Goal: Information Seeking & Learning: Learn about a topic

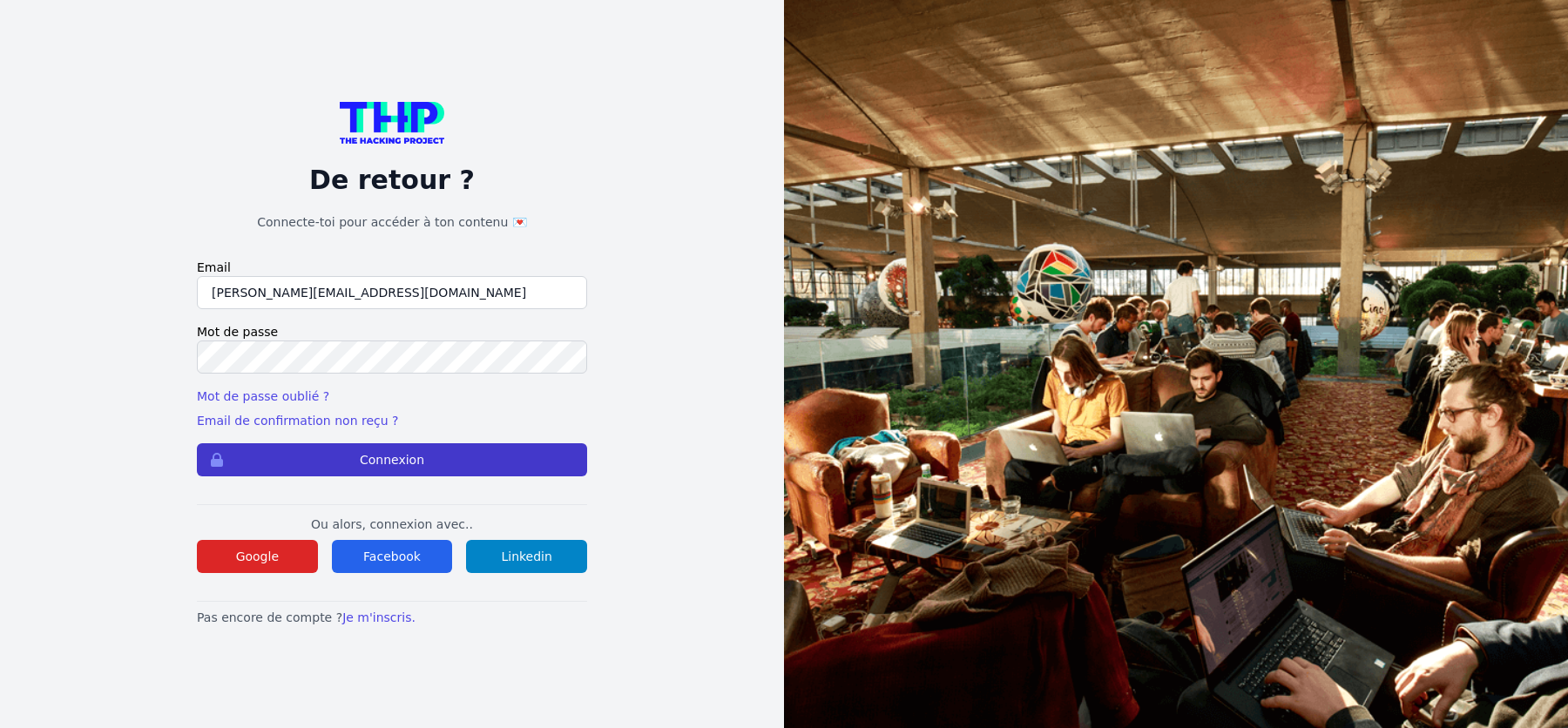
click at [370, 451] on button "Connexion" at bounding box center [391, 460] width 390 height 33
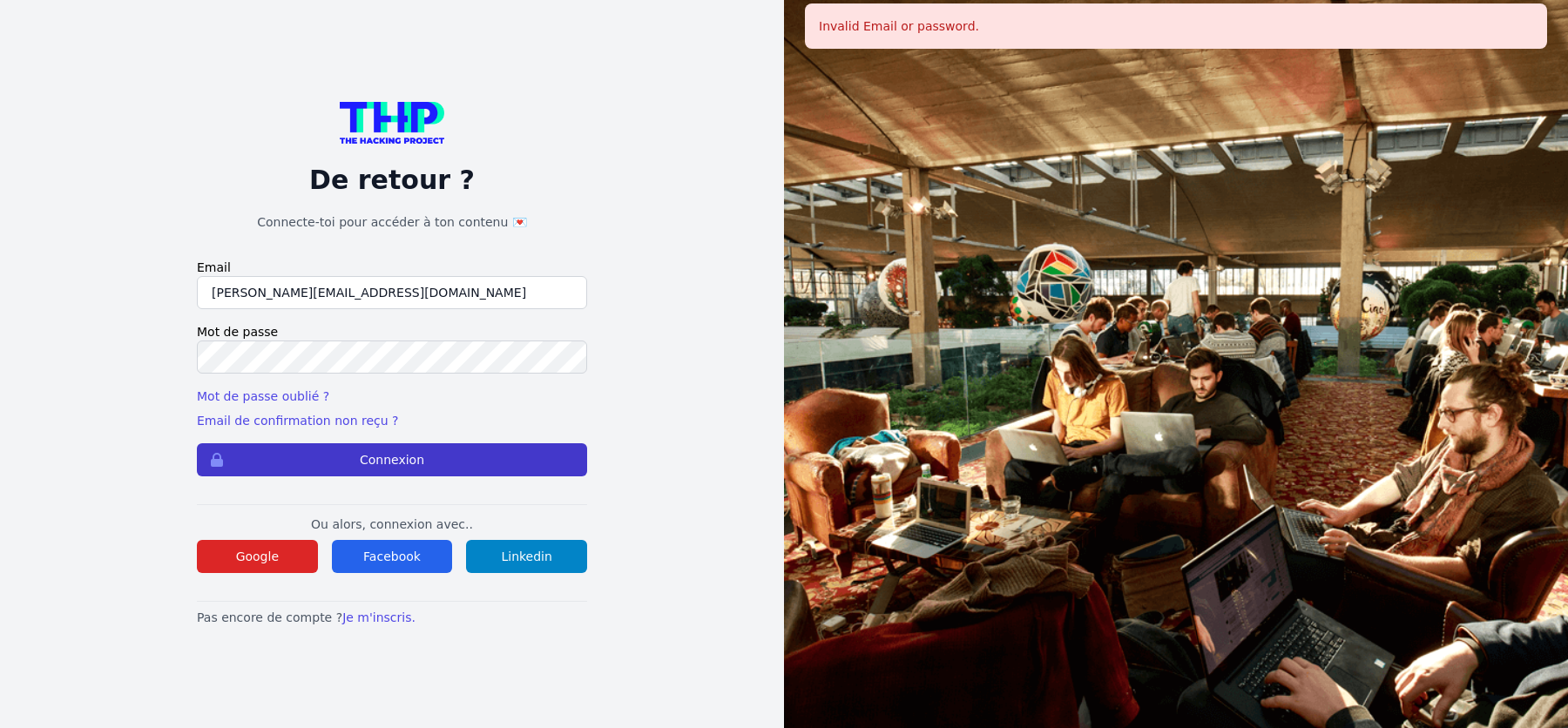
click at [348, 471] on button "Connexion" at bounding box center [391, 460] width 390 height 33
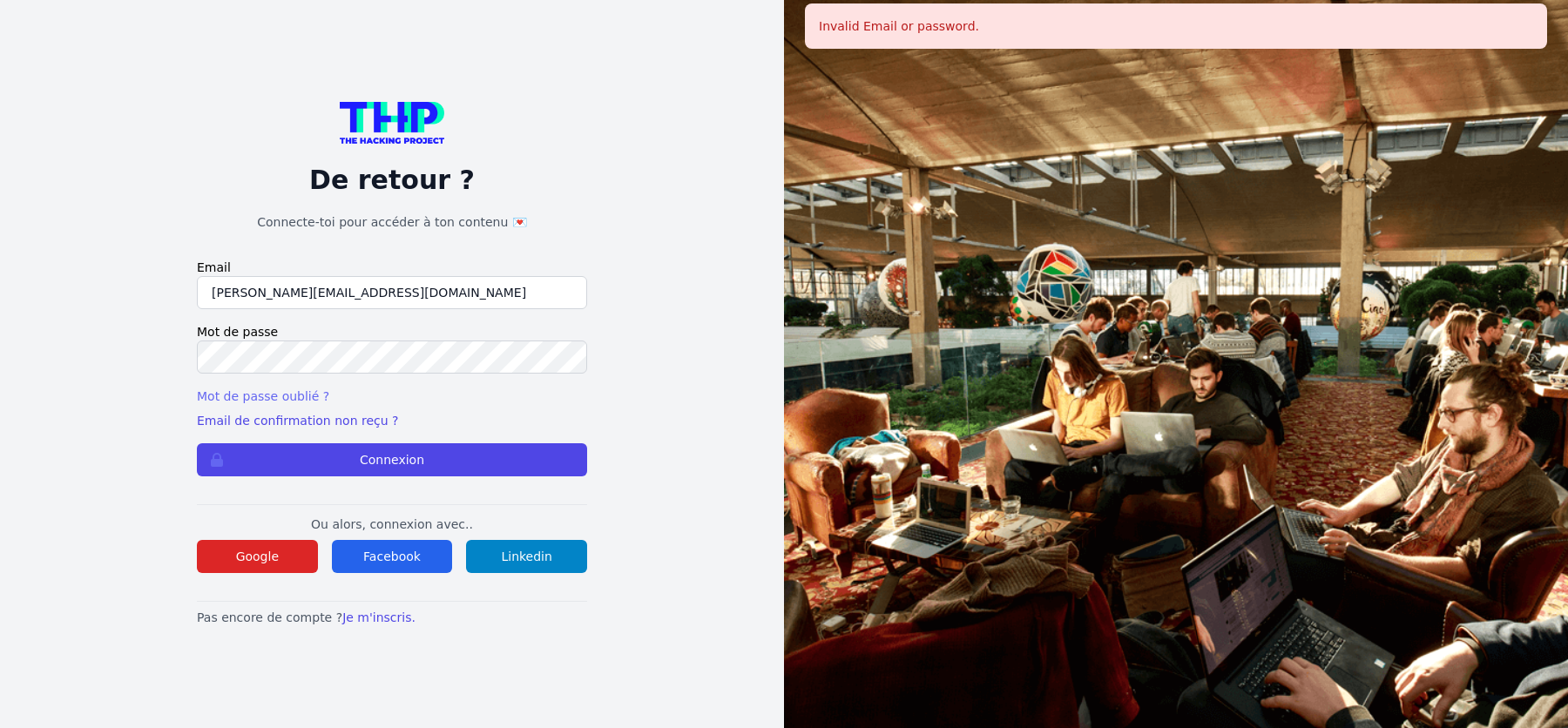
click at [298, 396] on link "Mot de passe oublié ?" at bounding box center [262, 396] width 133 height 14
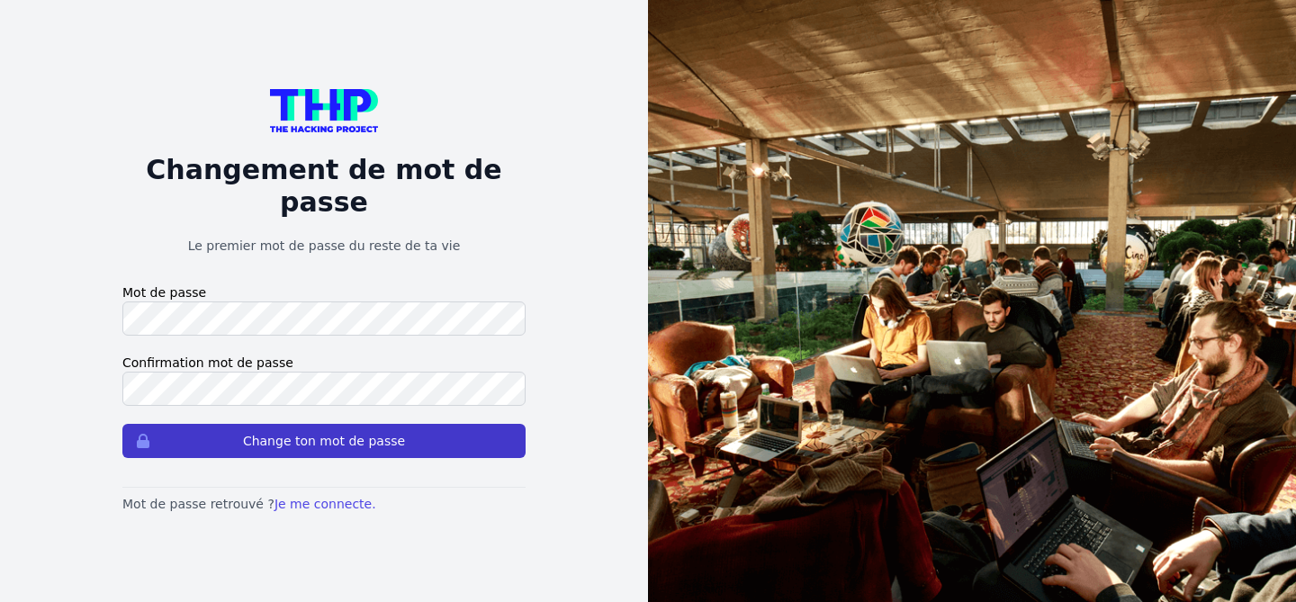
click at [229, 435] on button "Change ton mot de passe" at bounding box center [323, 441] width 403 height 34
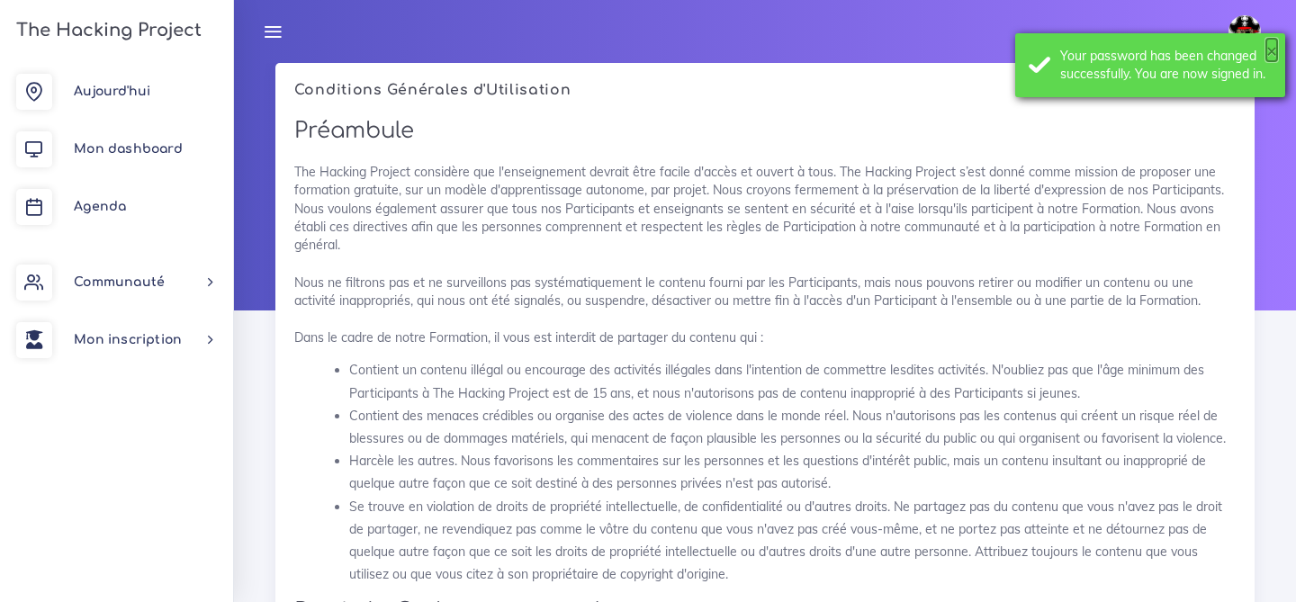
click at [1275, 54] on button "×" at bounding box center [1271, 50] width 11 height 18
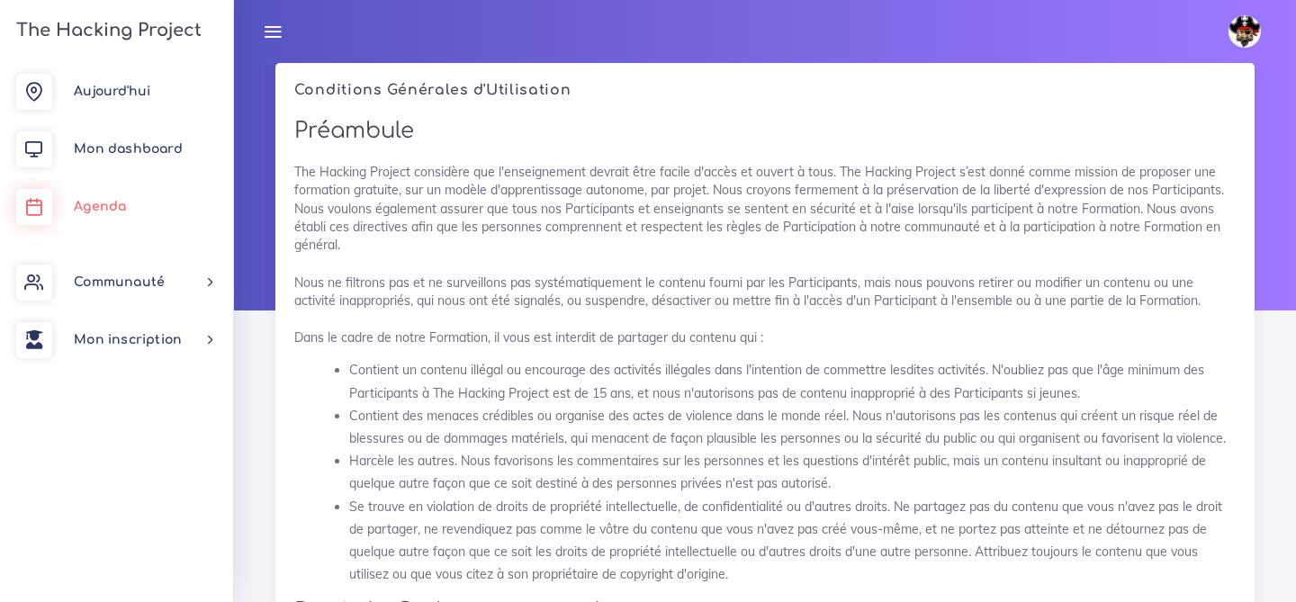
click at [129, 217] on link "Agenda" at bounding box center [116, 207] width 233 height 58
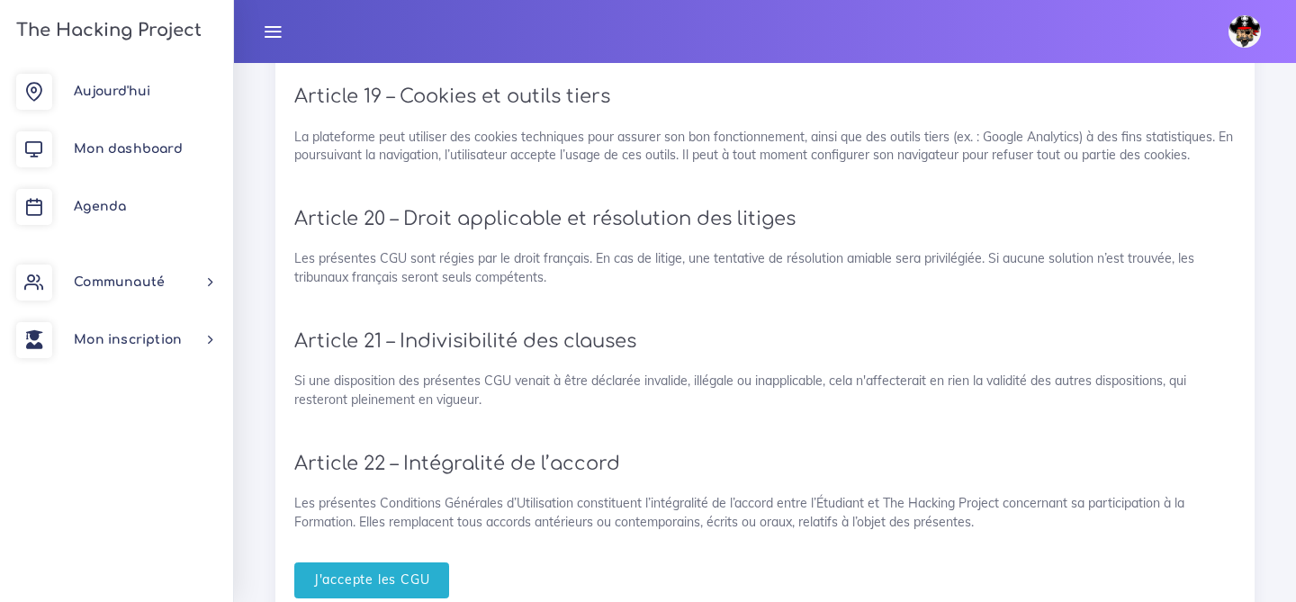
scroll to position [3881, 0]
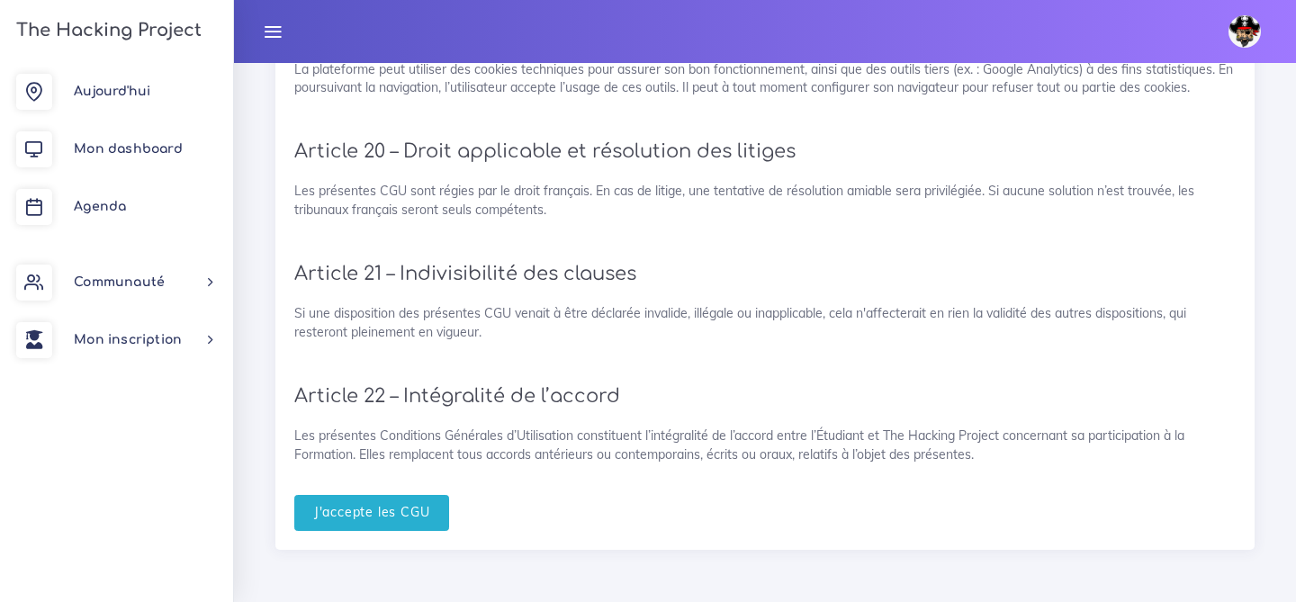
click at [356, 509] on input "J'accepte les CGU" at bounding box center [372, 513] width 156 height 37
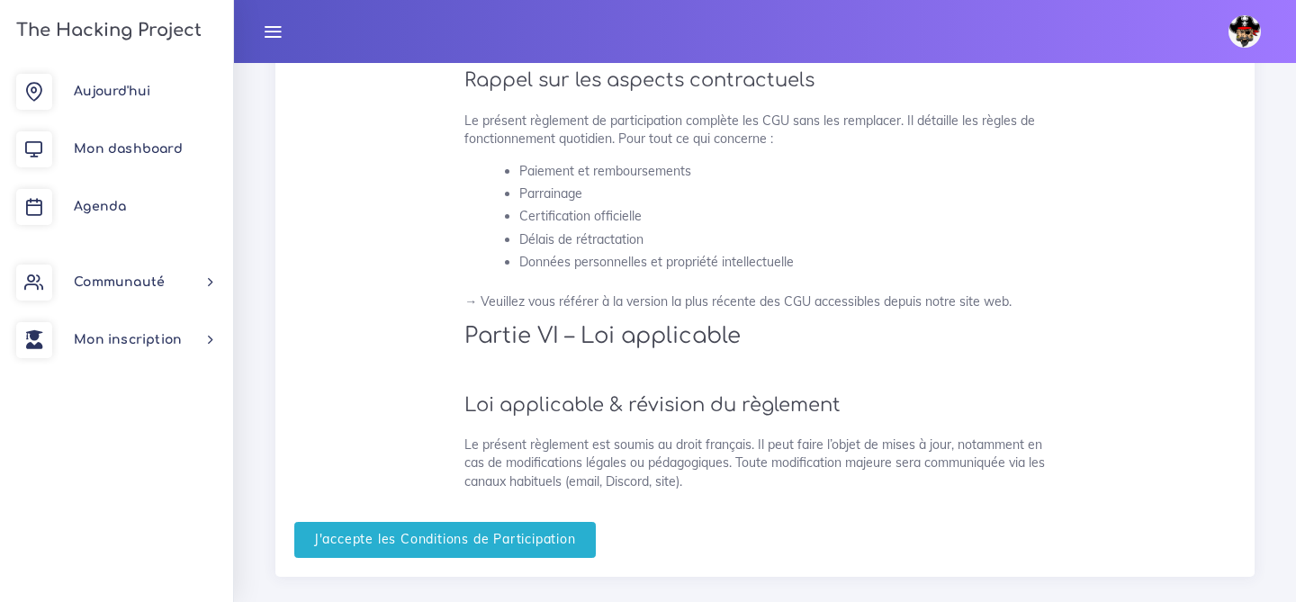
scroll to position [4639, 0]
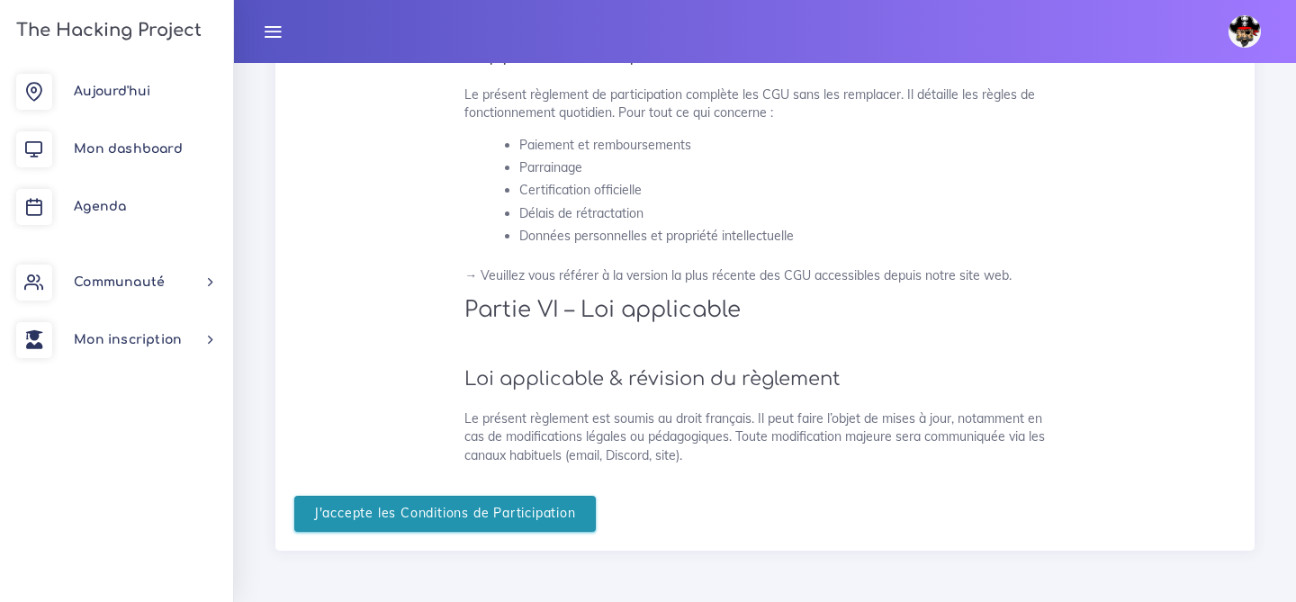
click at [365, 517] on input "J'accepte les Conditions de Participation" at bounding box center [444, 514] width 301 height 37
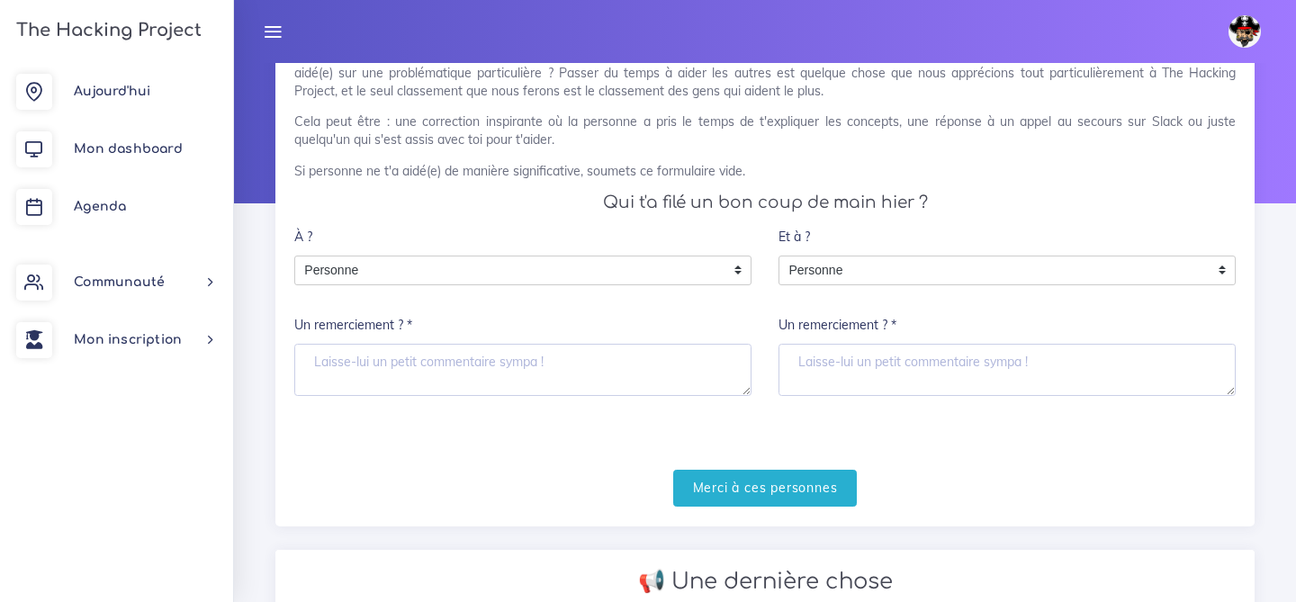
scroll to position [132, 0]
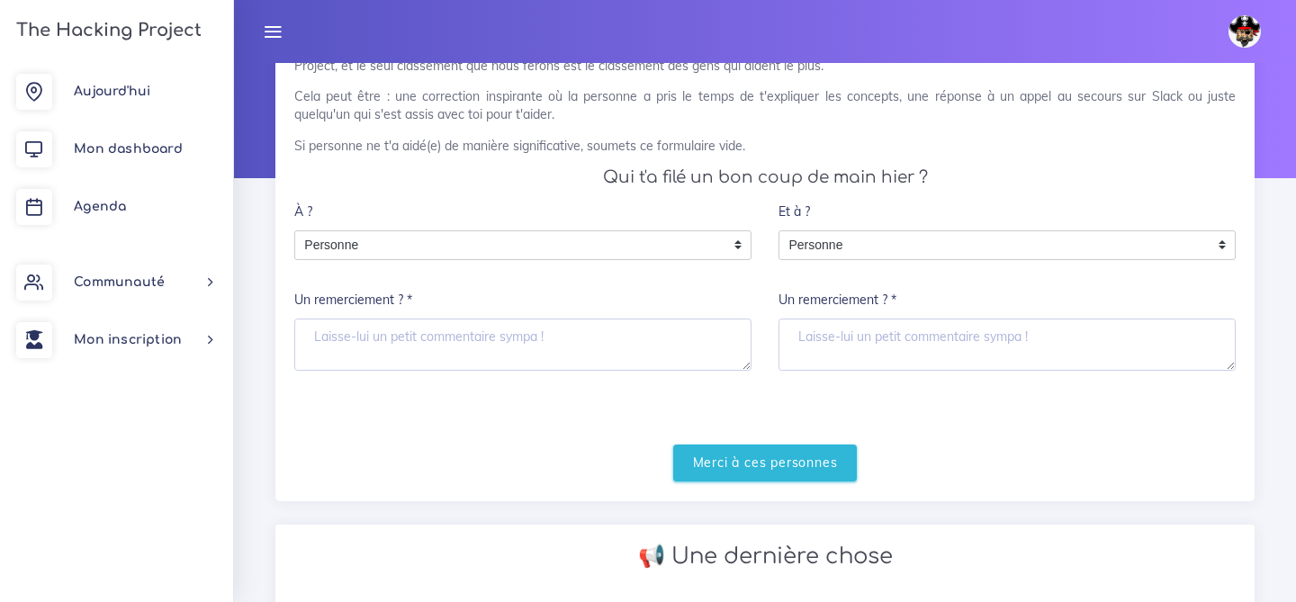
drag, startPoint x: 697, startPoint y: 473, endPoint x: 573, endPoint y: 418, distance: 135.8
click at [573, 418] on form "À ? Personne Personne Personne Un remerciement ? * Et à ? Personne Personne Per…" at bounding box center [764, 336] width 941 height 287
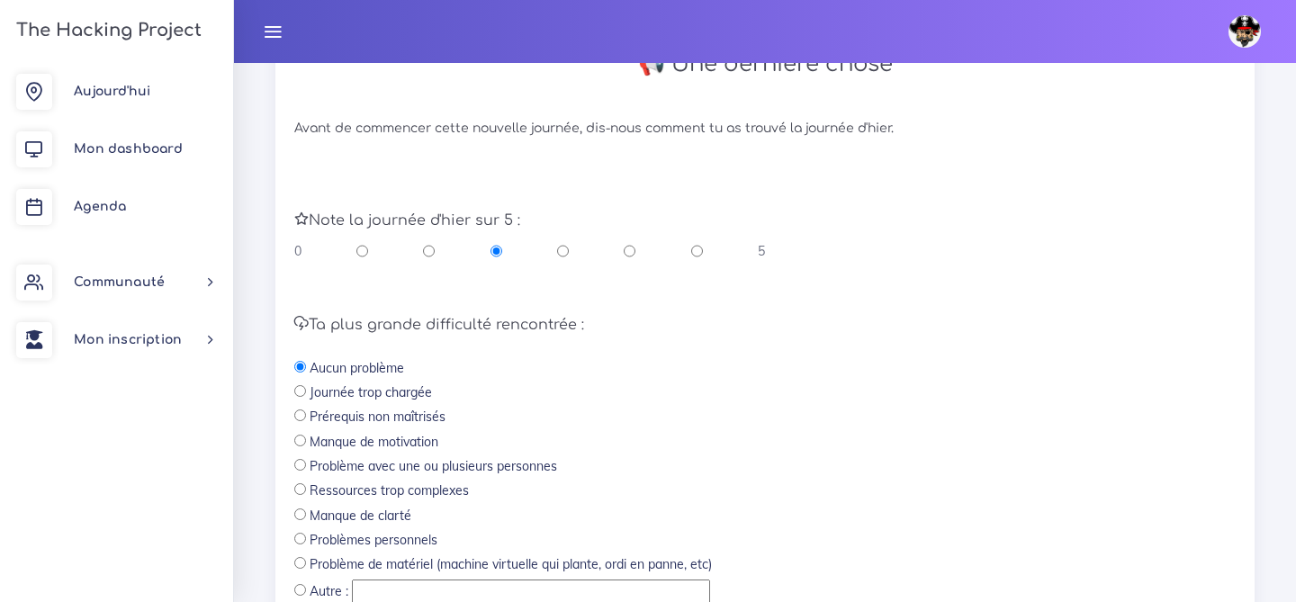
scroll to position [800, 0]
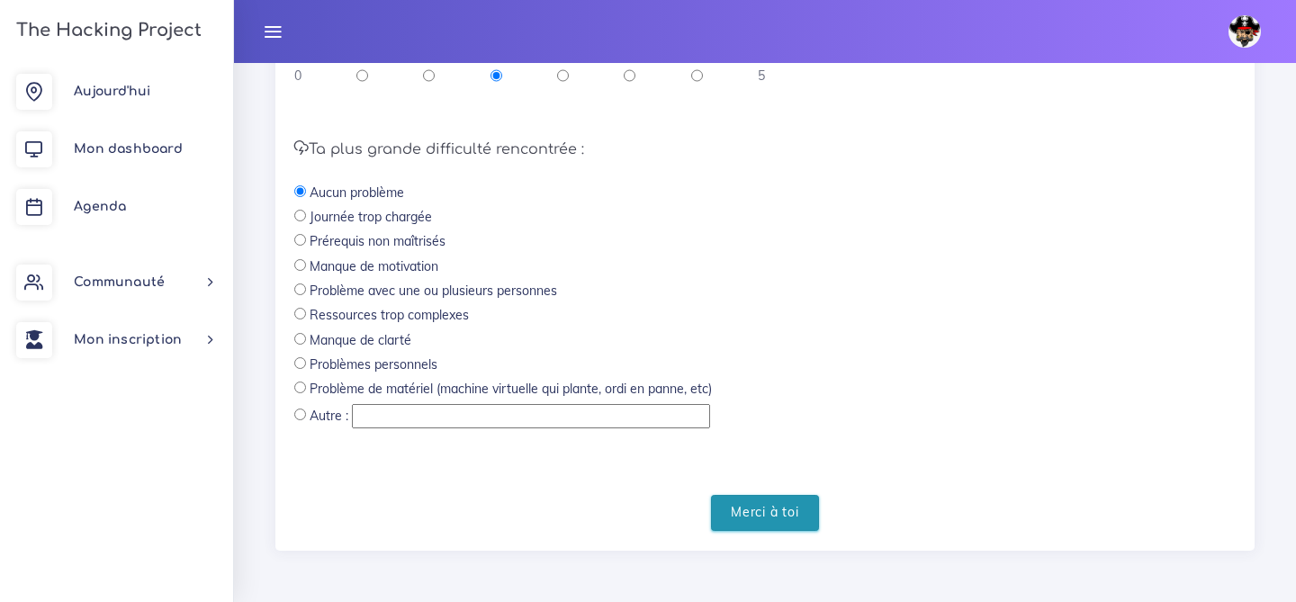
click at [760, 513] on input "Merci à toi" at bounding box center [765, 513] width 108 height 37
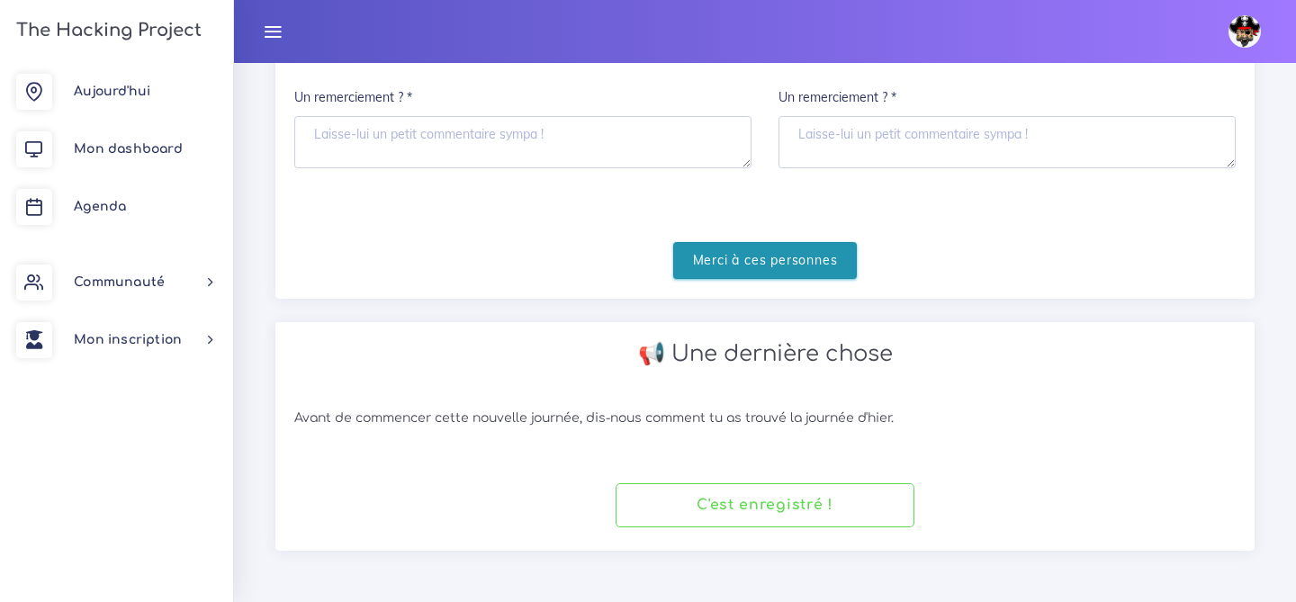
click at [769, 263] on input "Merci à ces personnes" at bounding box center [765, 260] width 184 height 37
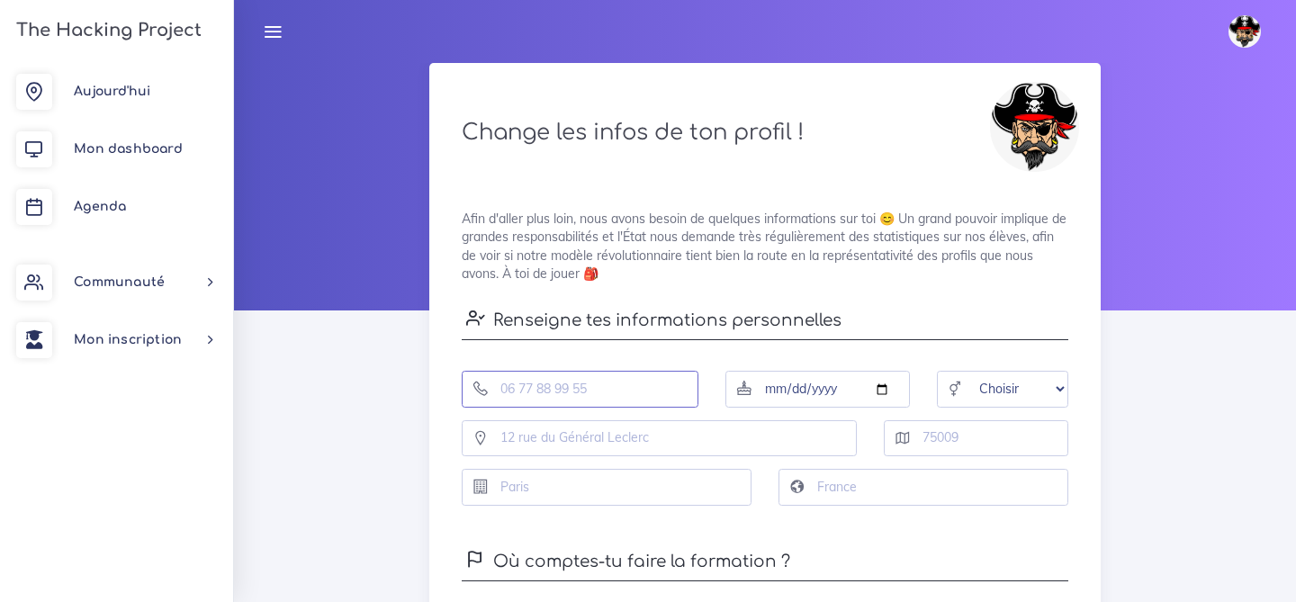
click at [549, 385] on input "tel" at bounding box center [580, 389] width 237 height 37
type input "0744915882"
click at [785, 388] on input "date" at bounding box center [817, 389] width 184 height 37
click at [767, 390] on input "date" at bounding box center [817, 389] width 184 height 37
type input "1989-01-27"
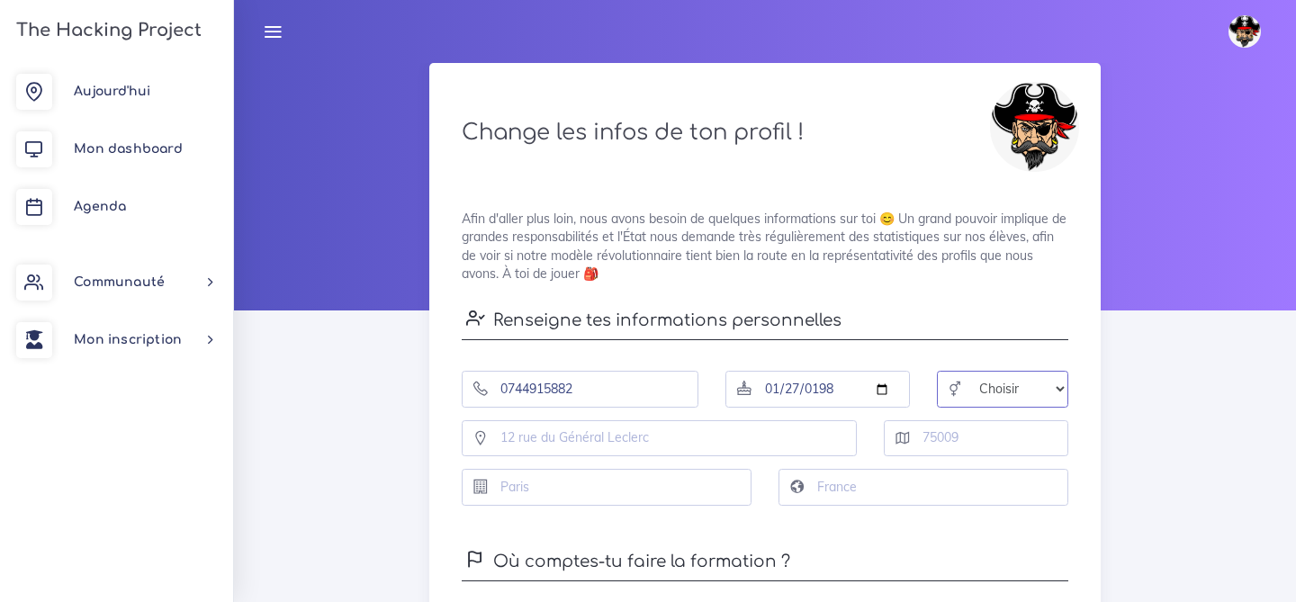
click at [978, 390] on select "Choisir Homme Femme Autre" at bounding box center [1002, 389] width 131 height 37
select select "female"
click at [937, 371] on select "Choisir Homme Femme Autre" at bounding box center [1002, 389] width 131 height 37
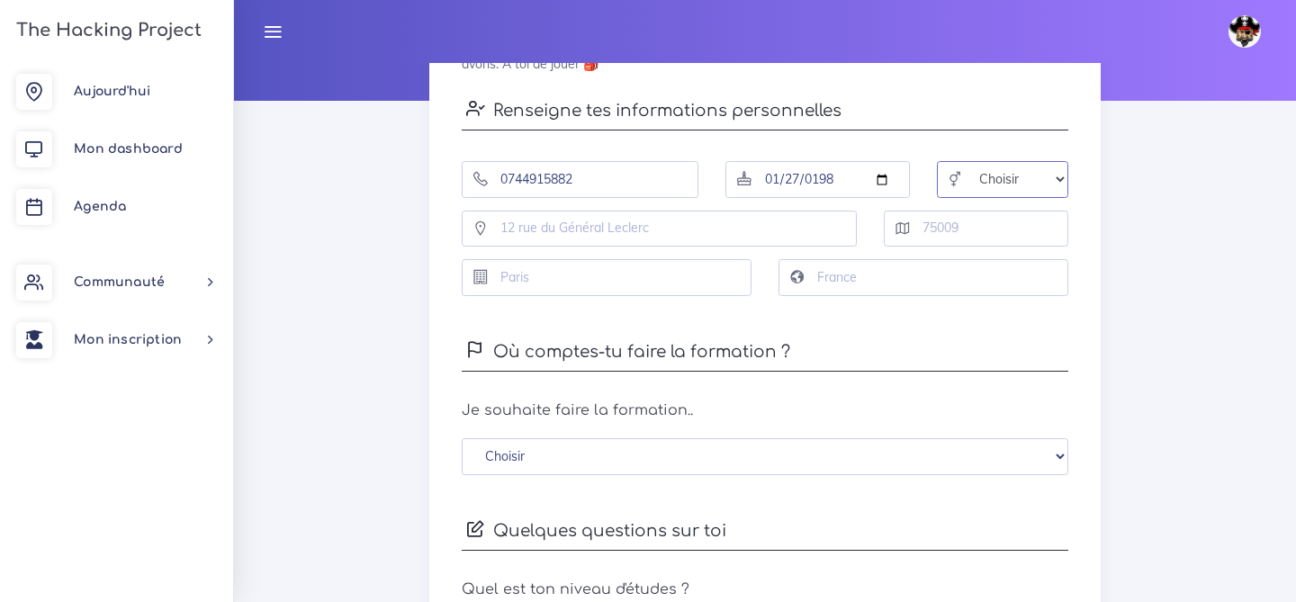
scroll to position [211, 0]
click at [796, 455] on select "Choisir En distanciel Bordeaux Lille Lyon Marseille Montpellier Nice Paris Renn…" at bounding box center [765, 454] width 607 height 37
select select "0"
click at [462, 436] on select "Choisir En distanciel Bordeaux Lille Lyon Marseille Montpellier Nice Paris Renn…" at bounding box center [765, 454] width 607 height 37
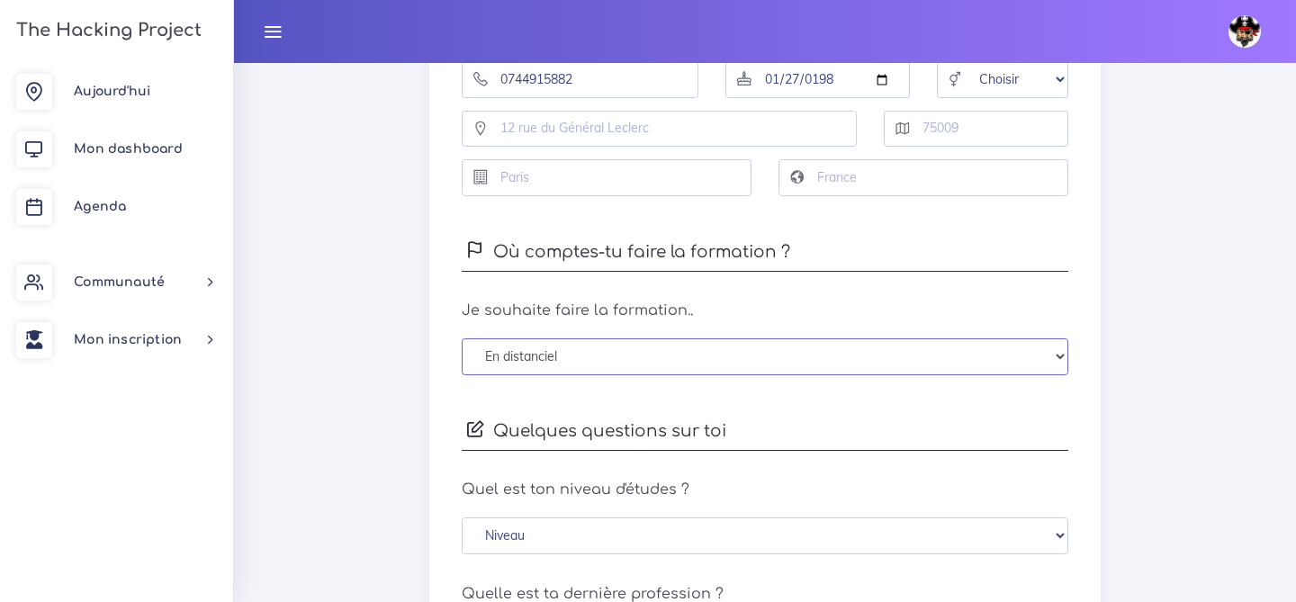
scroll to position [316, 0]
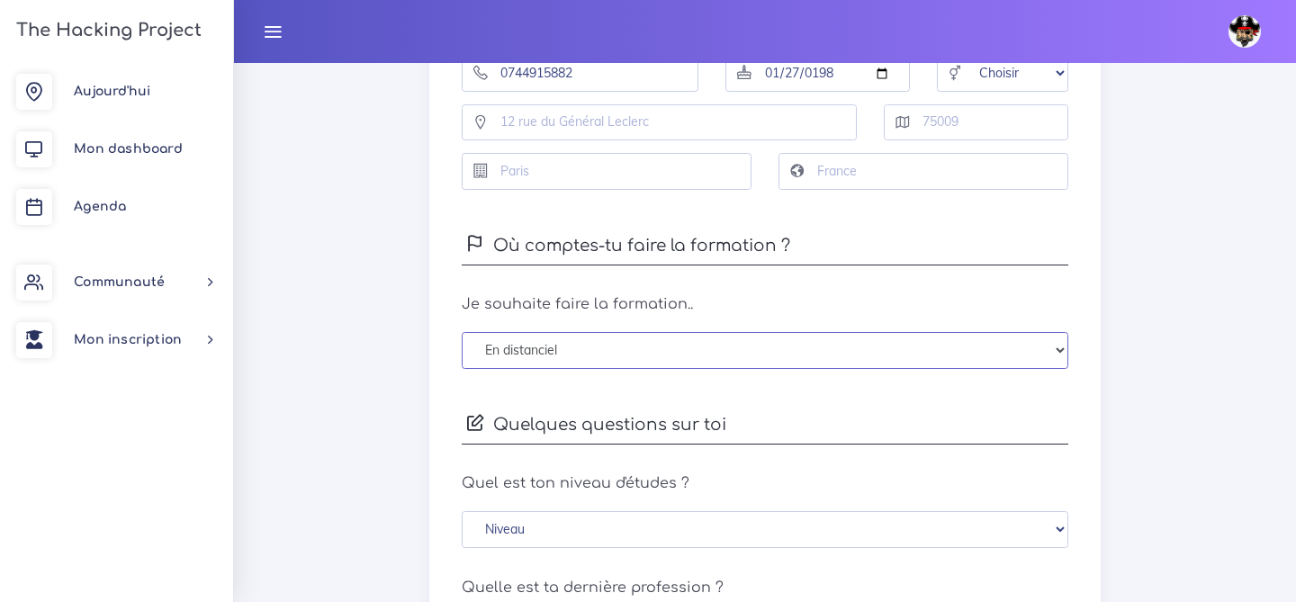
click at [761, 350] on select "Choisir En distanciel Bordeaux Lille Lyon Marseille Montpellier Nice Paris Renn…" at bounding box center [765, 350] width 607 height 37
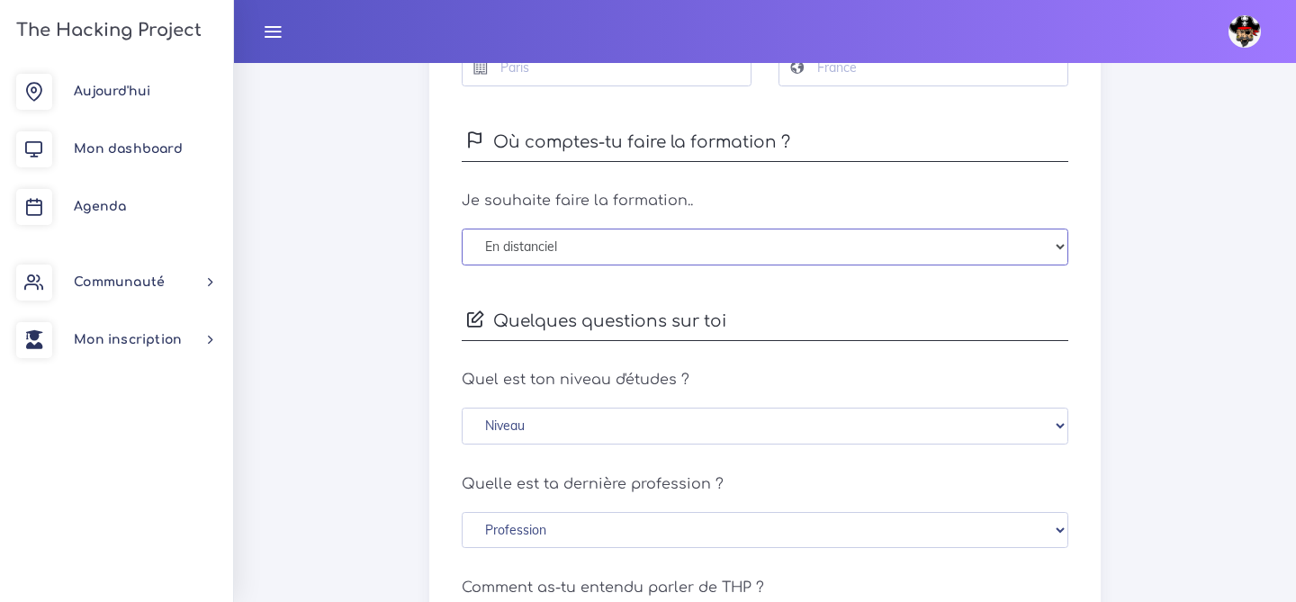
scroll to position [423, 0]
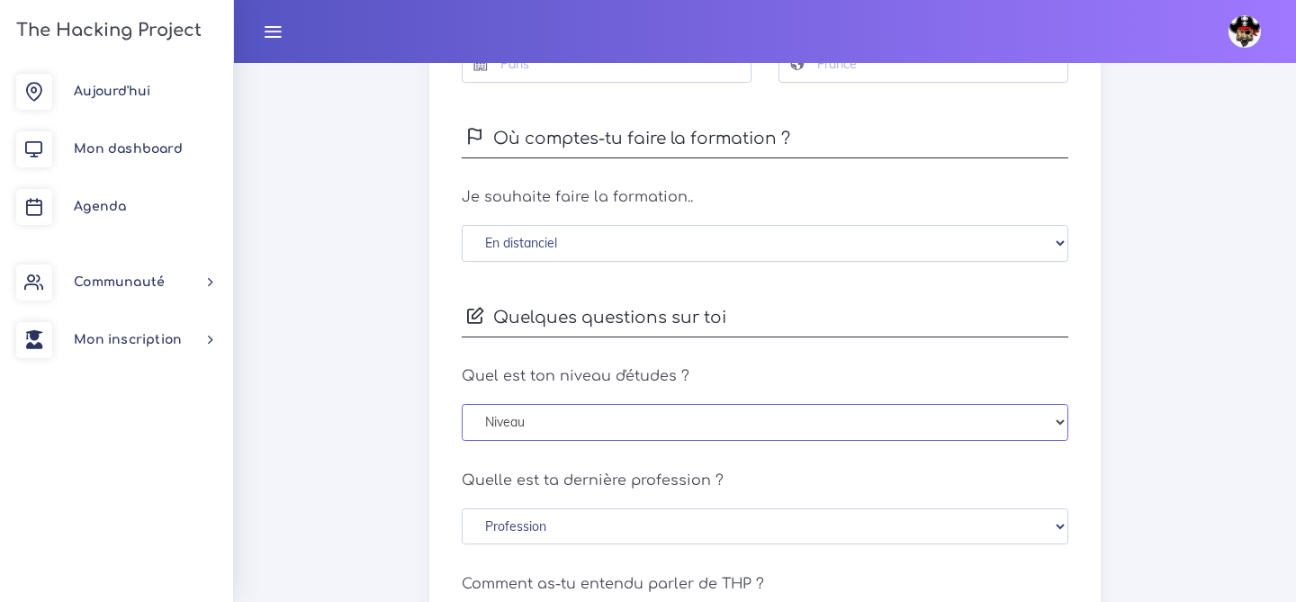
click at [950, 412] on select "Niveau Sans diplôme Brevet des collèges CAP/BEP (autres diplômes techniques) Ba…" at bounding box center [765, 422] width 607 height 37
select select "bac_plus_3_4"
click at [462, 404] on select "Niveau Sans diplôme Brevet des collèges CAP/BEP (autres diplômes techniques) Ba…" at bounding box center [765, 422] width 607 height 37
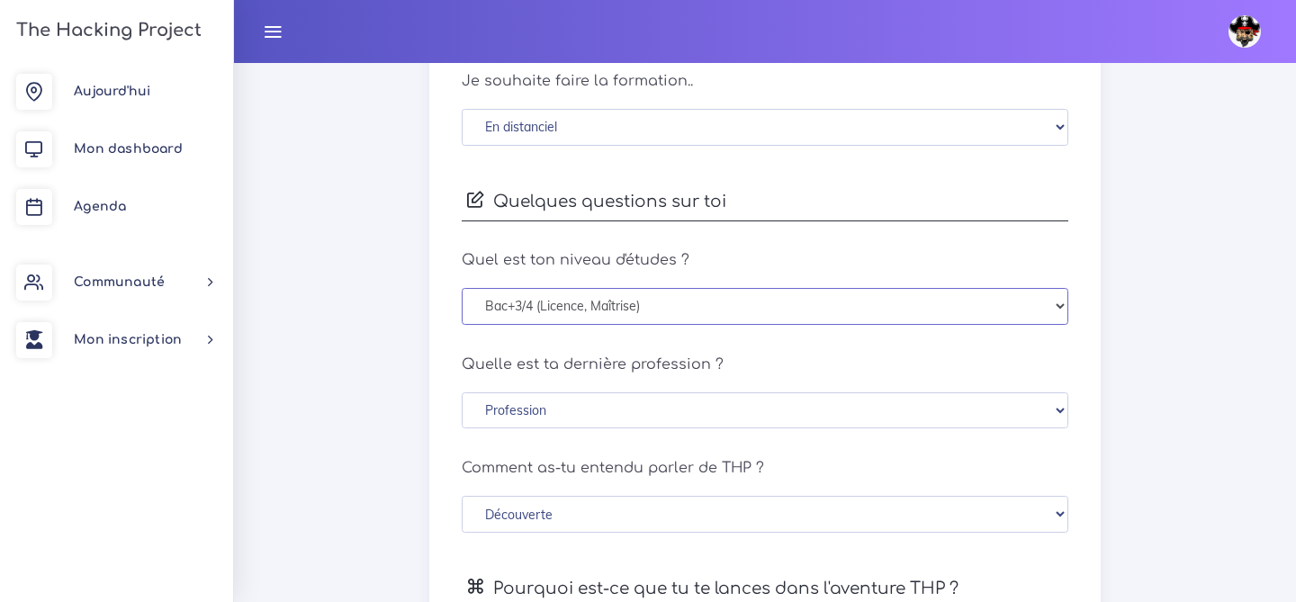
scroll to position [579, 0]
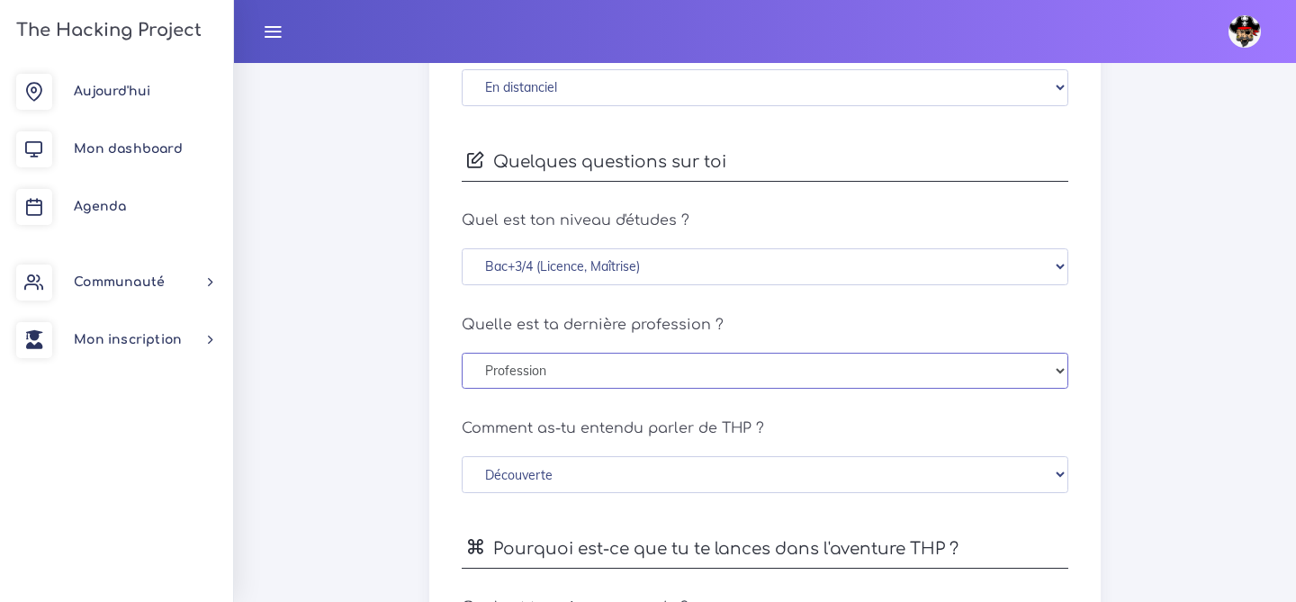
click at [782, 380] on select "Profession Cadres et profession intellectuelle supérieure Profession intérmedia…" at bounding box center [765, 371] width 607 height 37
click at [462, 353] on select "Profession Cadres et profession intellectuelle supérieure Profession intérmedia…" at bounding box center [765, 371] width 607 height 37
click at [713, 382] on select "Profession Cadres et profession intellectuelle supérieure Profession intérmedia…" at bounding box center [765, 371] width 607 height 37
select select "liberal"
click at [462, 353] on select "Profession Cadres et profession intellectuelle supérieure Profession intérmedia…" at bounding box center [765, 371] width 607 height 37
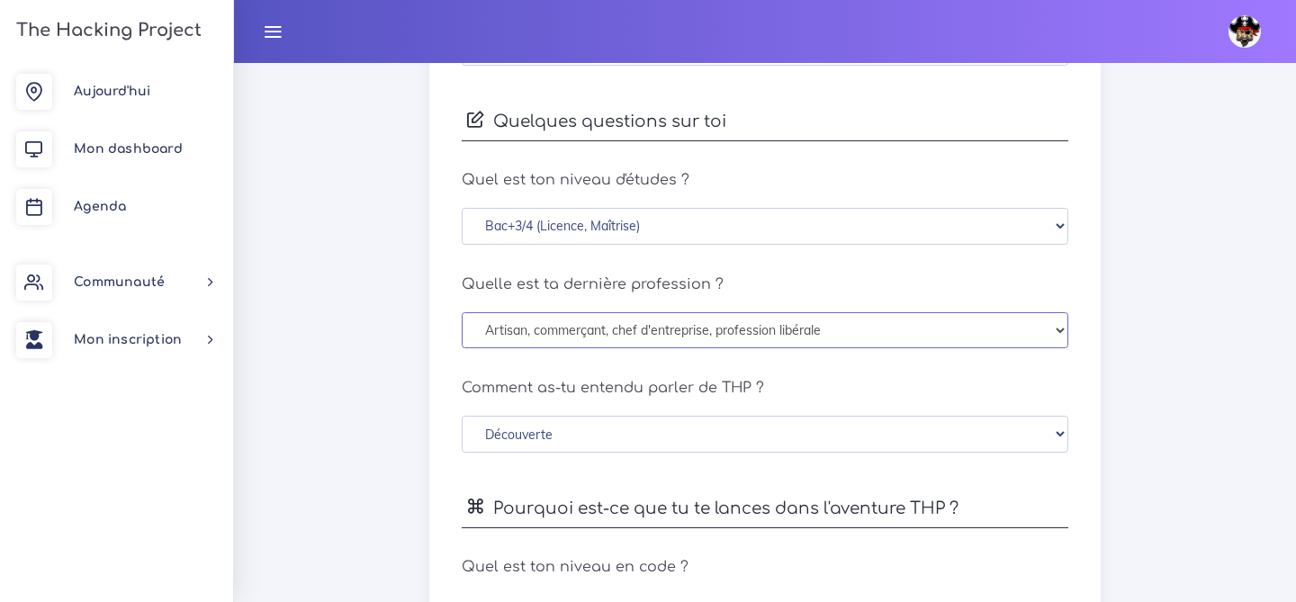
scroll to position [624, 0]
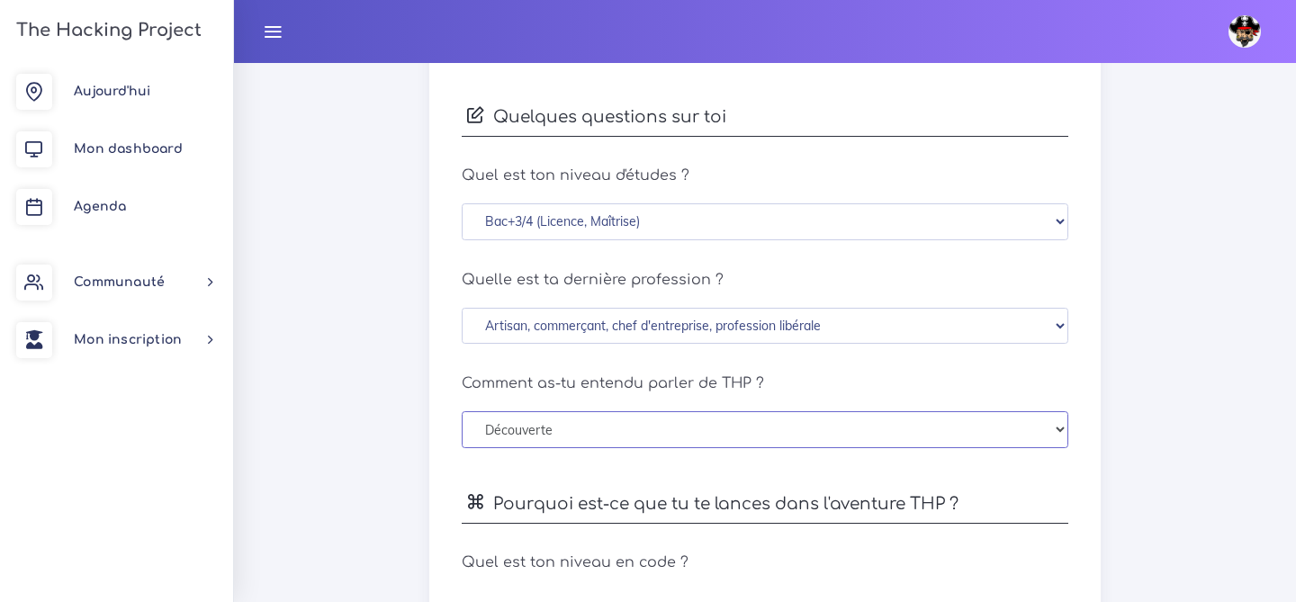
click at [682, 413] on select "Découverte Un ami m'en a parlé Je l'ai vu sur les réseaux sociaux Une recherche…" at bounding box center [765, 429] width 607 height 37
select select "word_to_mouth"
click at [462, 411] on select "Découverte Un ami m'en a parlé Je l'ai vu sur les réseaux sociaux Une recherche…" at bounding box center [765, 429] width 607 height 37
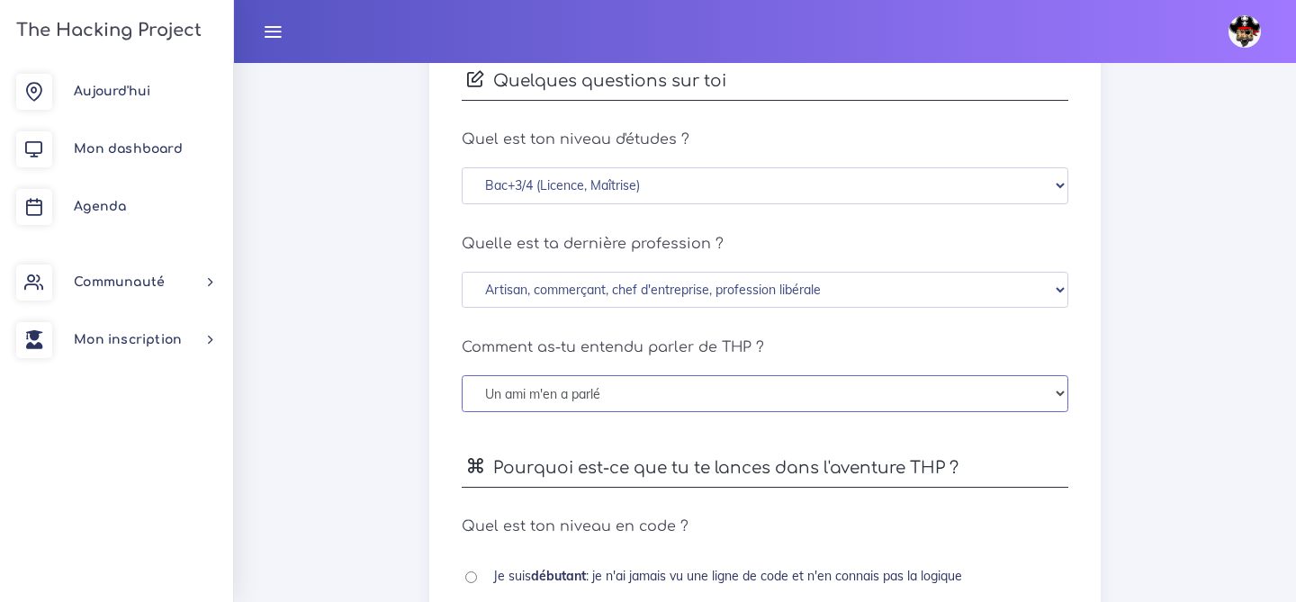
click at [611, 405] on select "Découverte Un ami m'en a parlé Je l'ai vu sur les réseaux sociaux Une recherche…" at bounding box center [765, 393] width 607 height 37
select select
click at [462, 375] on select "Découverte Un ami m'en a parlé Je l'ai vu sur les réseaux sociaux Une recherche…" at bounding box center [765, 393] width 607 height 37
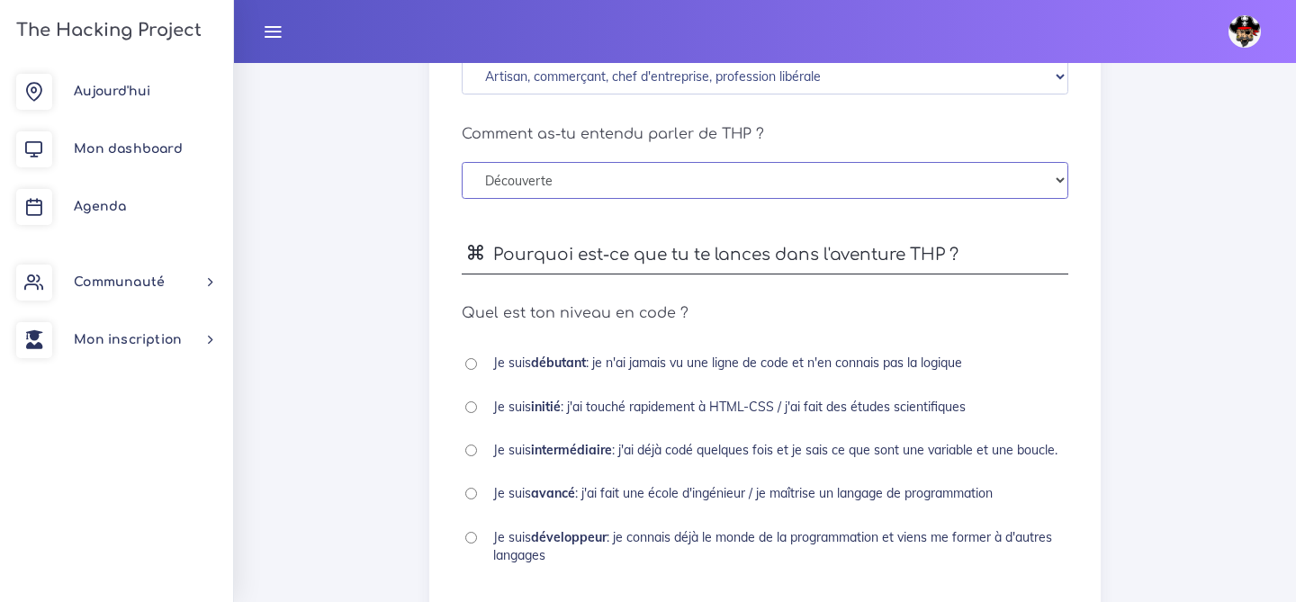
scroll to position [892, 0]
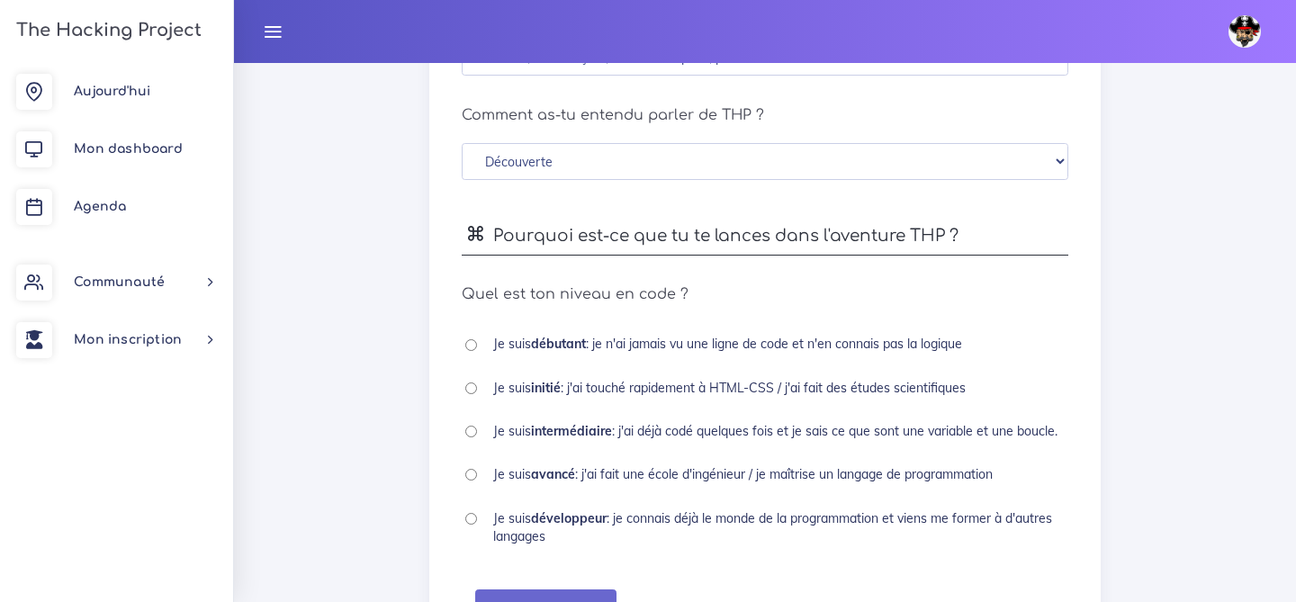
click at [583, 350] on b "débutant" at bounding box center [558, 344] width 55 height 16
click at [468, 348] on input "radio" at bounding box center [471, 345] width 12 height 12
radio input "true"
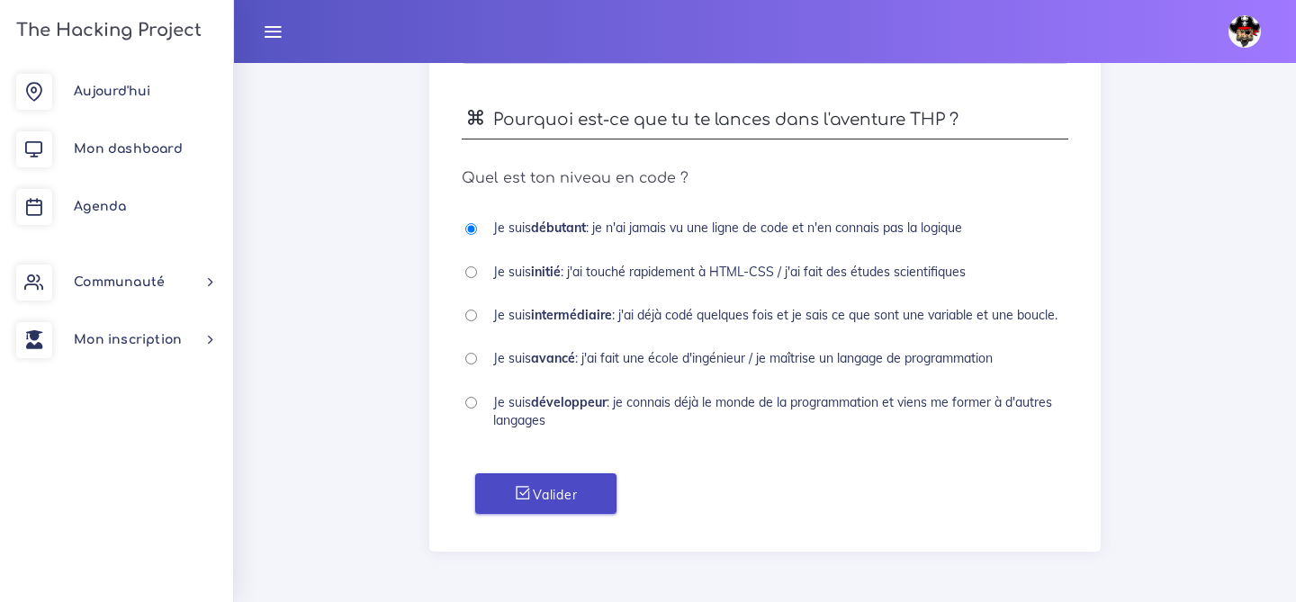
click at [533, 488] on button "Valider" at bounding box center [545, 493] width 140 height 40
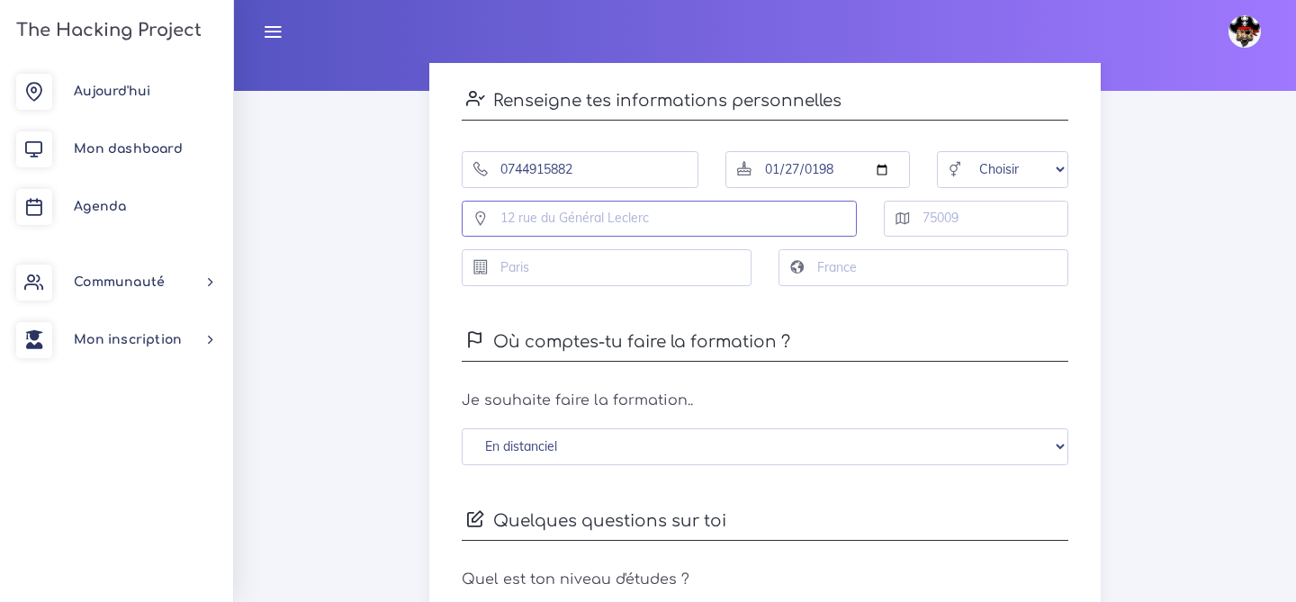
scroll to position [201, 0]
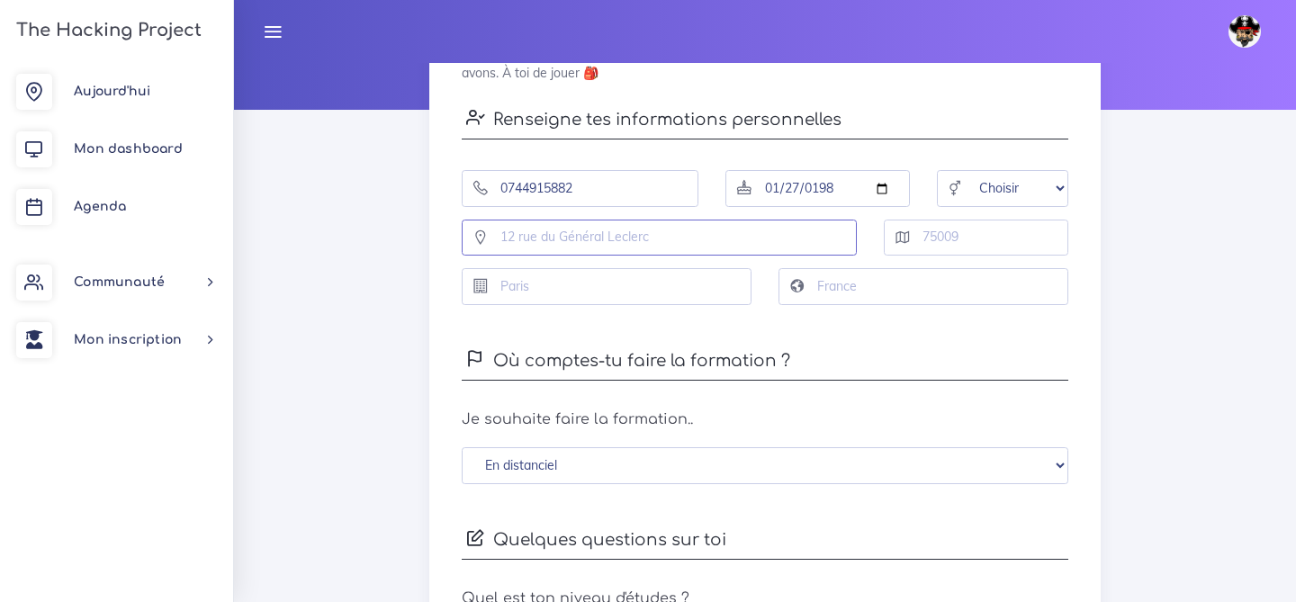
click at [512, 244] on input "text" at bounding box center [659, 238] width 395 height 37
click at [851, 286] on input "text" at bounding box center [923, 286] width 290 height 37
click at [657, 244] on input "lieu dit Champl" at bounding box center [659, 238] width 395 height 37
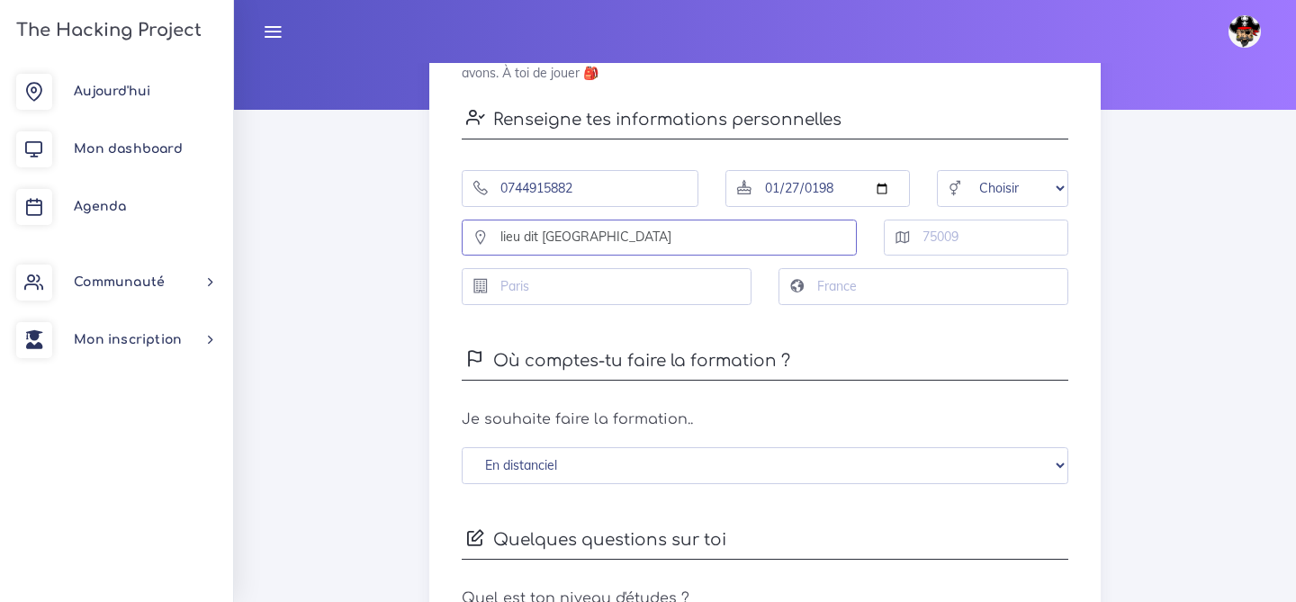
type input "lieu dit Champlong"
click at [937, 239] on input "text" at bounding box center [976, 238] width 184 height 37
type input "43100"
click at [679, 291] on input "text" at bounding box center [607, 286] width 290 height 37
type input "Vieille Brioude"
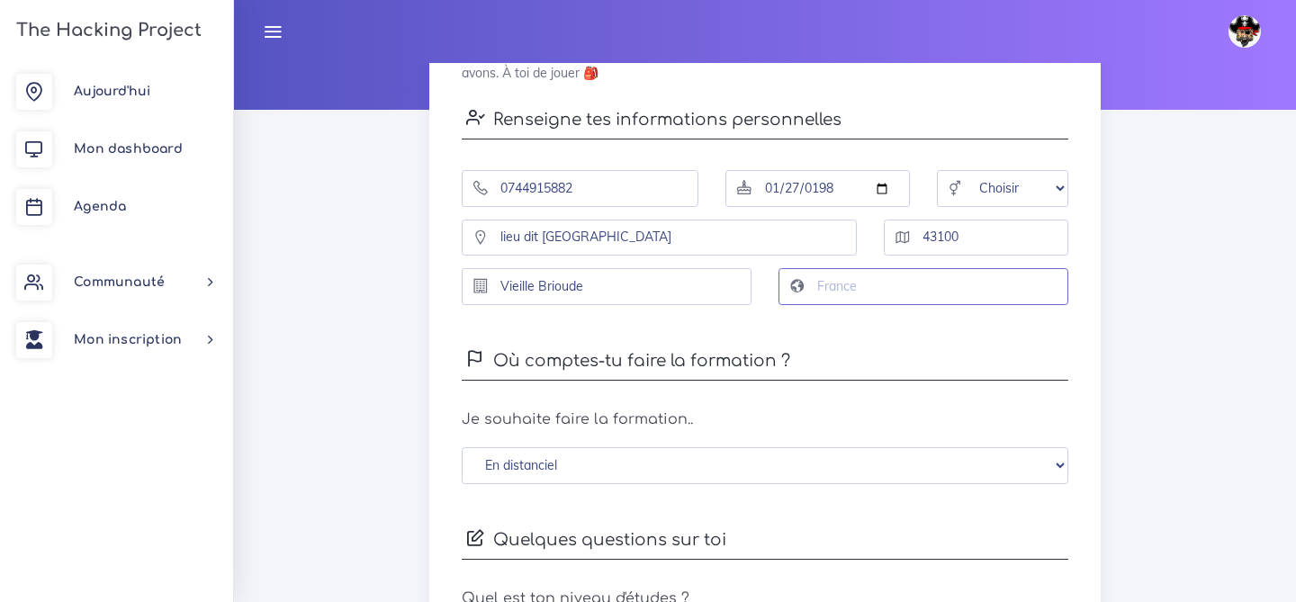
click at [925, 295] on input "text" at bounding box center [923, 286] width 290 height 37
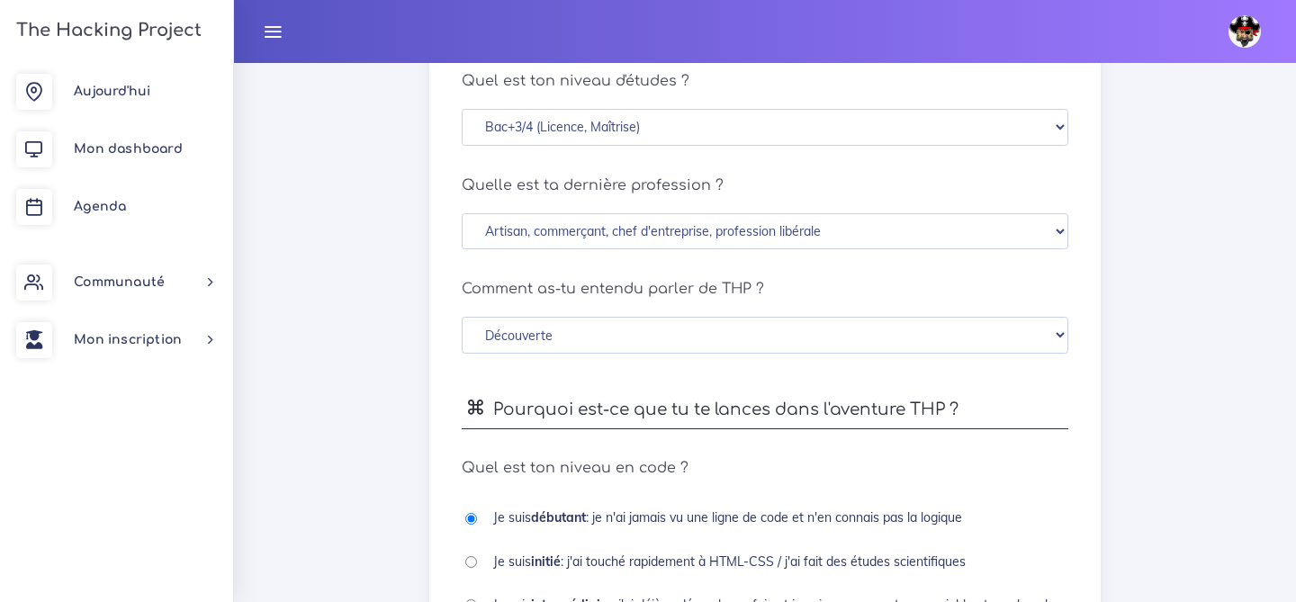
scroll to position [1008, 0]
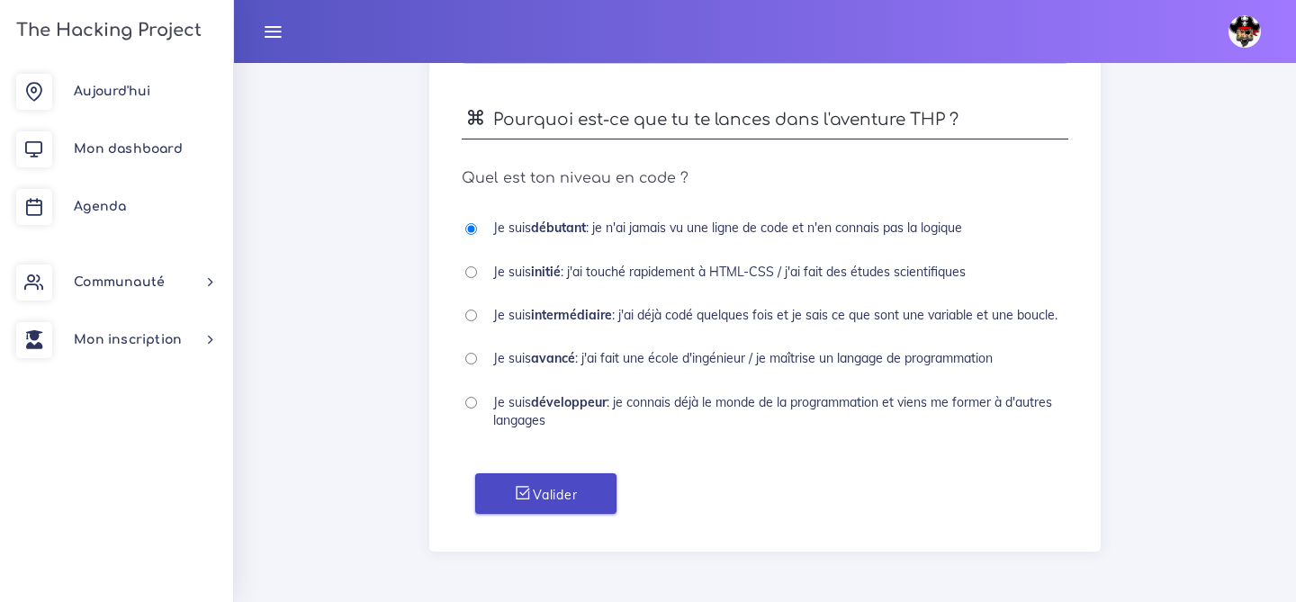
type input "France"
click at [518, 498] on icon "submit" at bounding box center [523, 493] width 19 height 18
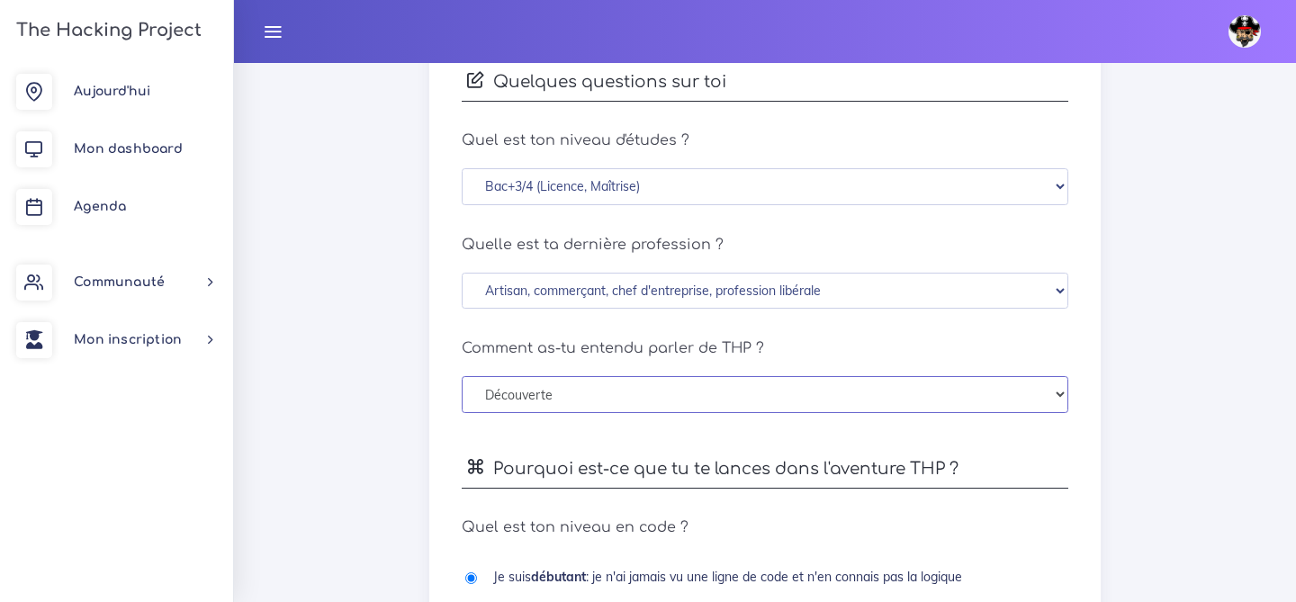
scroll to position [681, 0]
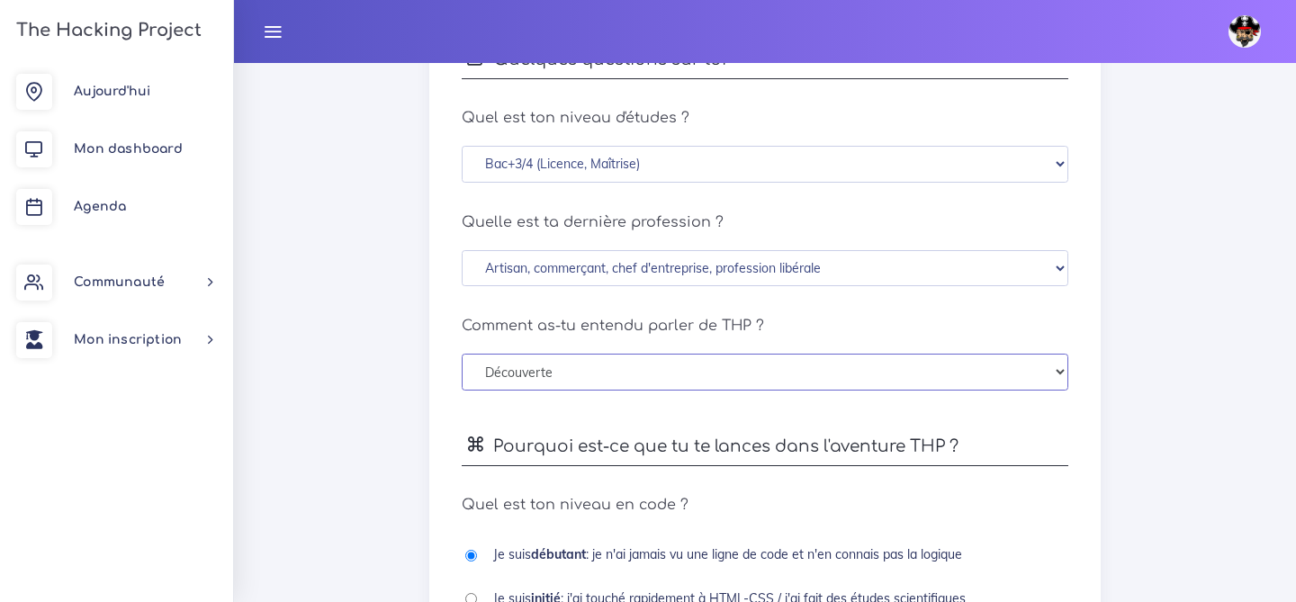
click at [532, 386] on select "Découverte Un ami m'en a parlé Je l'ai vu sur les réseaux sociaux Une recherche…" at bounding box center [765, 372] width 607 height 37
select select "social_network"
click at [462, 354] on select "Découverte Un ami m'en a parlé Je l'ai vu sur les réseaux sociaux Une recherche…" at bounding box center [765, 372] width 607 height 37
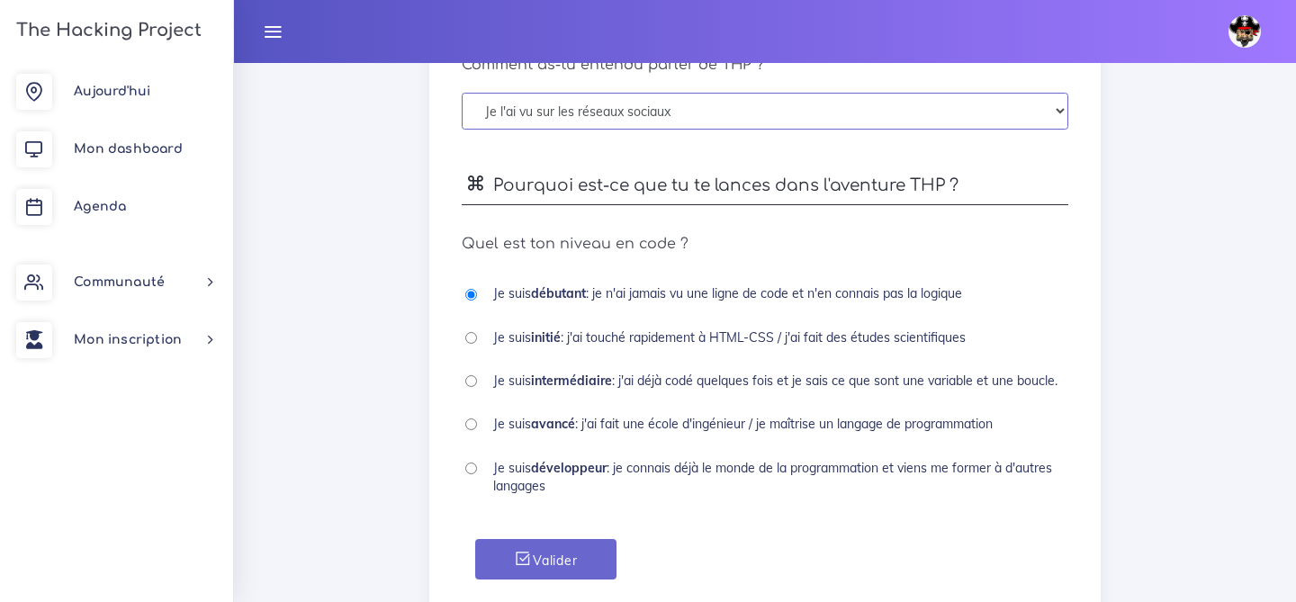
scroll to position [1008, 0]
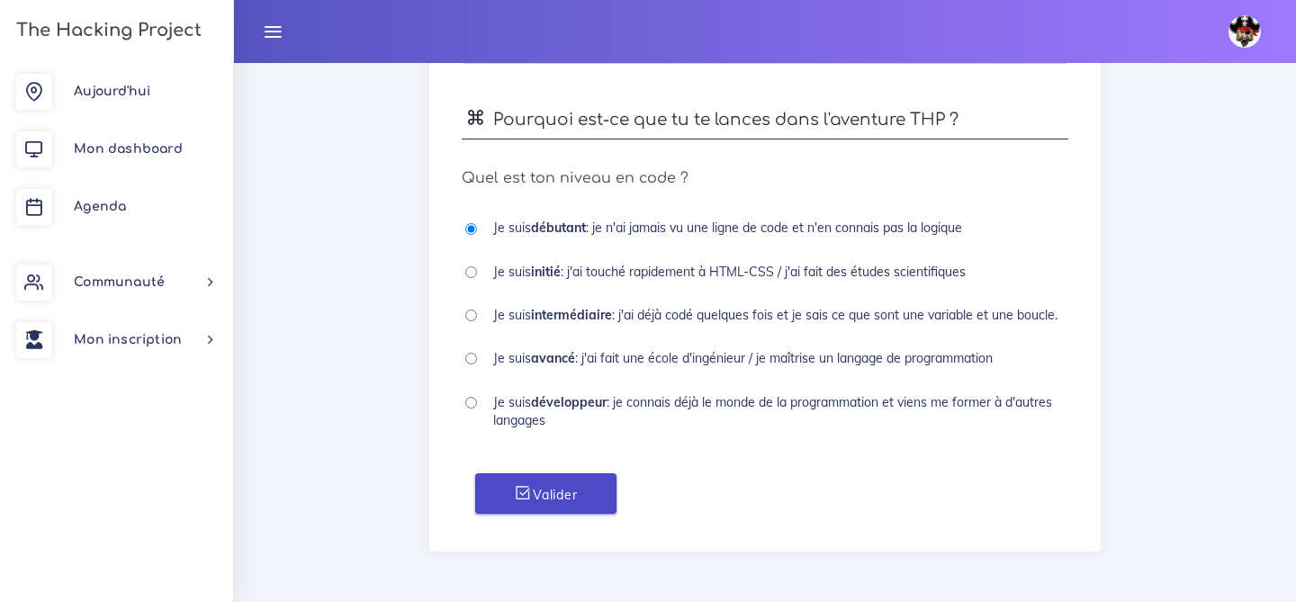
click at [528, 477] on button "Valider" at bounding box center [545, 493] width 140 height 40
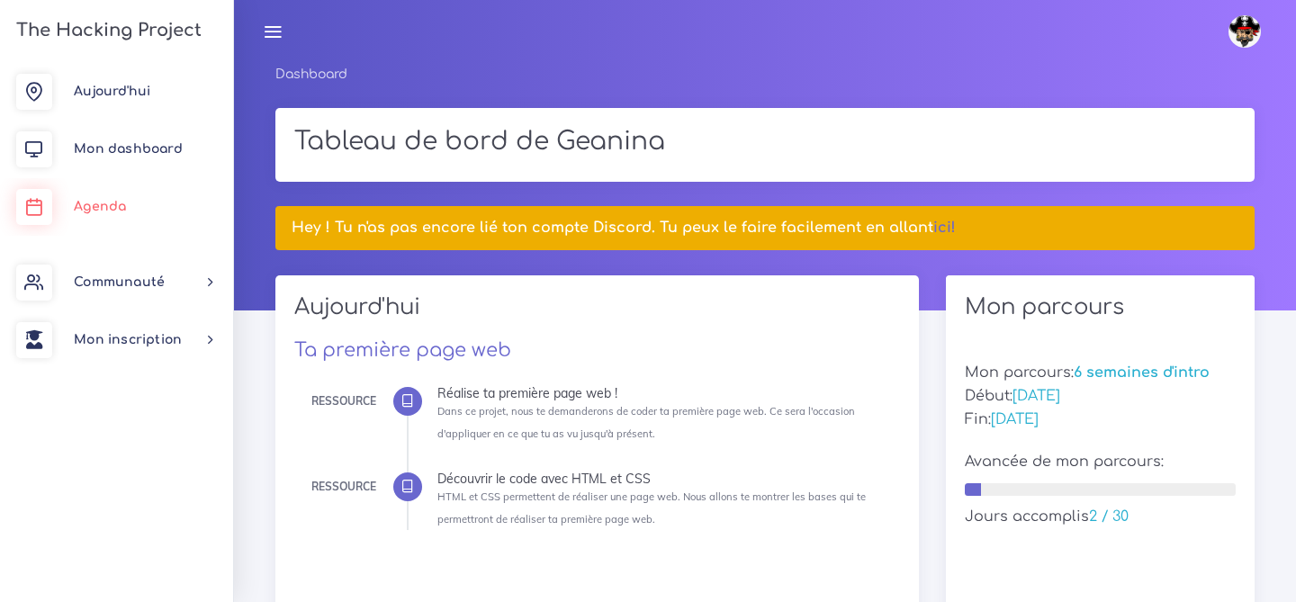
click at [87, 209] on span "Agenda" at bounding box center [100, 206] width 52 height 13
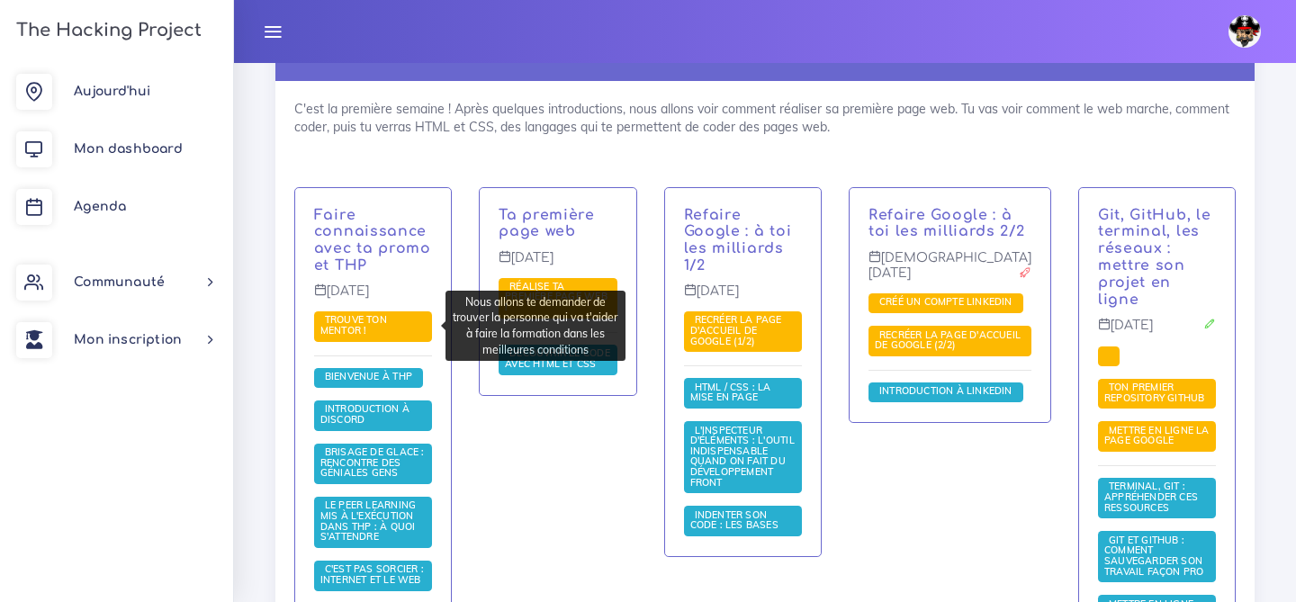
click at [361, 323] on span "Trouve ton mentor !" at bounding box center [353, 324] width 67 height 23
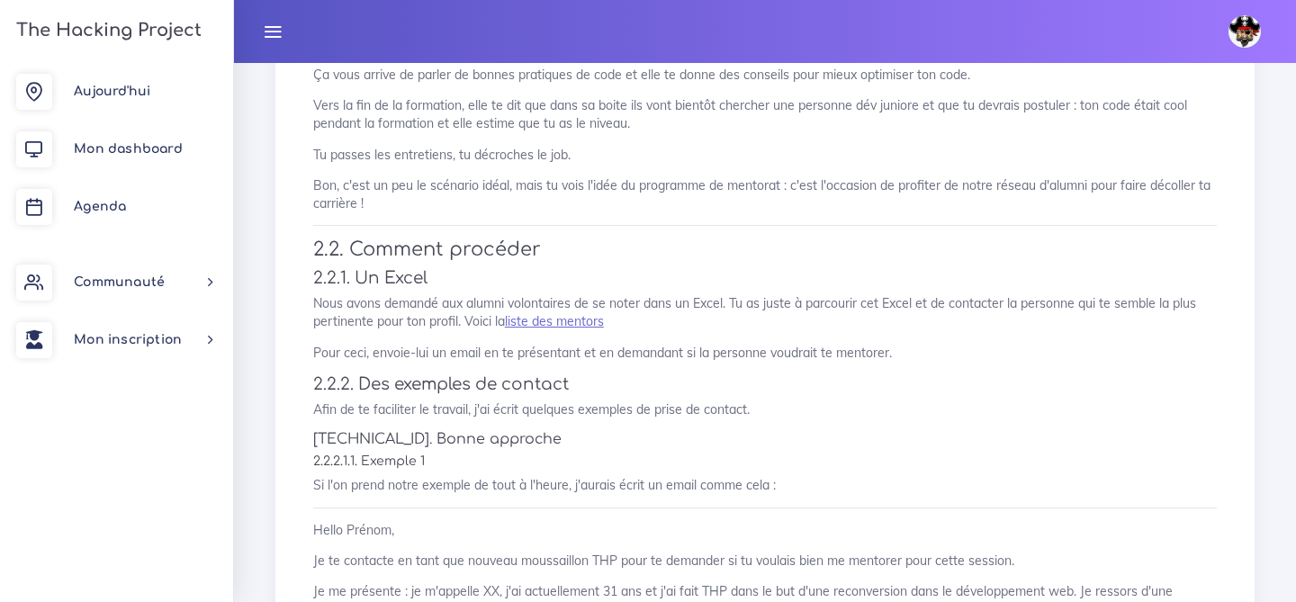
scroll to position [1177, 0]
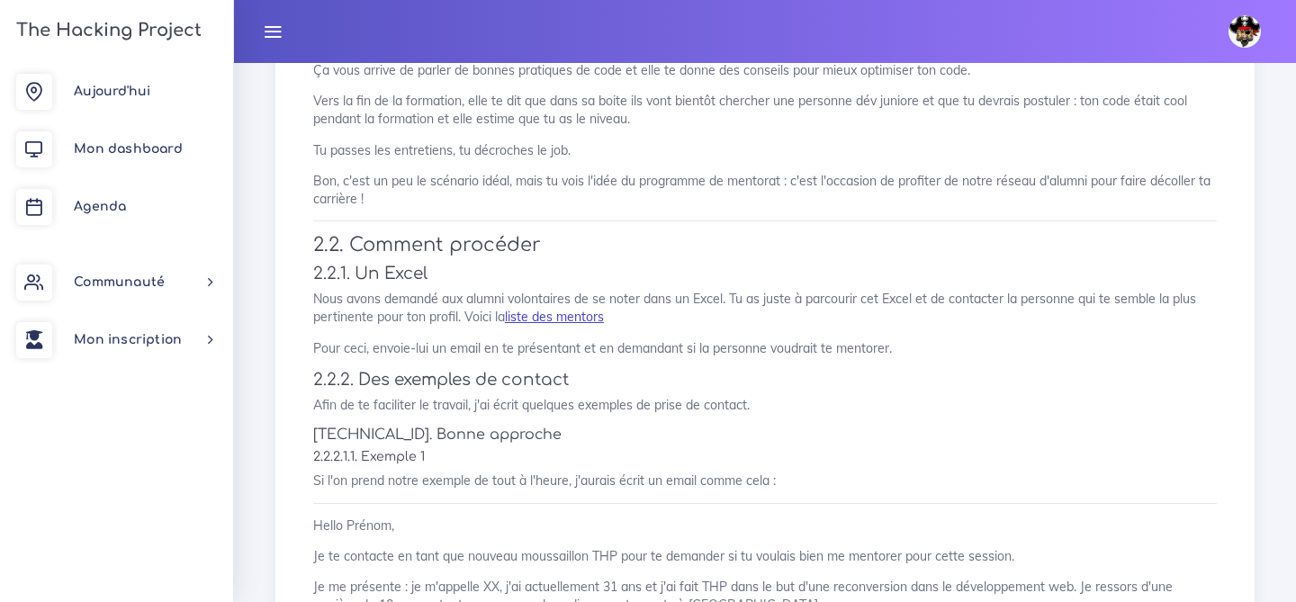
click at [554, 320] on link "liste des mentors" at bounding box center [554, 317] width 99 height 16
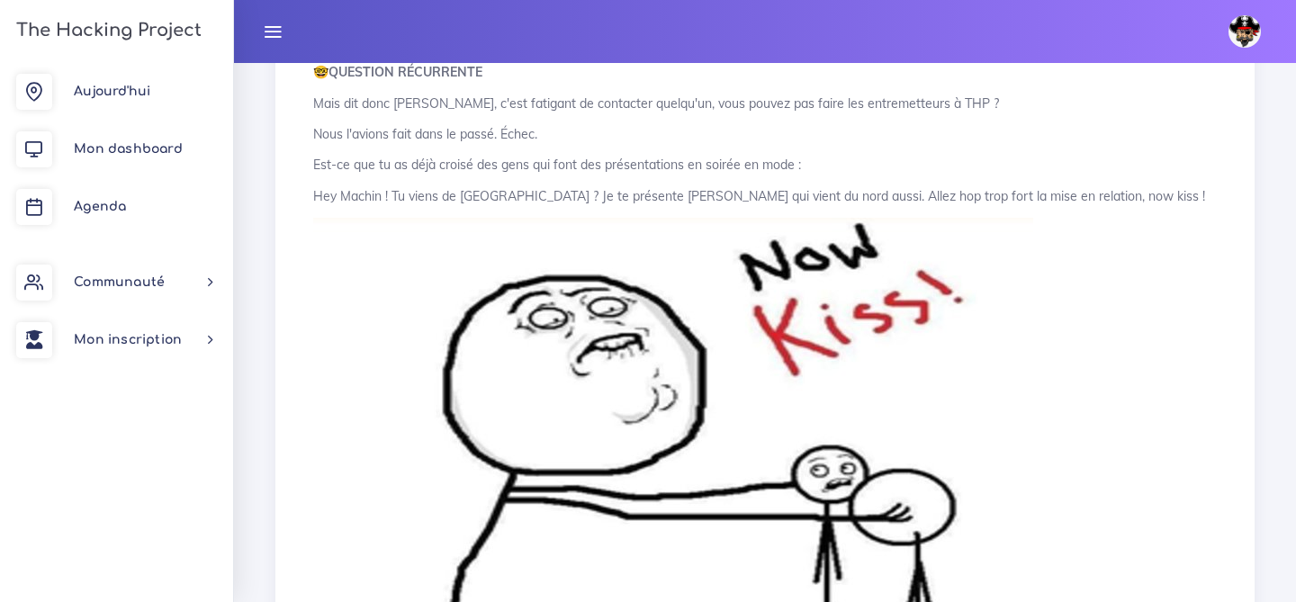
scroll to position [3160, 0]
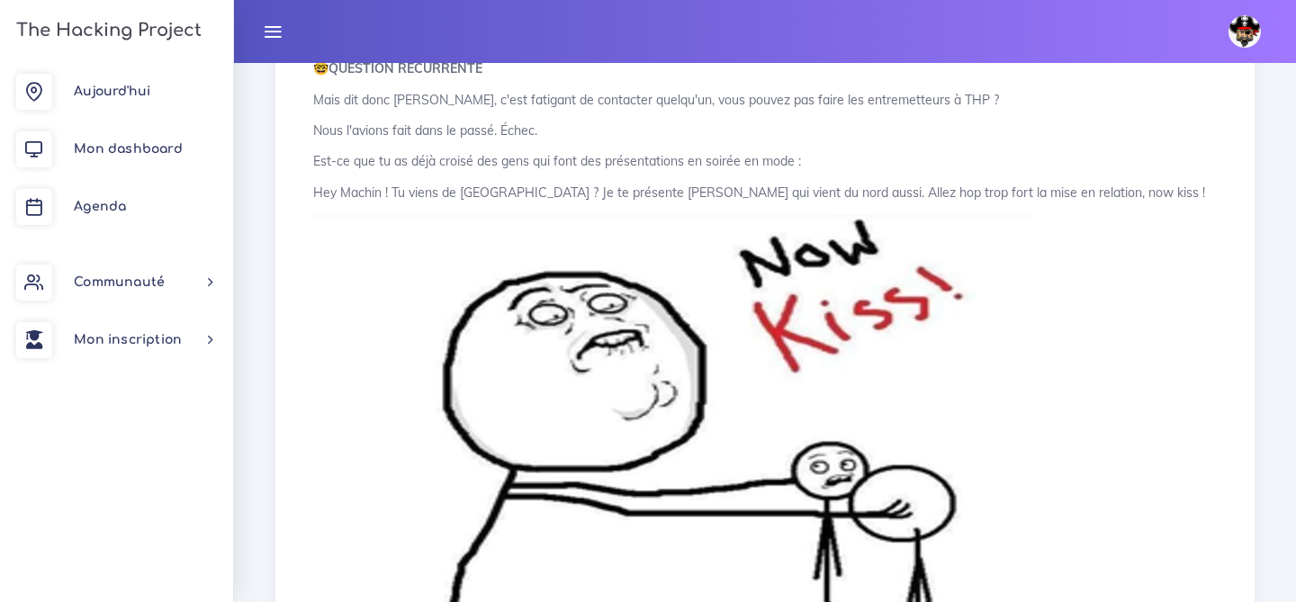
click at [526, 393] on img at bounding box center [673, 416] width 720 height 405
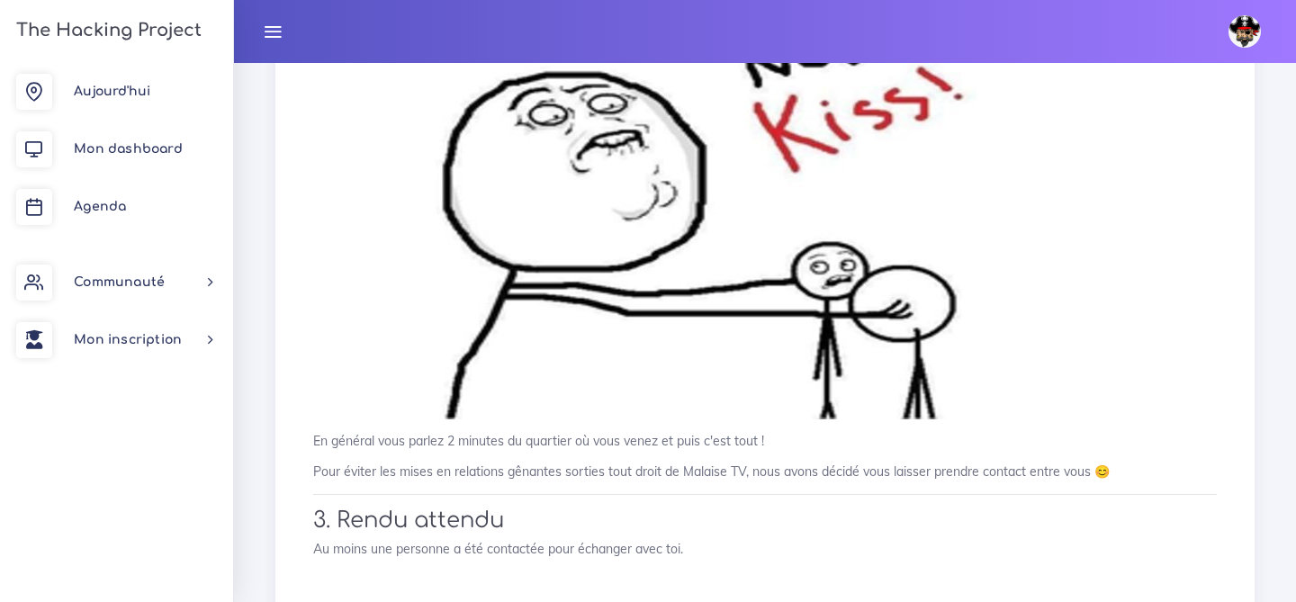
scroll to position [3363, 0]
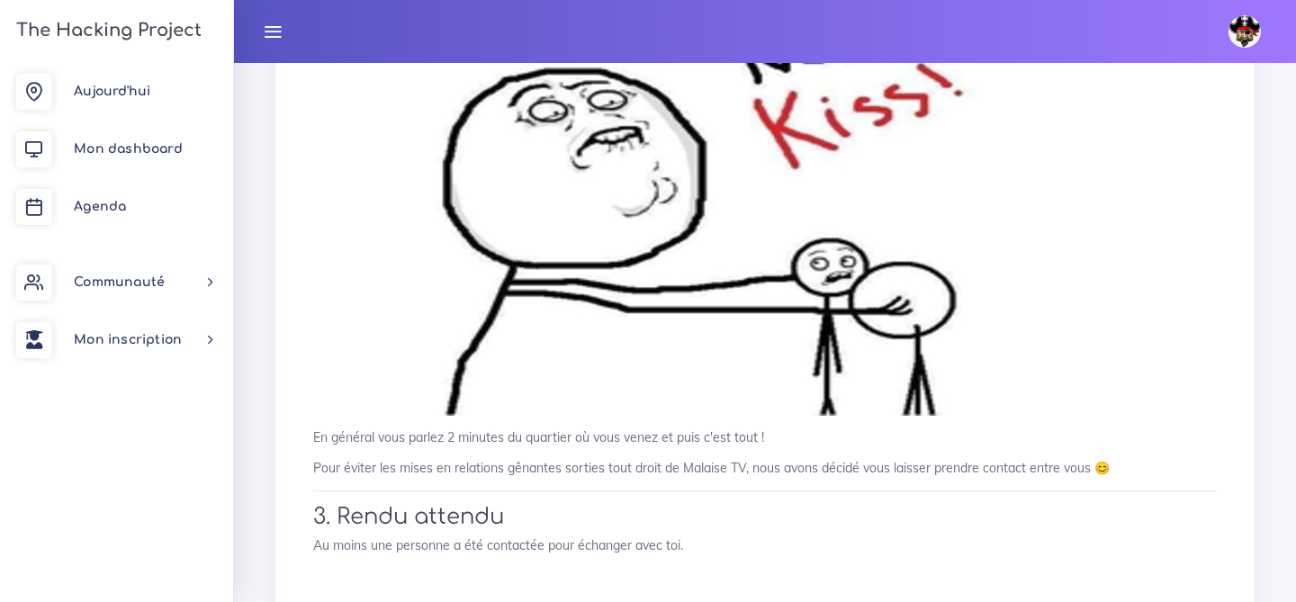
click at [603, 404] on img at bounding box center [673, 213] width 720 height 405
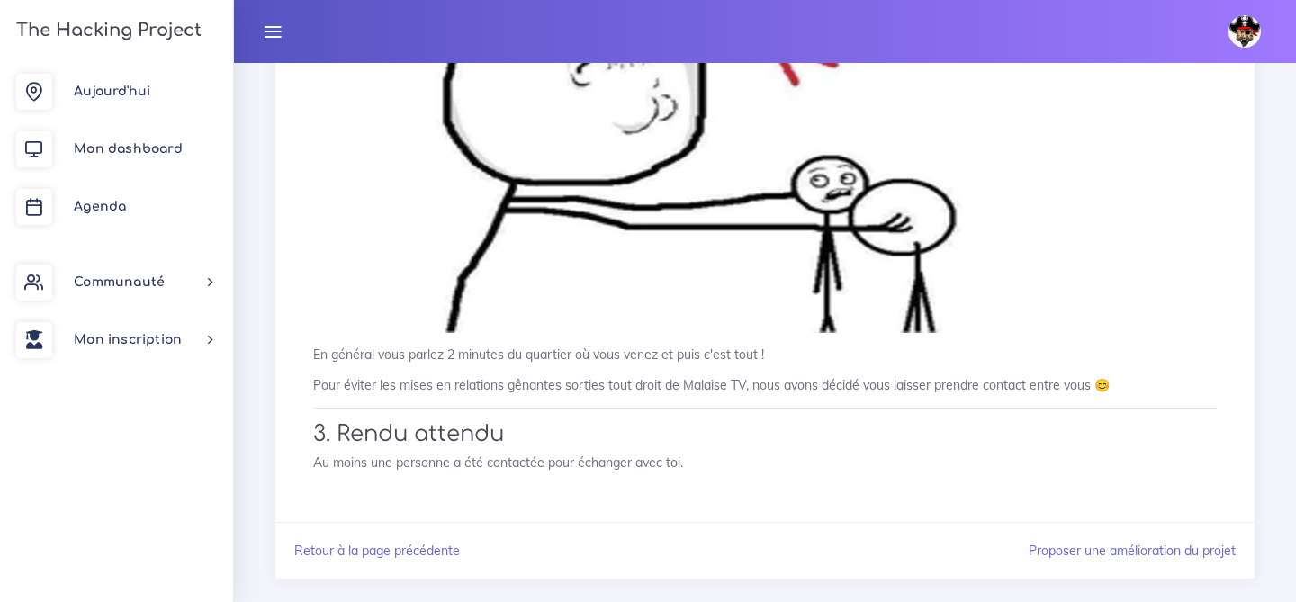
scroll to position [3449, 0]
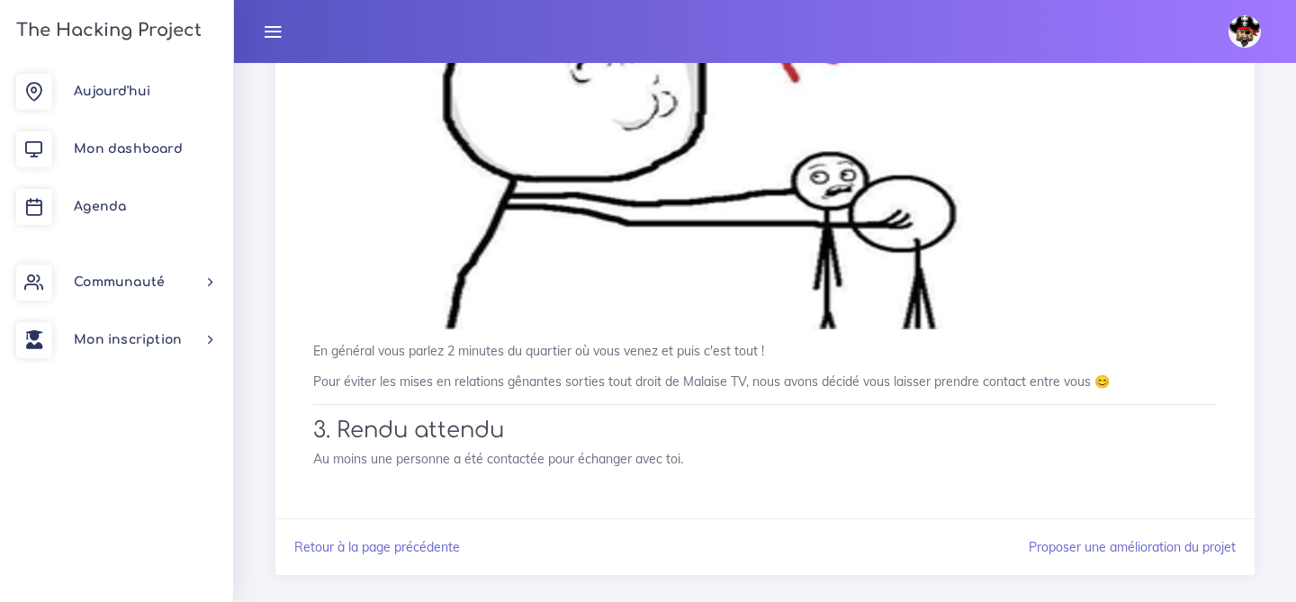
click at [523, 212] on img at bounding box center [673, 126] width 720 height 405
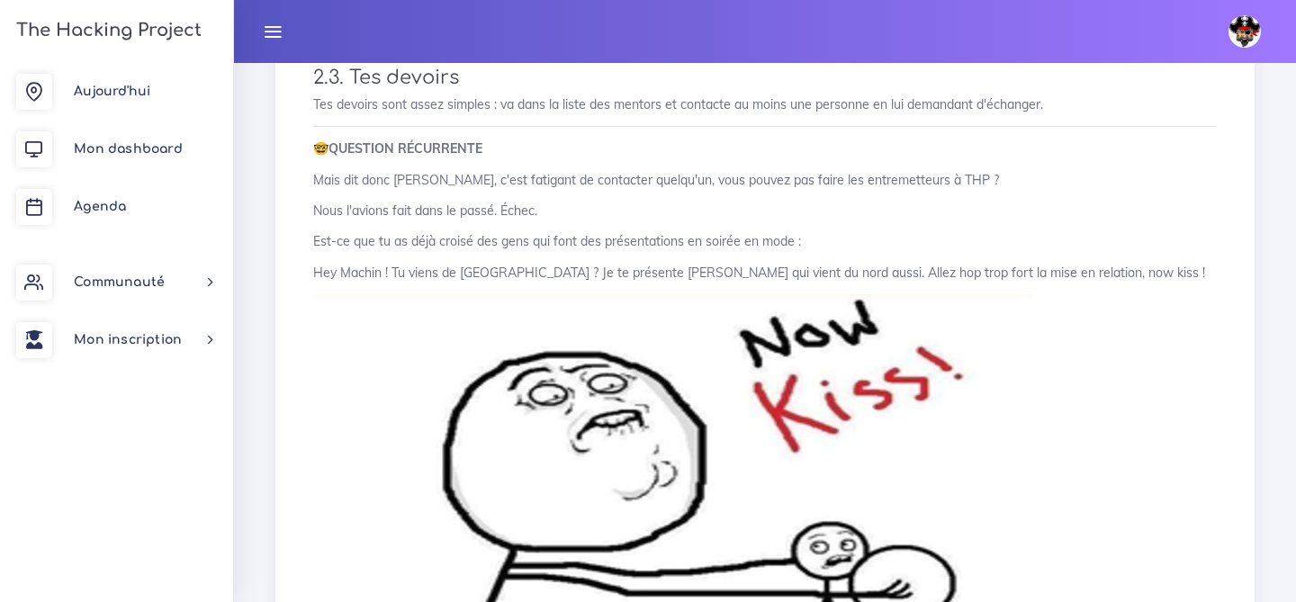
scroll to position [3476, 0]
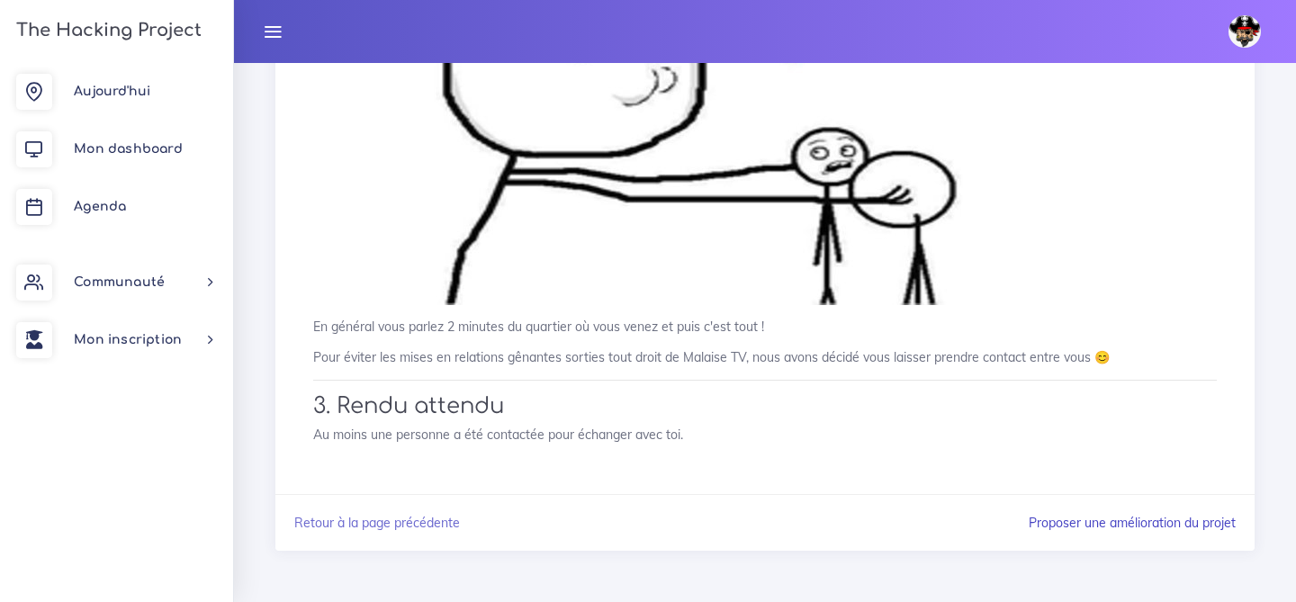
click at [1159, 518] on link "Proposer une amélioration du projet" at bounding box center [1132, 523] width 207 height 16
click at [358, 525] on link "Retour à la page précédente" at bounding box center [377, 523] width 166 height 16
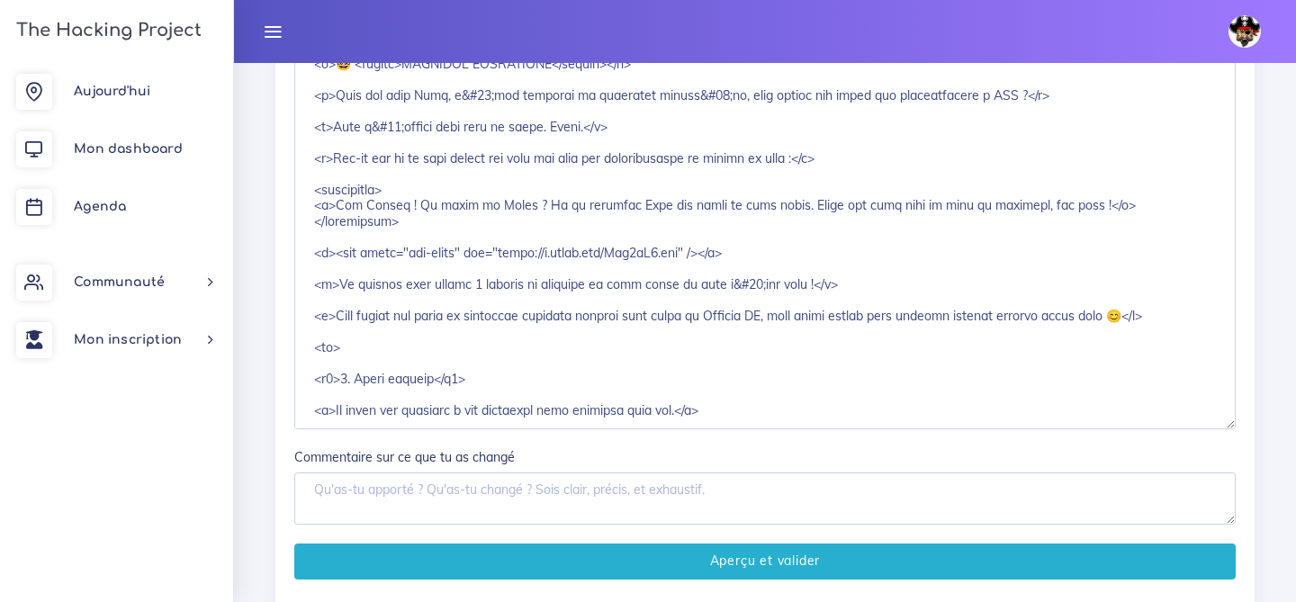
scroll to position [389, 0]
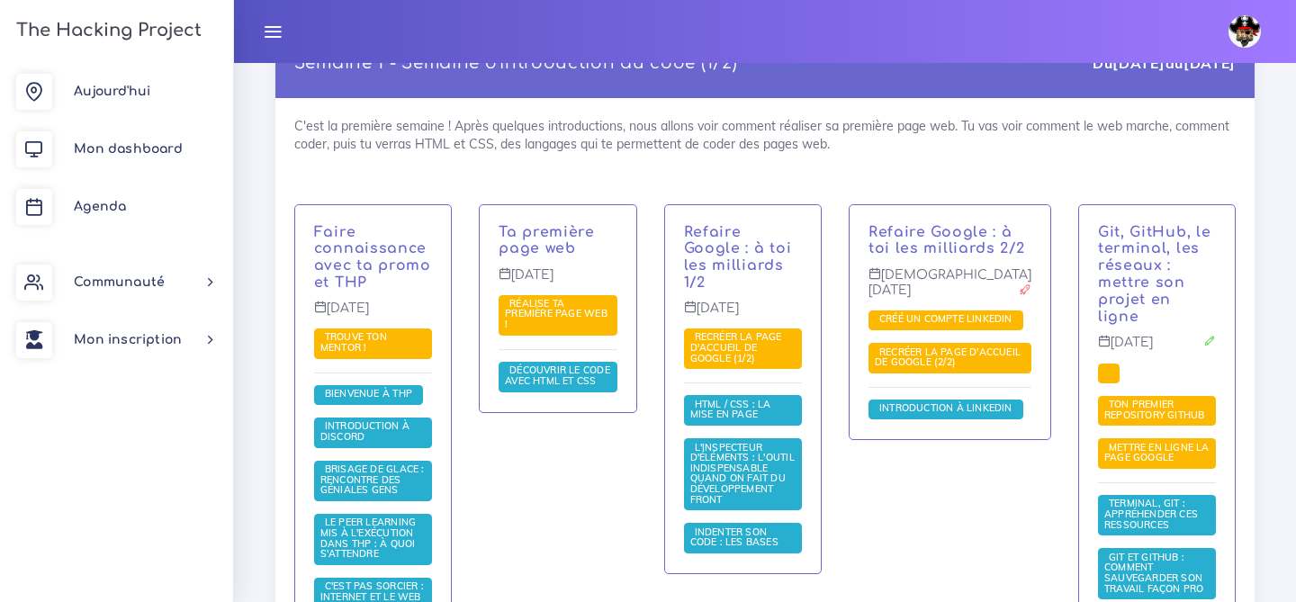
scroll to position [459, 0]
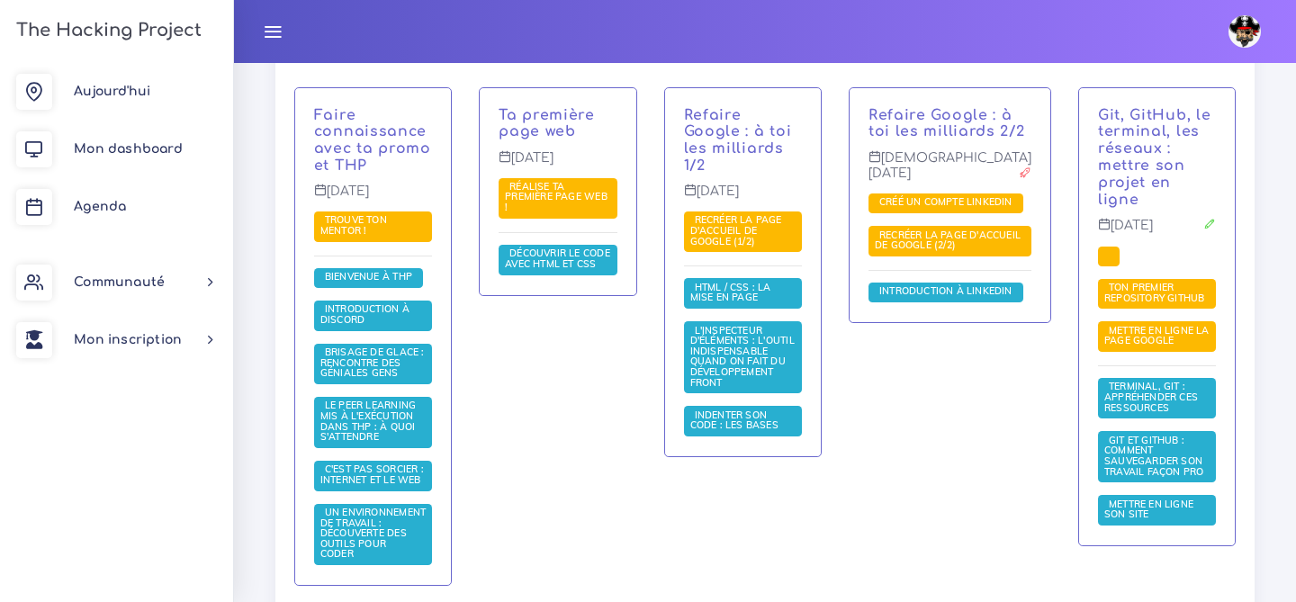
click at [391, 183] on div "Faire connaissance avec ta promo et THP [DATE] Trouve ton mentor ! Bienvenue à …" at bounding box center [373, 337] width 156 height 498
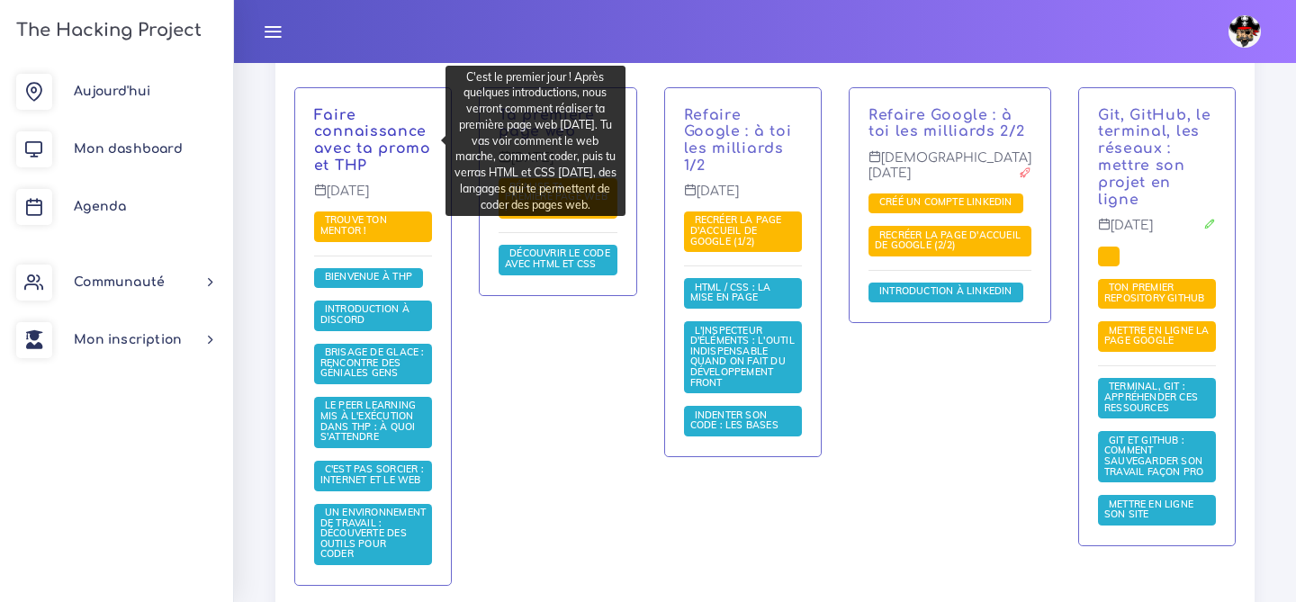
click at [372, 145] on link "Faire connaissance avec ta promo et THP" at bounding box center [372, 140] width 117 height 67
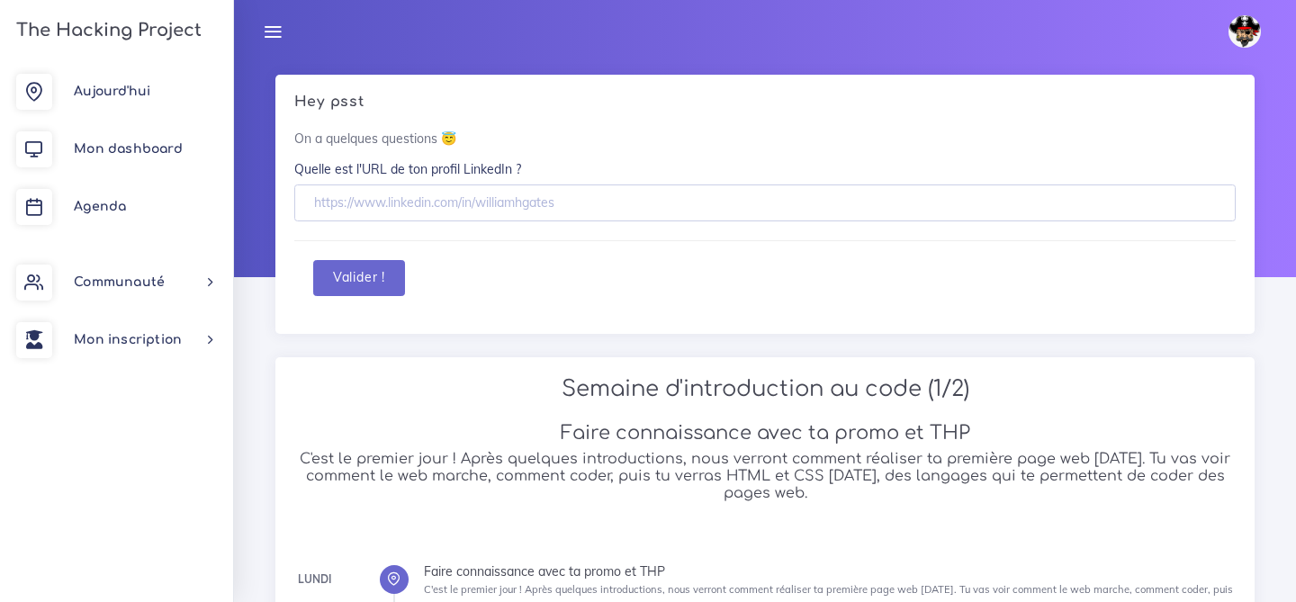
scroll to position [32, 0]
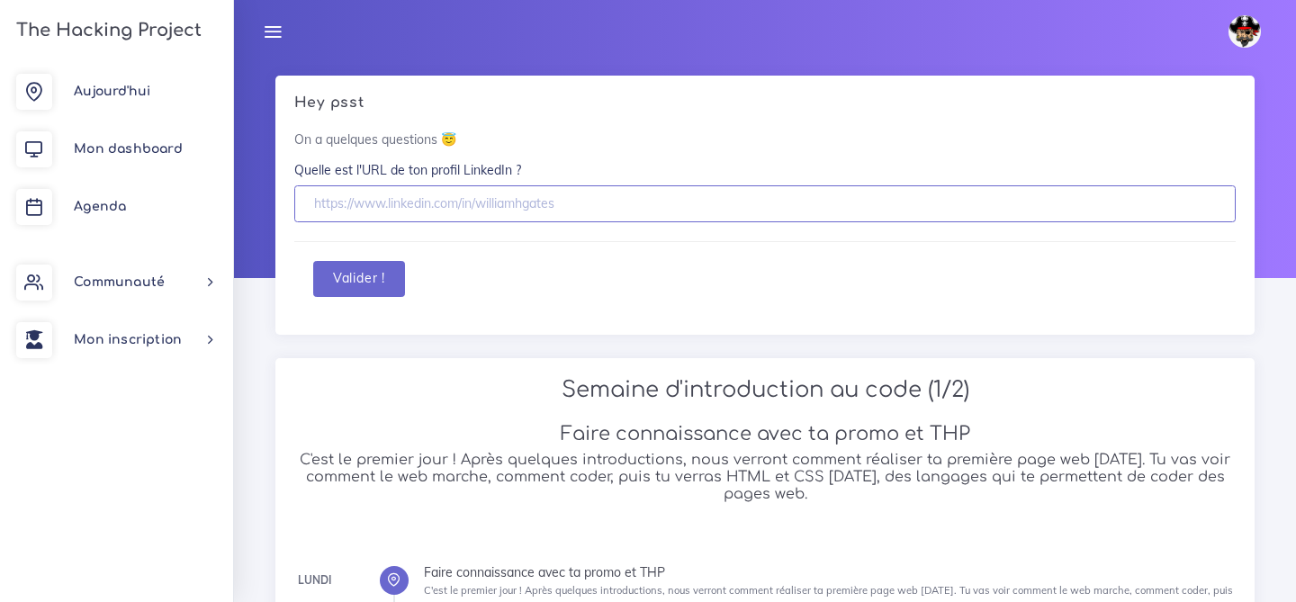
click at [487, 217] on input "text" at bounding box center [764, 203] width 941 height 37
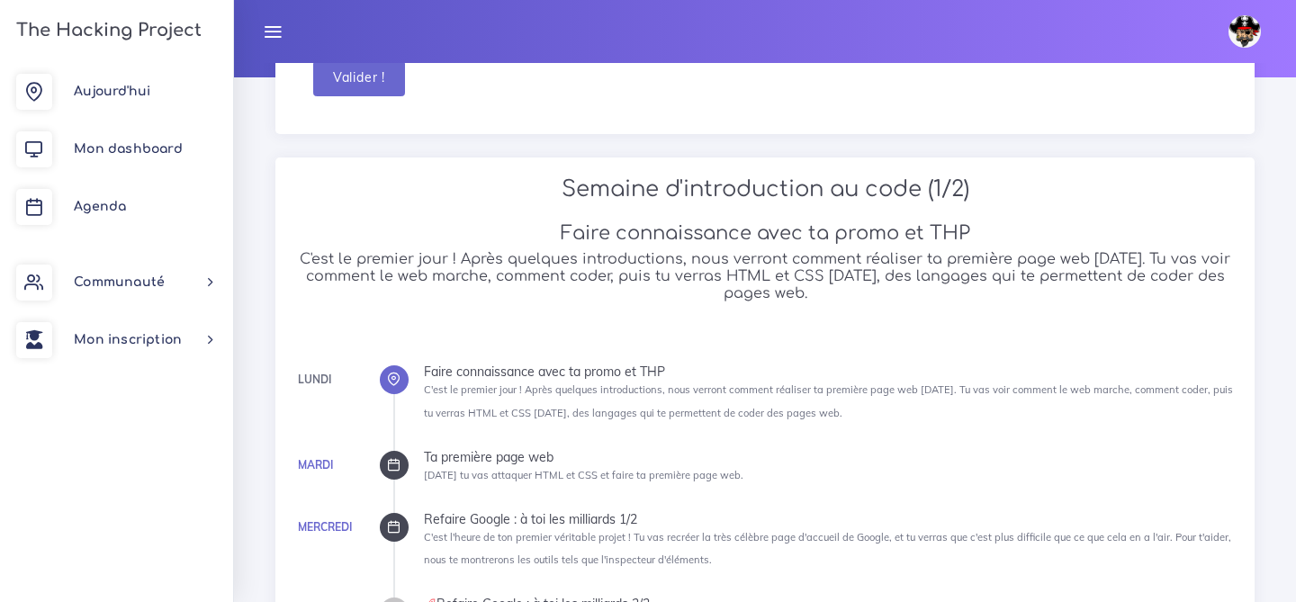
scroll to position [237, 0]
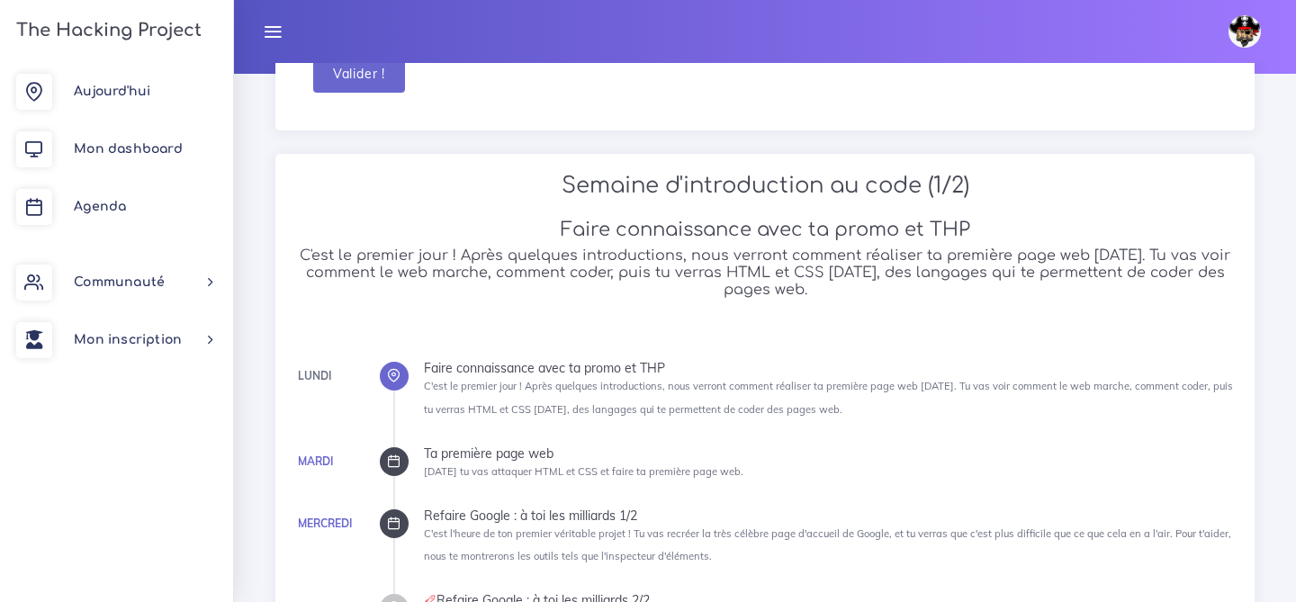
click at [392, 381] on icon at bounding box center [393, 375] width 13 height 13
click at [333, 376] on div "Lundi Faire connaissance avec ta promo et THP C'est le premier jour ! Après que…" at bounding box center [764, 539] width 941 height 393
click at [117, 205] on span "Agenda" at bounding box center [100, 206] width 52 height 13
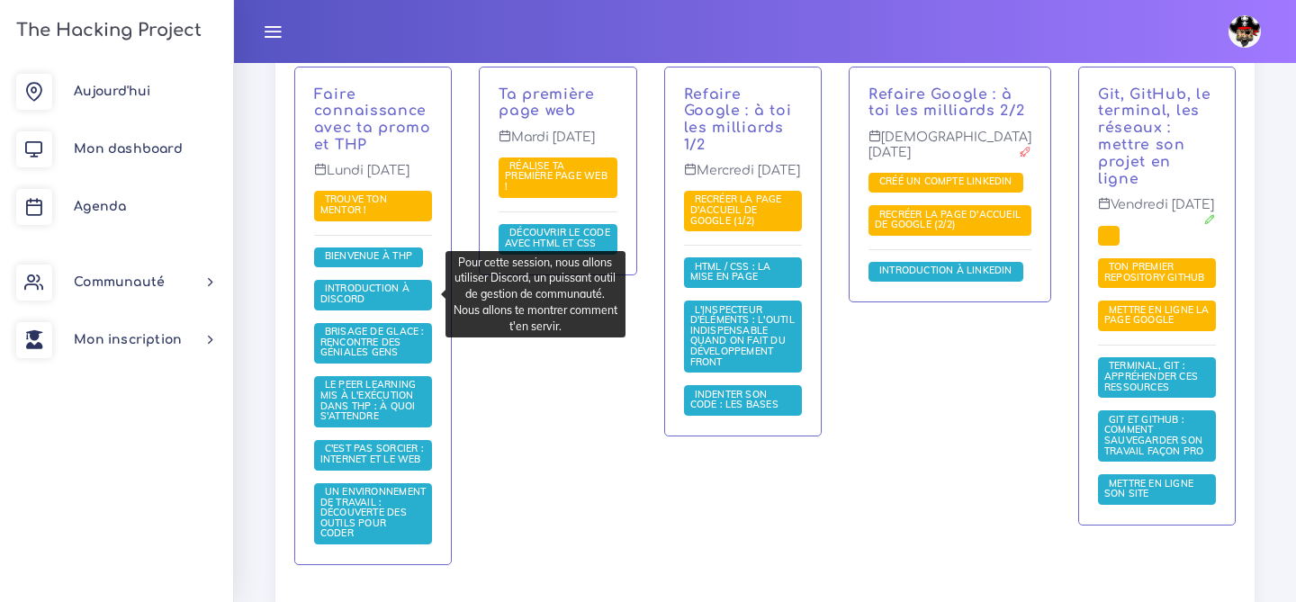
click at [387, 299] on span "Introduction à Discord" at bounding box center [373, 295] width 118 height 31
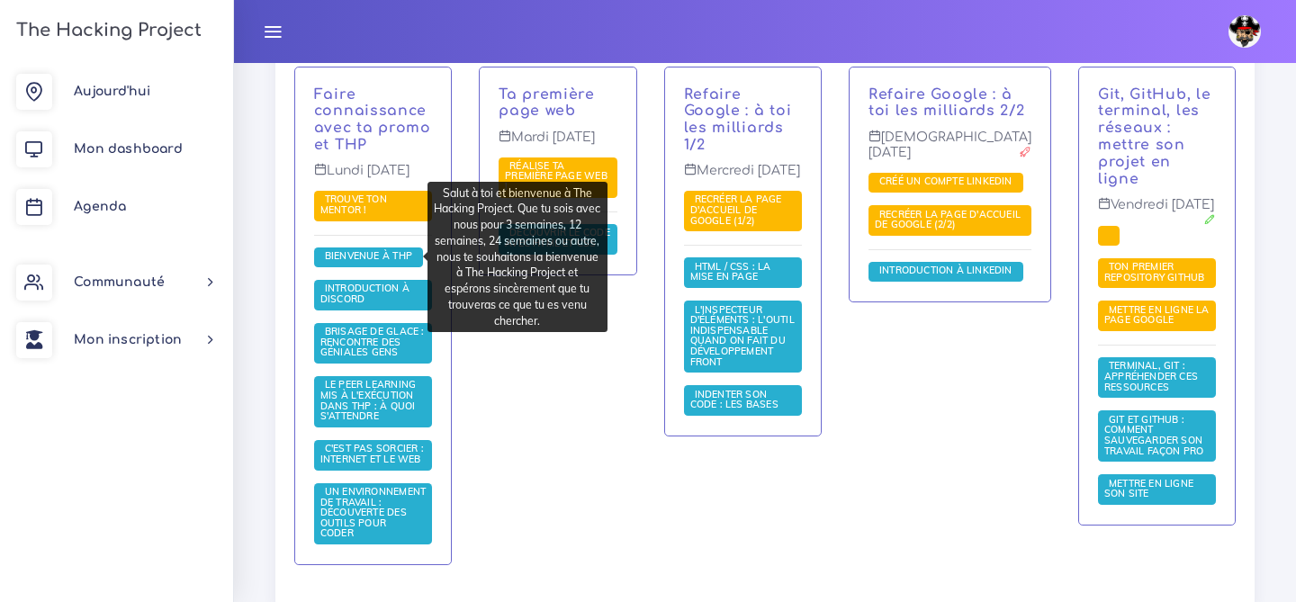
click at [379, 259] on span "Bienvenue à THP" at bounding box center [368, 255] width 96 height 13
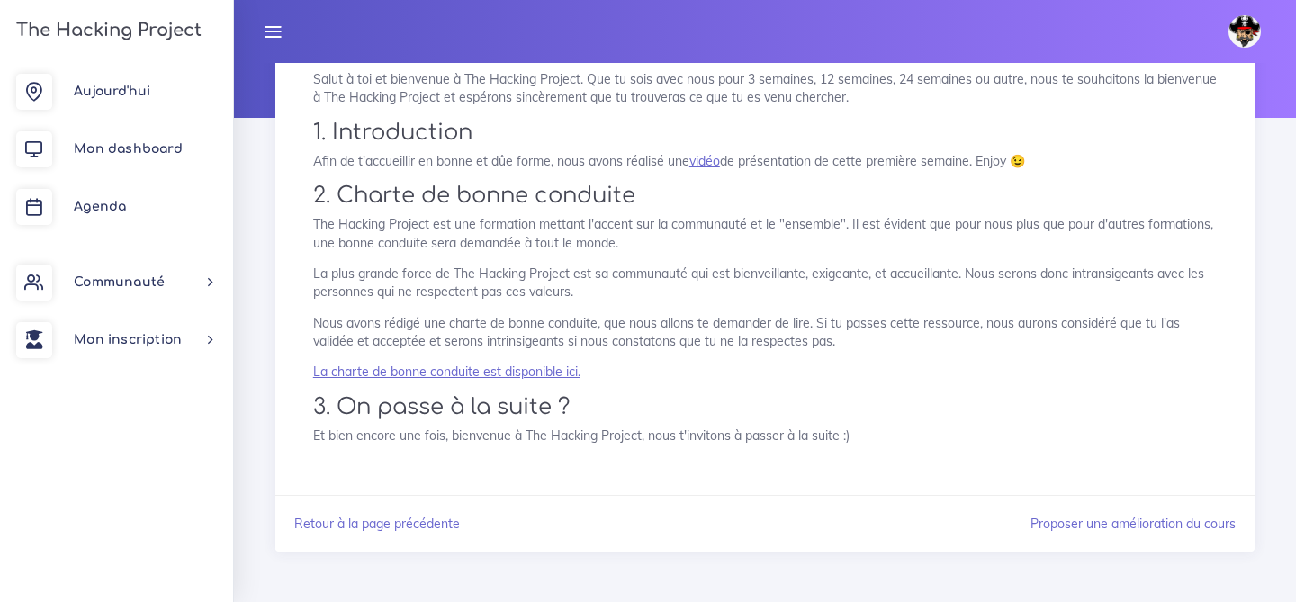
scroll to position [193, 0]
click at [429, 522] on link "Retour à la page précédente" at bounding box center [377, 523] width 166 height 16
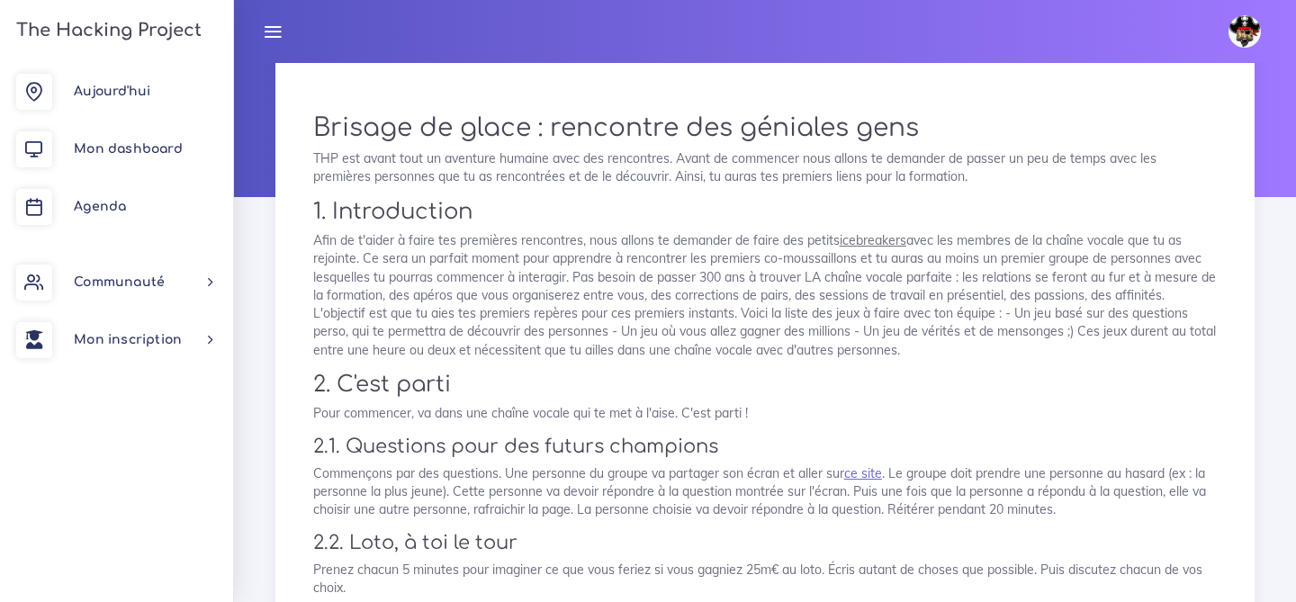
scroll to position [115, 0]
click at [860, 474] on link "ce site" at bounding box center [863, 471] width 38 height 16
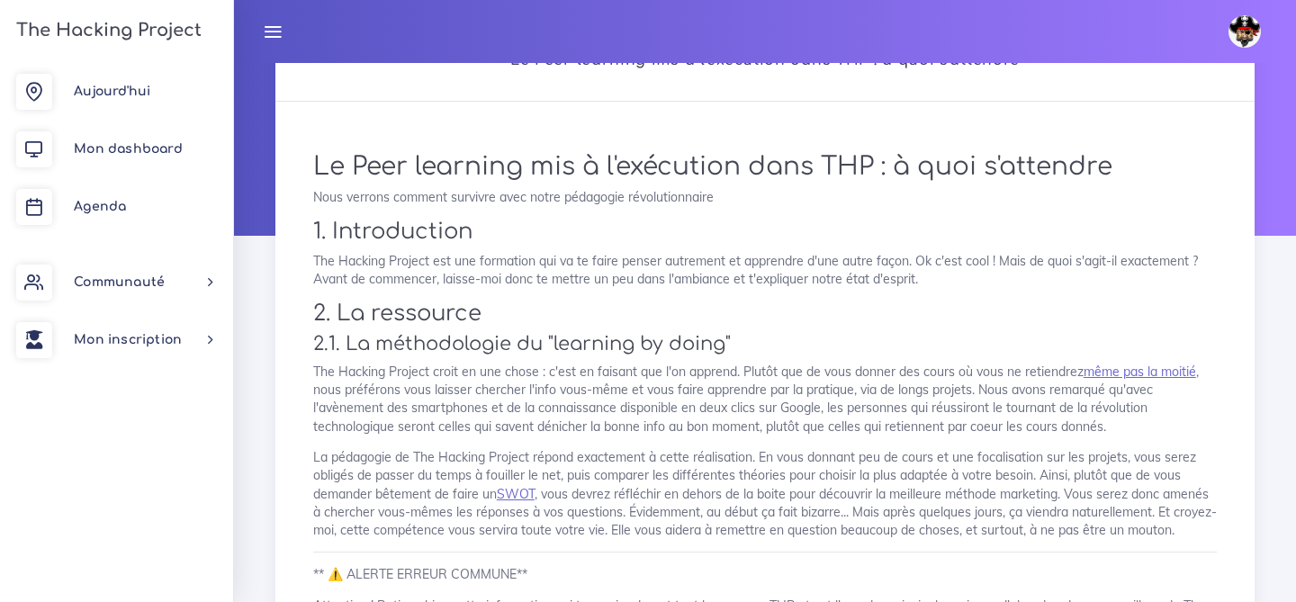
scroll to position [76, 0]
click at [1107, 373] on link "même pas la moitié" at bounding box center [1140, 370] width 112 height 16
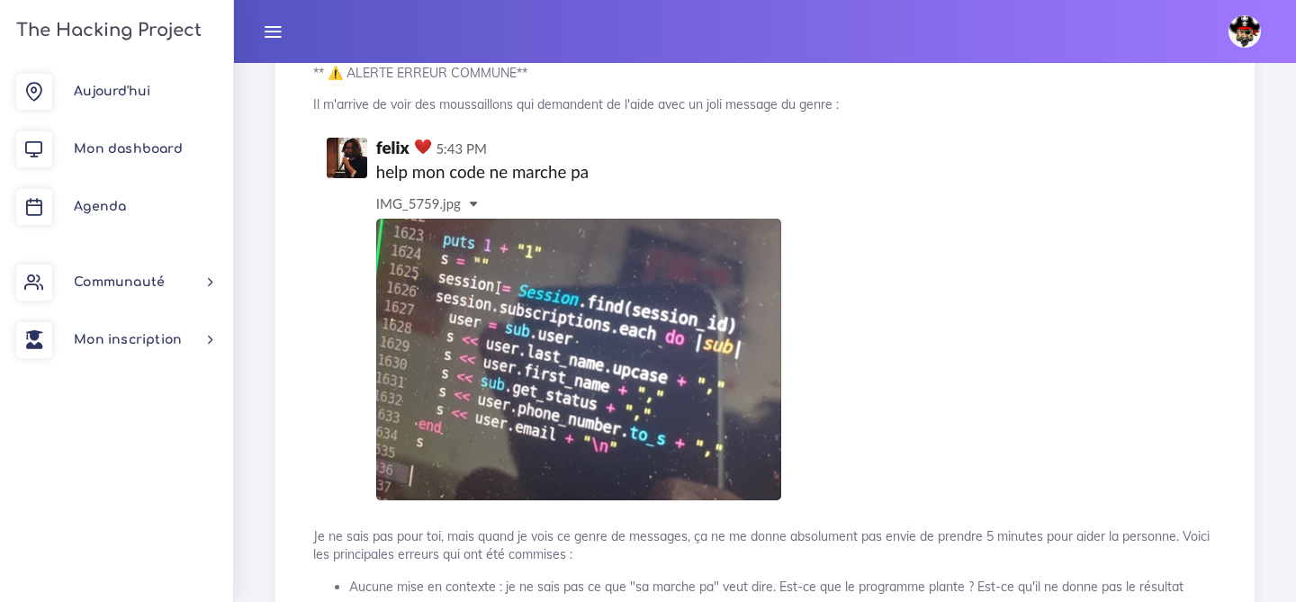
scroll to position [1906, 0]
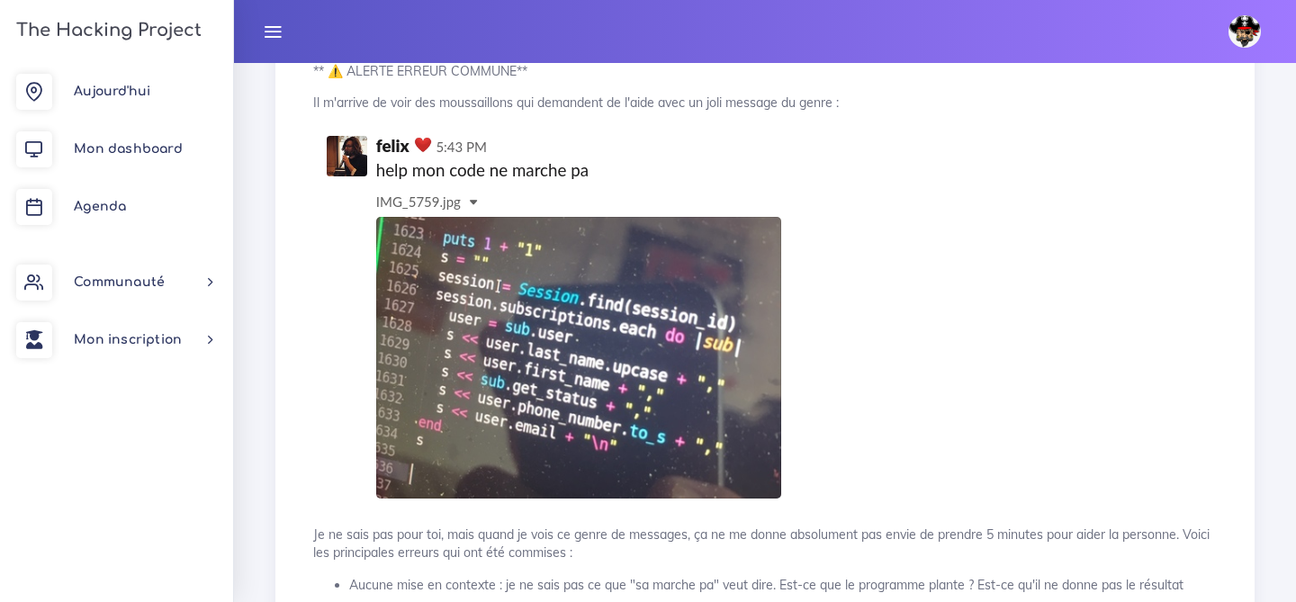
click at [513, 286] on img at bounding box center [557, 318] width 489 height 389
click at [475, 393] on img at bounding box center [557, 318] width 489 height 389
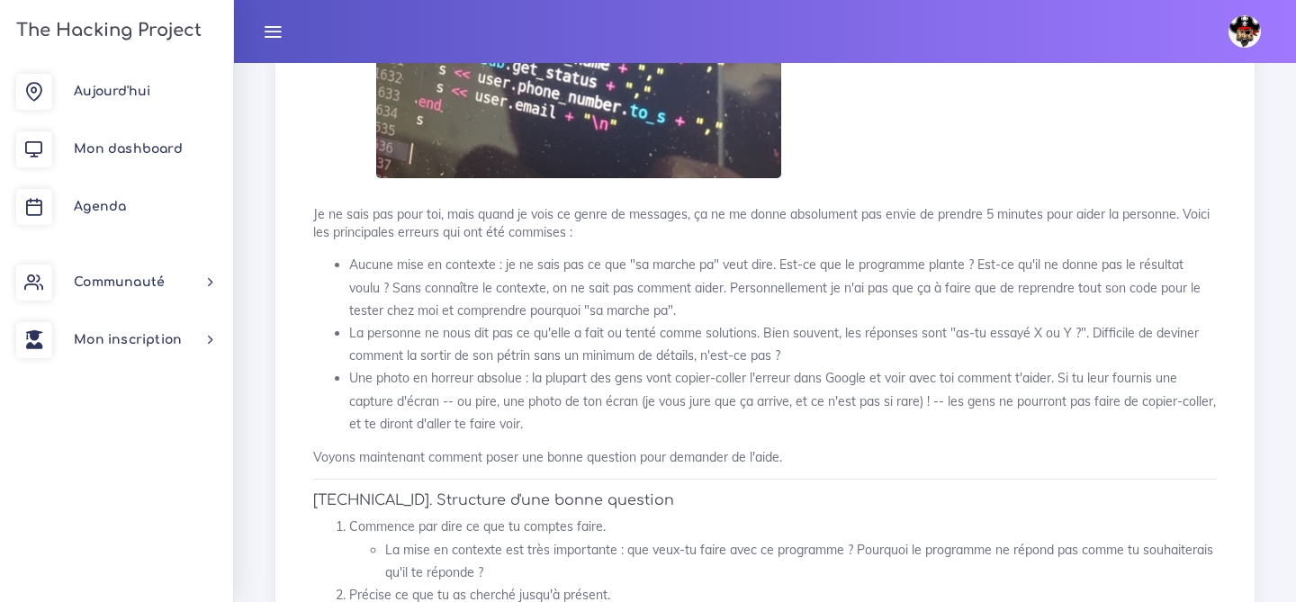
scroll to position [2246, 0]
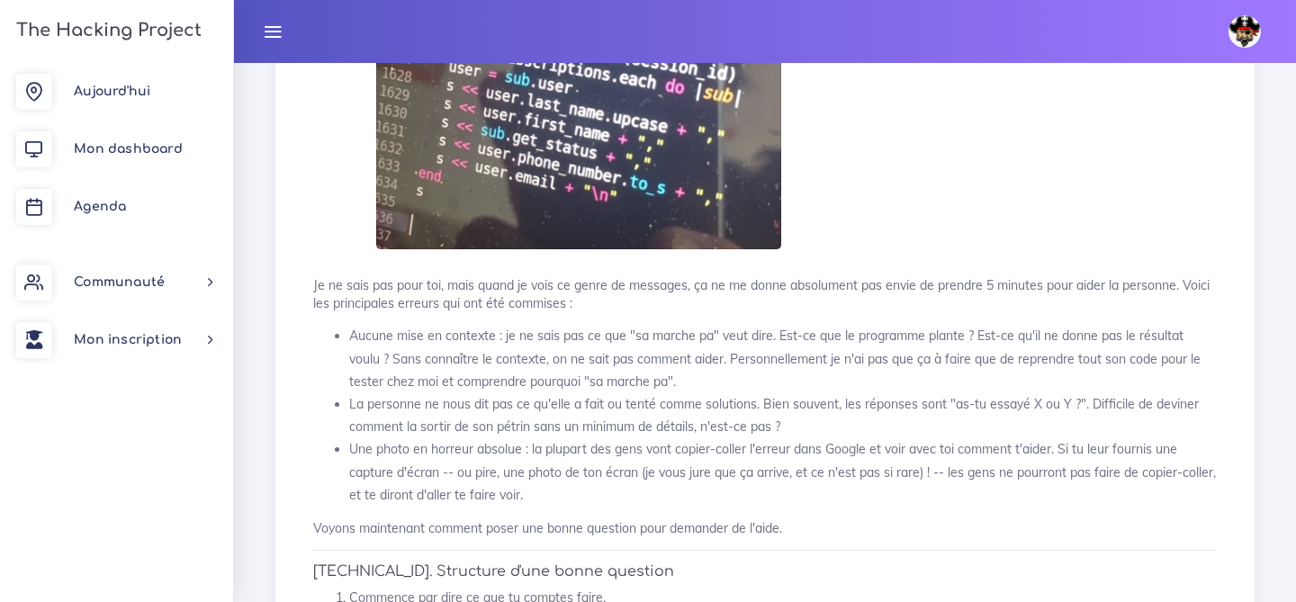
scroll to position [2130, 0]
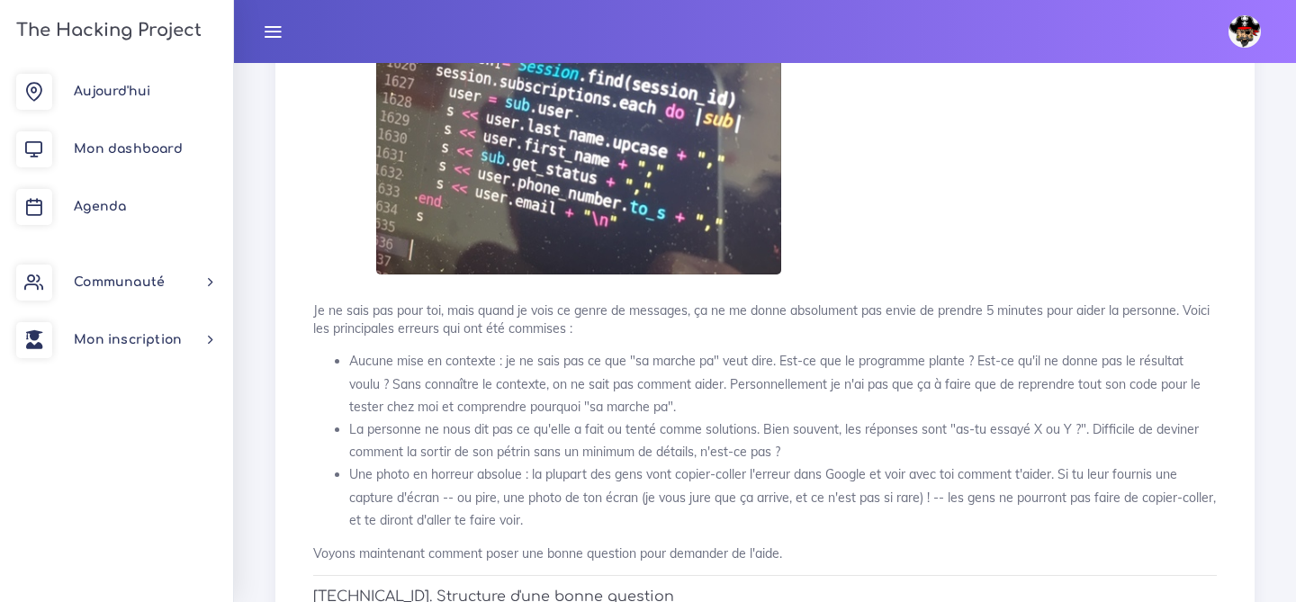
click at [511, 199] on img at bounding box center [557, 94] width 489 height 389
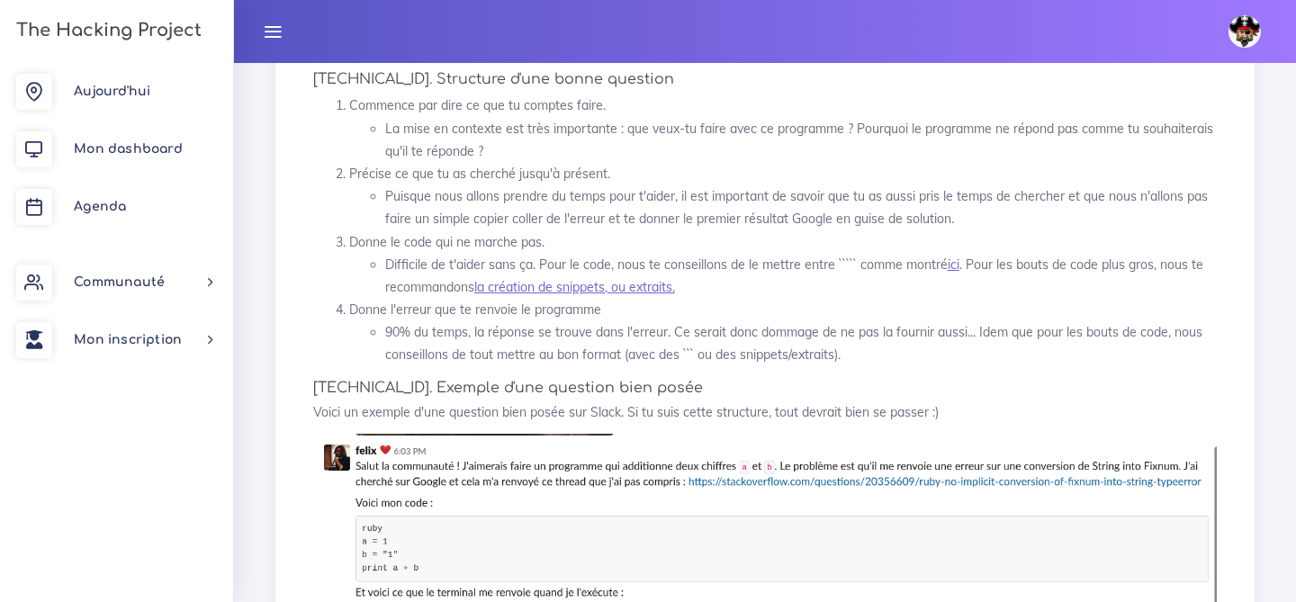
scroll to position [2649, 0]
click at [954, 272] on link "ici" at bounding box center [954, 264] width 12 height 16
click at [593, 294] on link "la création de snippets, ou extraits." at bounding box center [574, 286] width 201 height 16
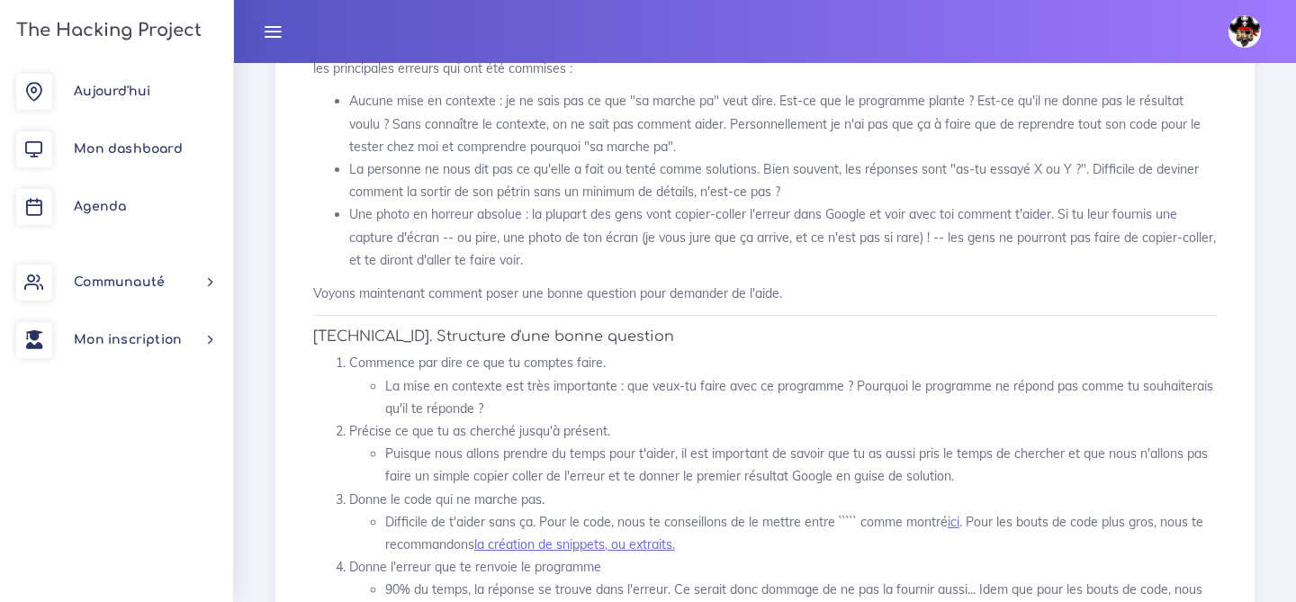
scroll to position [2287, 0]
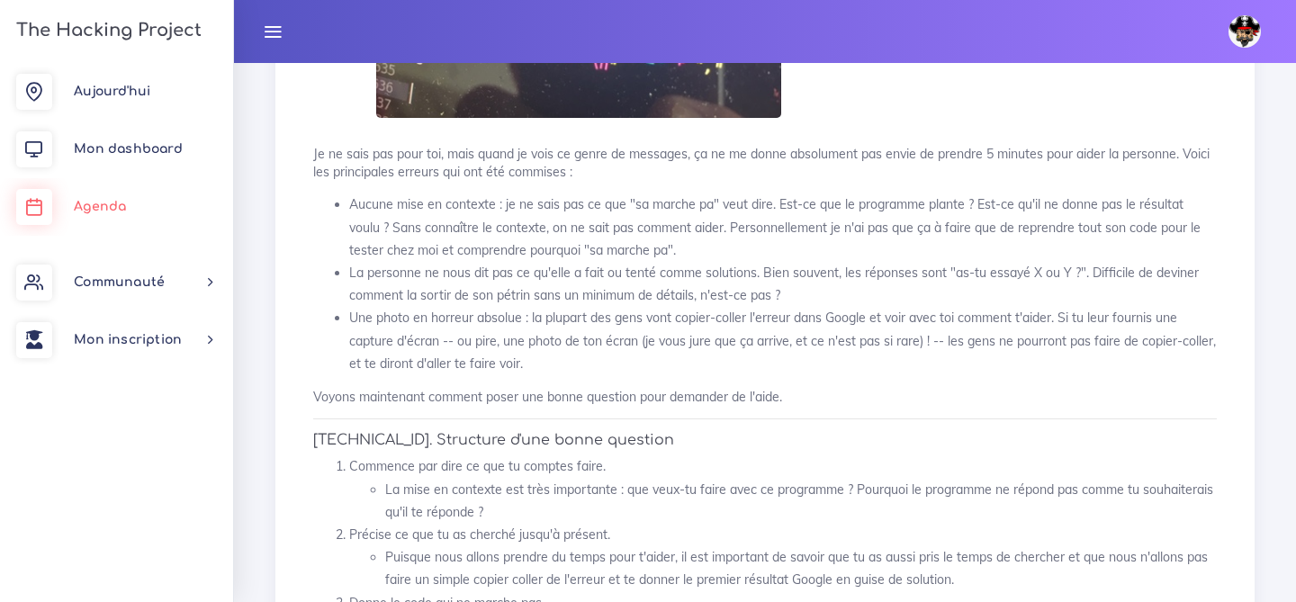
click at [113, 198] on link "Agenda" at bounding box center [116, 207] width 233 height 58
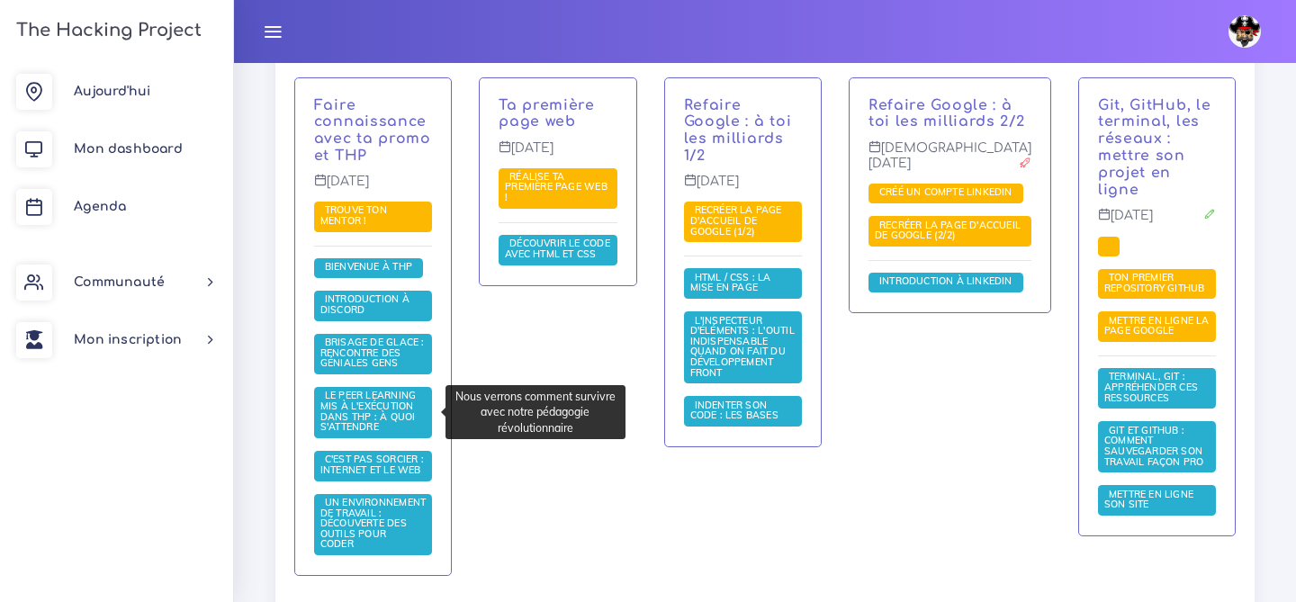
click at [376, 404] on span "Le Peer learning mis à l'exécution dans THP : à quoi s'attendre" at bounding box center [367, 411] width 95 height 44
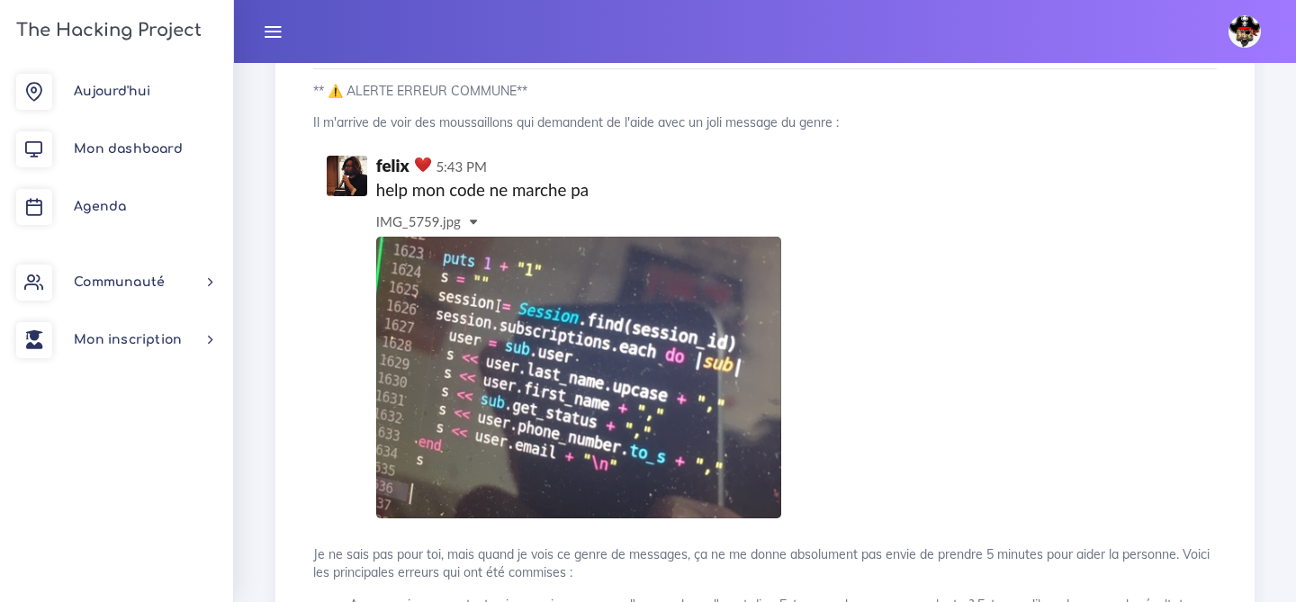
scroll to position [1888, 0]
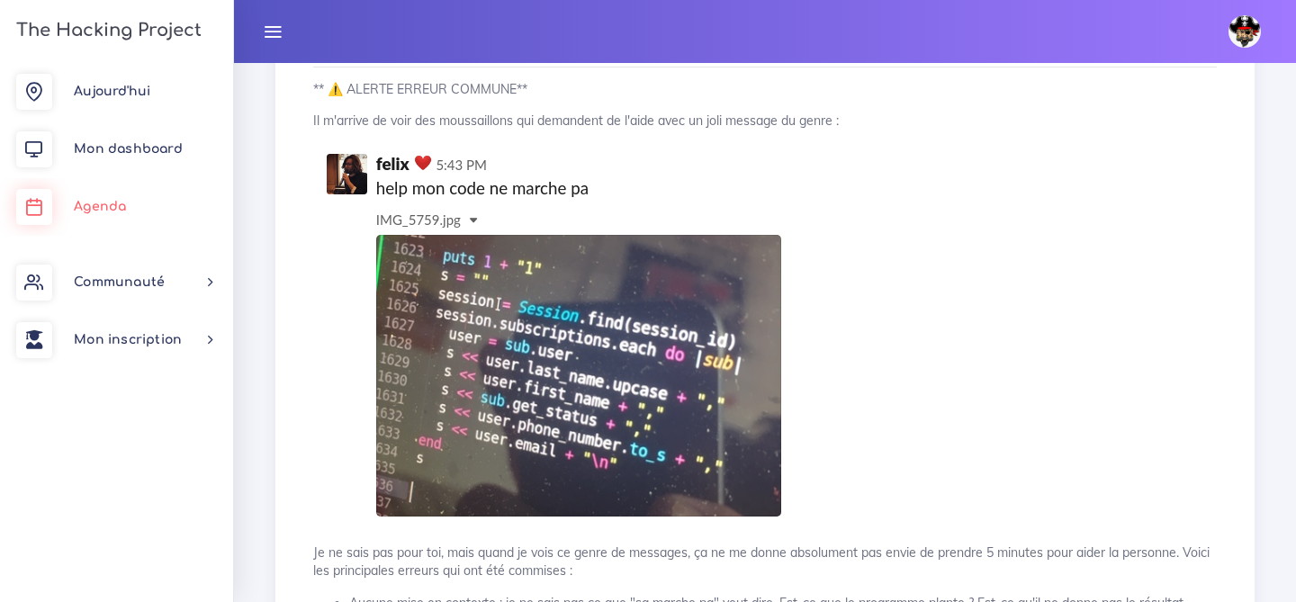
click at [110, 213] on span "Agenda" at bounding box center [100, 206] width 52 height 13
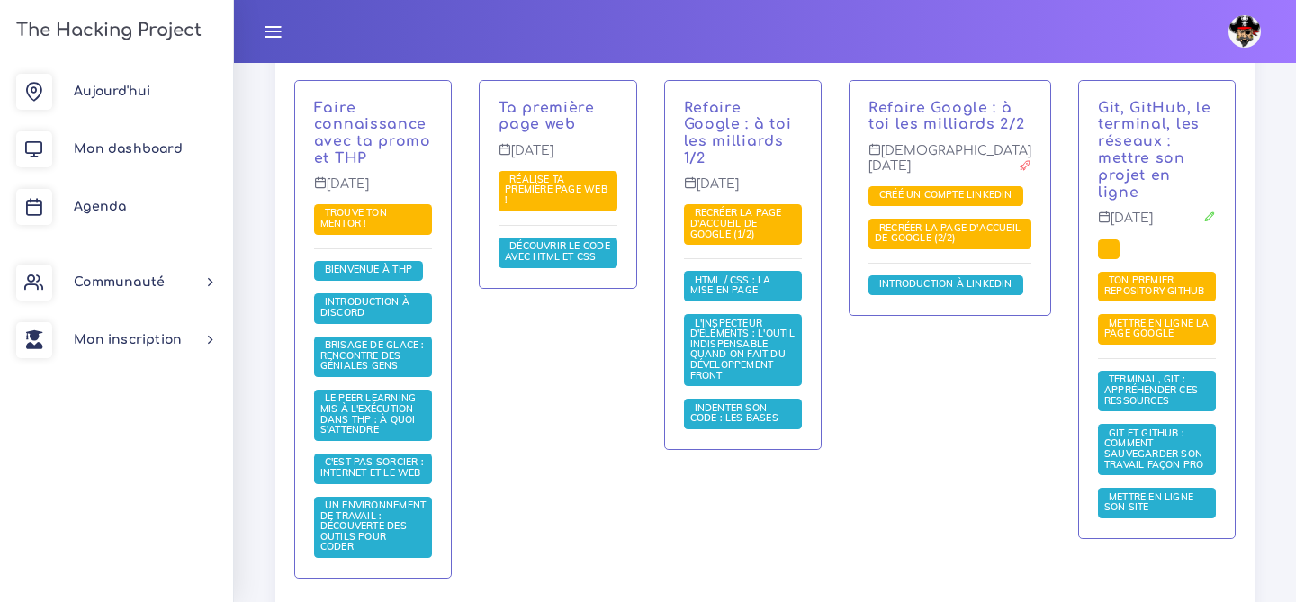
scroll to position [479, 0]
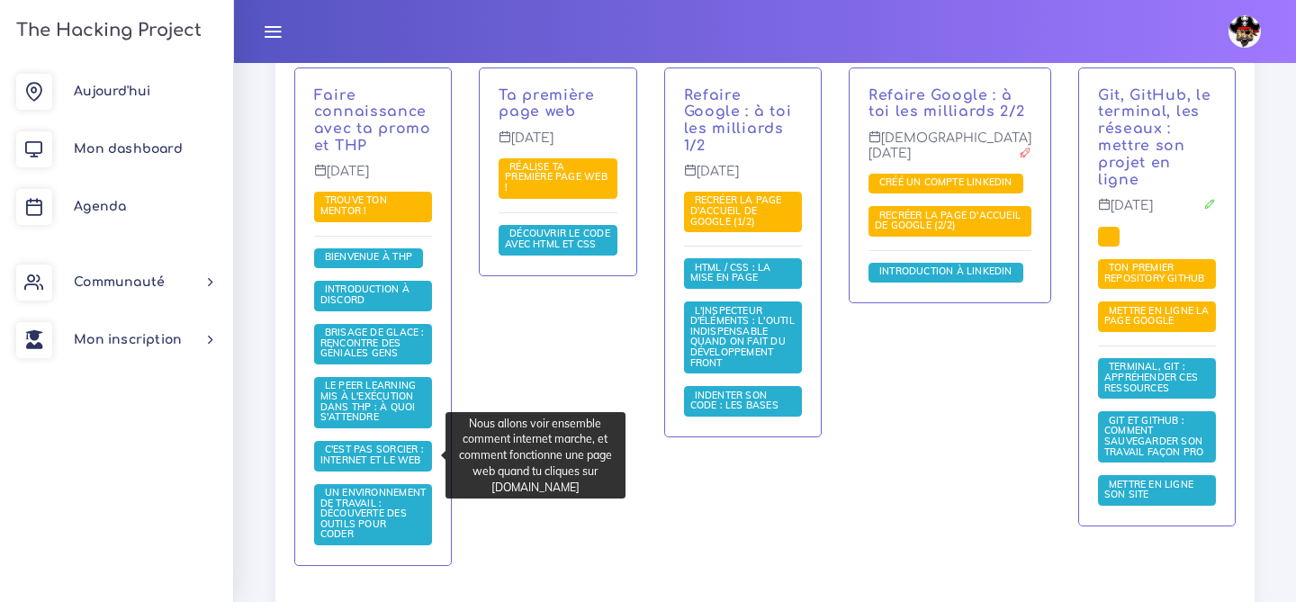
click at [392, 462] on span "C'est pas sorcier : internet et le web" at bounding box center [372, 454] width 105 height 23
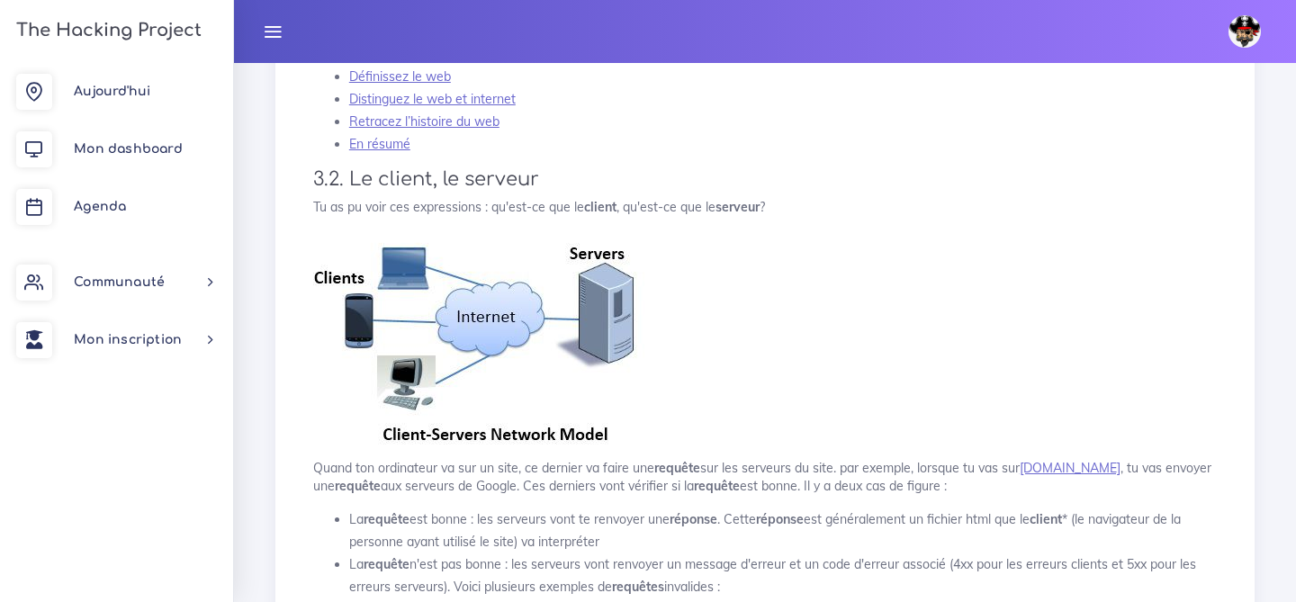
scroll to position [607, 0]
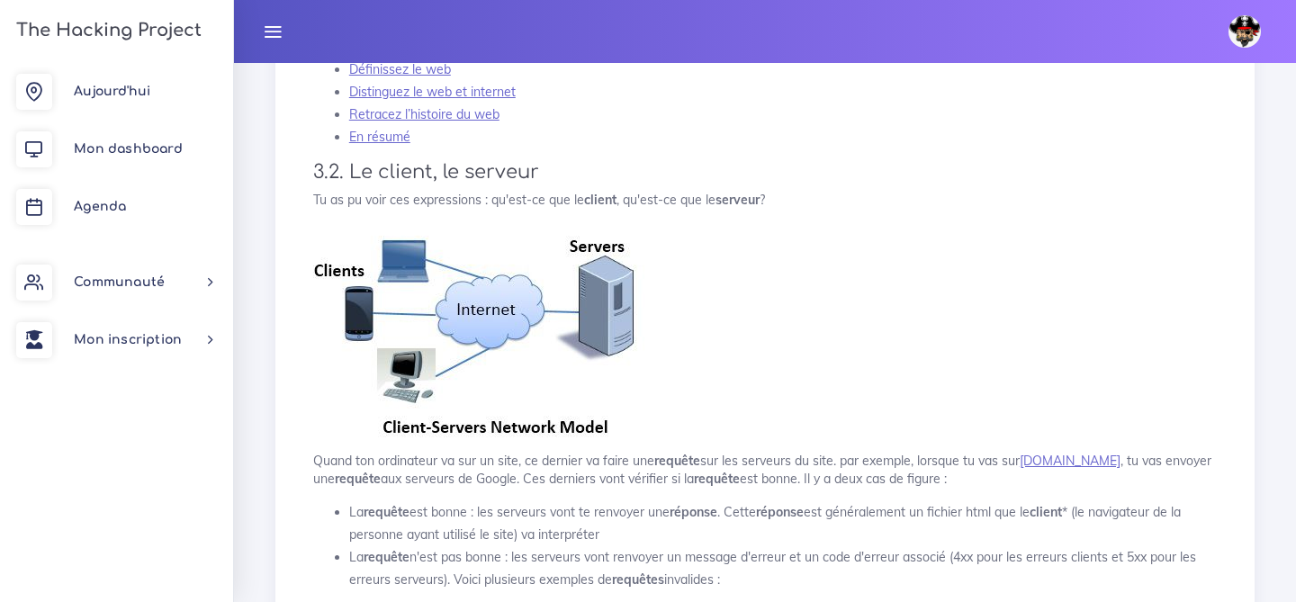
click at [393, 406] on img at bounding box center [481, 330] width 337 height 218
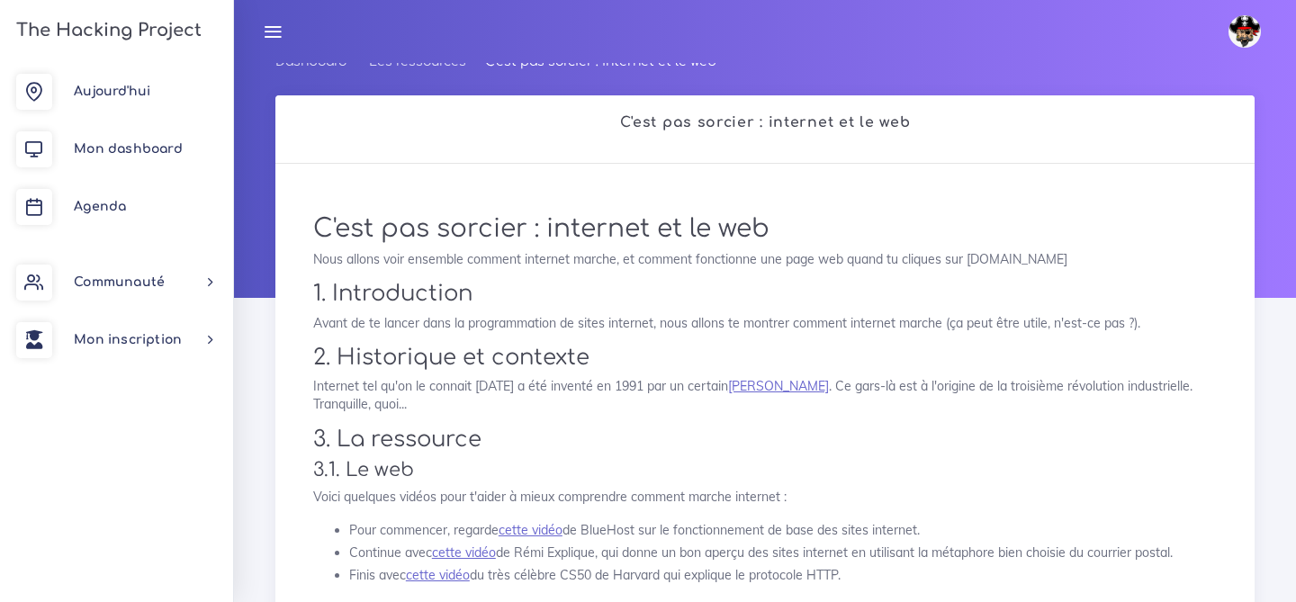
scroll to position [0, 0]
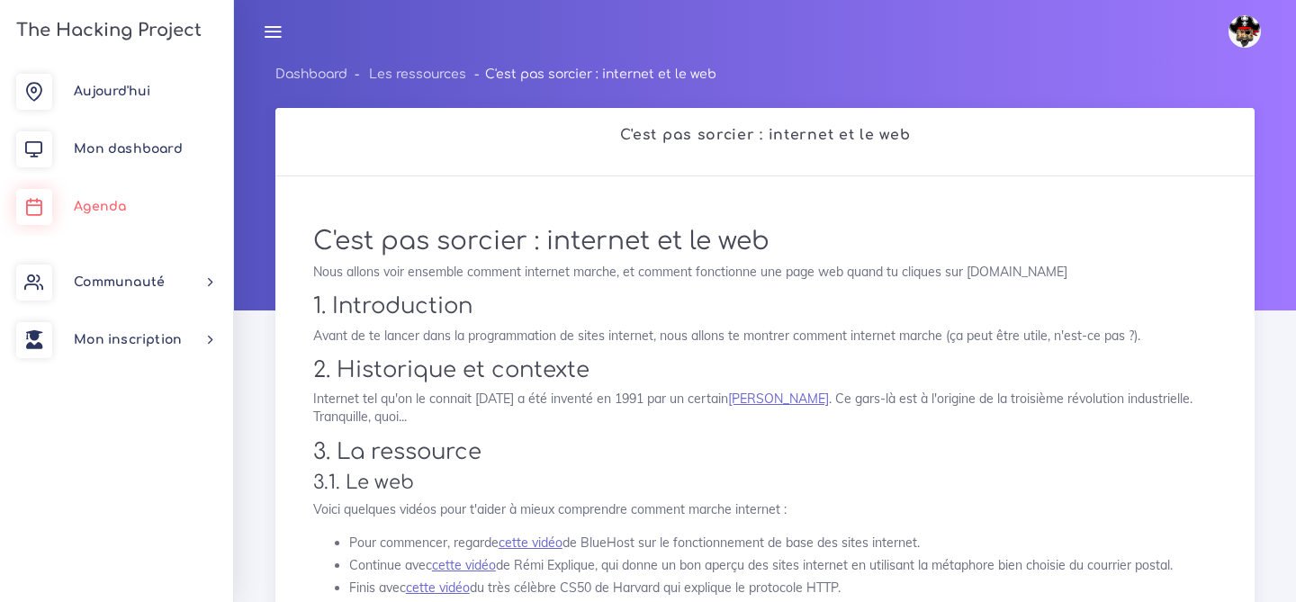
click at [100, 212] on span "Agenda" at bounding box center [100, 206] width 52 height 13
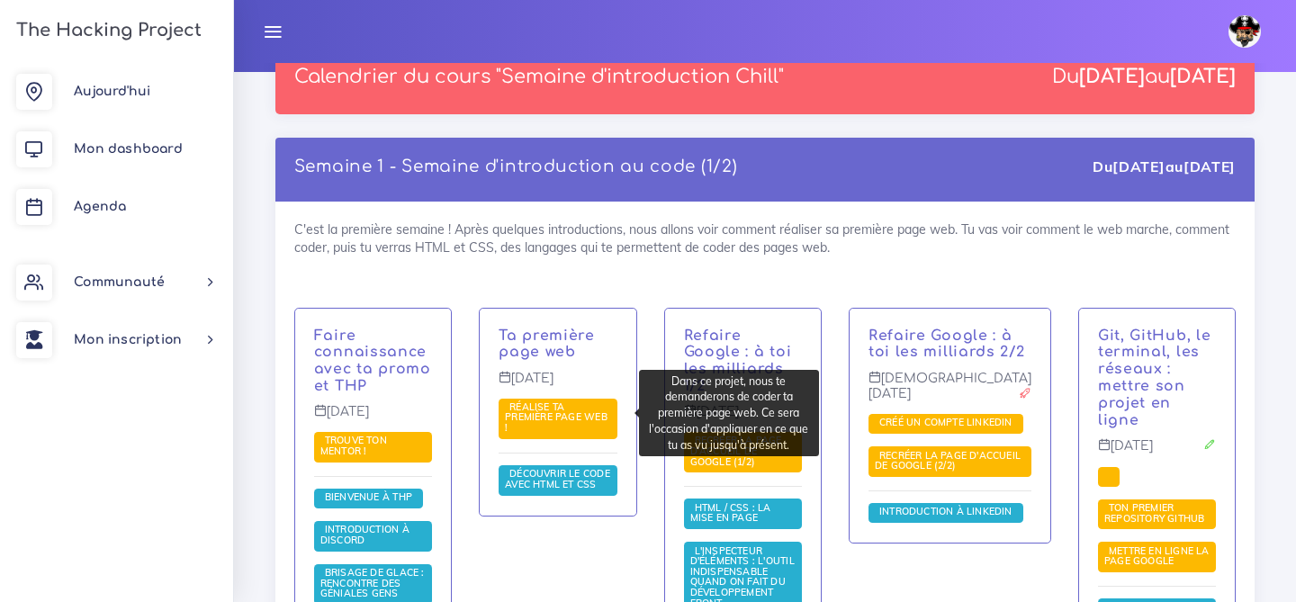
click at [579, 410] on span "Réalise ta première page web !" at bounding box center [556, 416] width 103 height 33
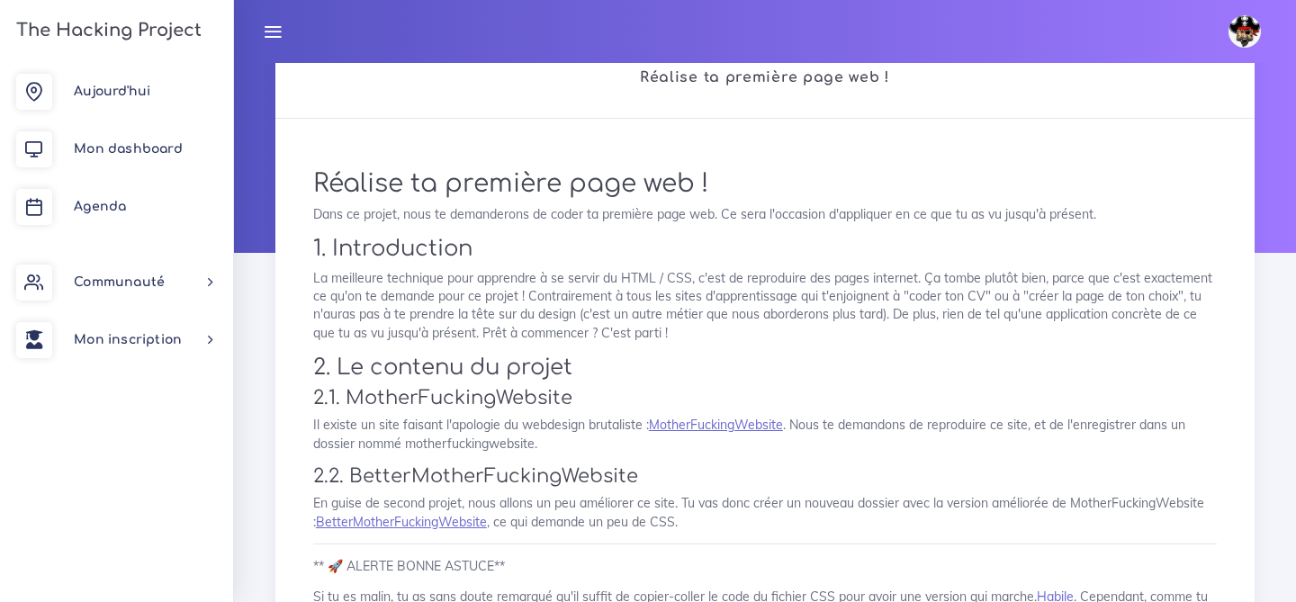
scroll to position [59, 0]
click at [95, 208] on span "Agenda" at bounding box center [100, 206] width 52 height 13
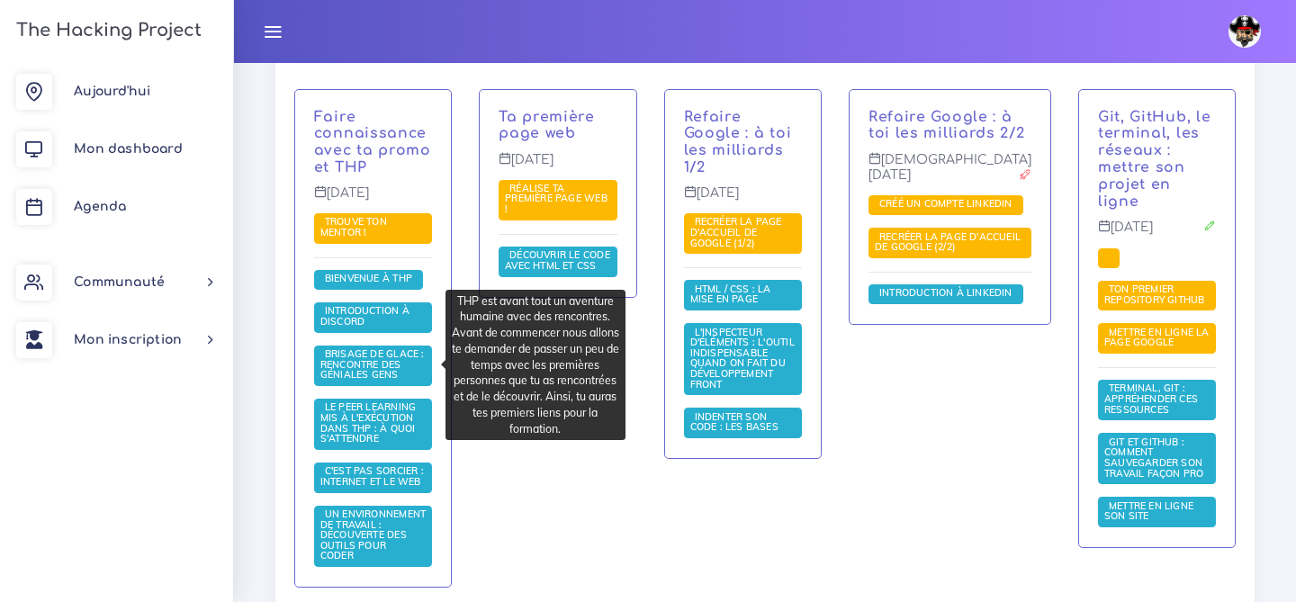
scroll to position [472, 0]
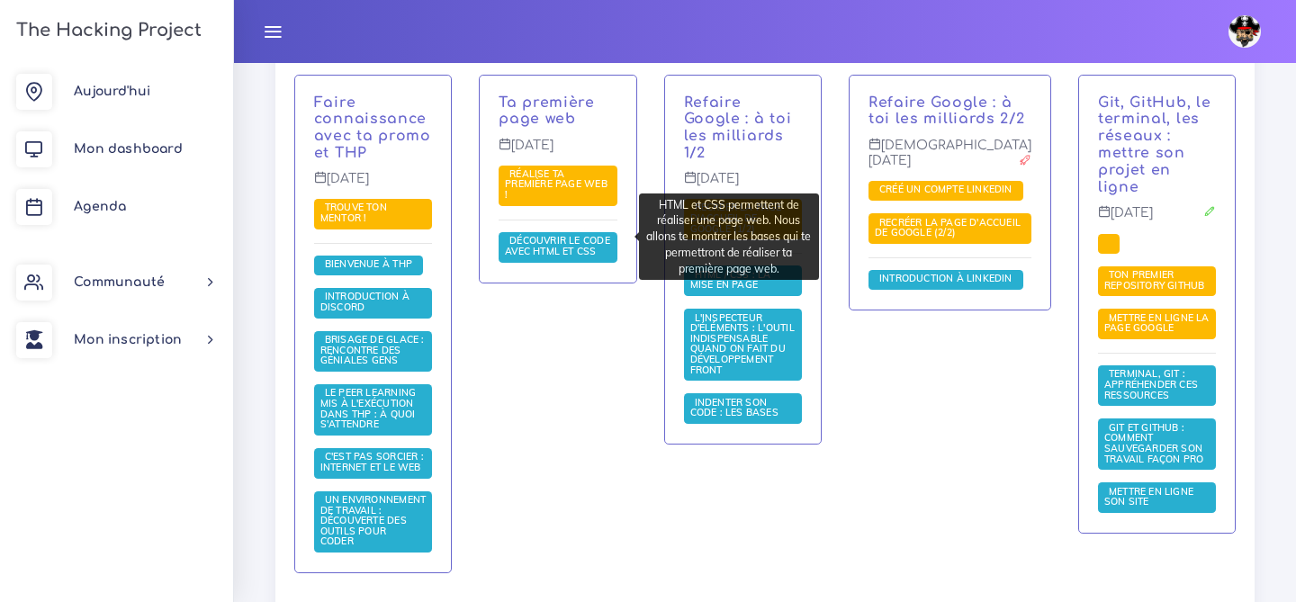
click at [556, 237] on span "Découvrir le code avec HTML et CSS" at bounding box center [557, 245] width 105 height 23
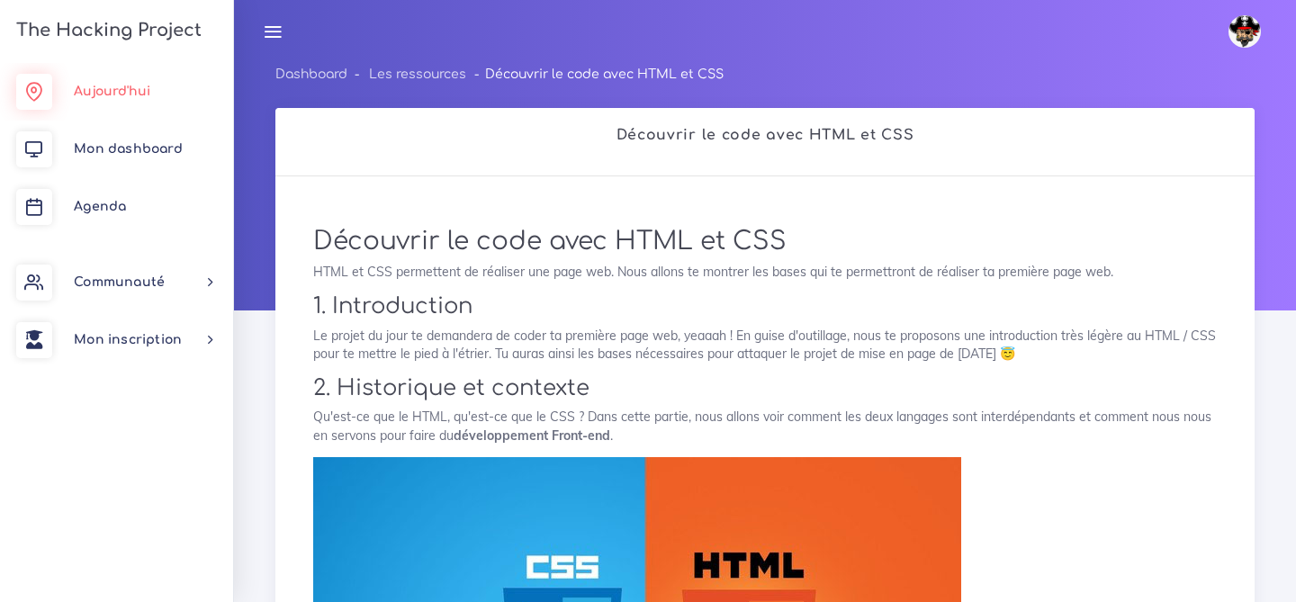
click at [103, 85] on span "Aujourd'hui" at bounding box center [112, 91] width 76 height 13
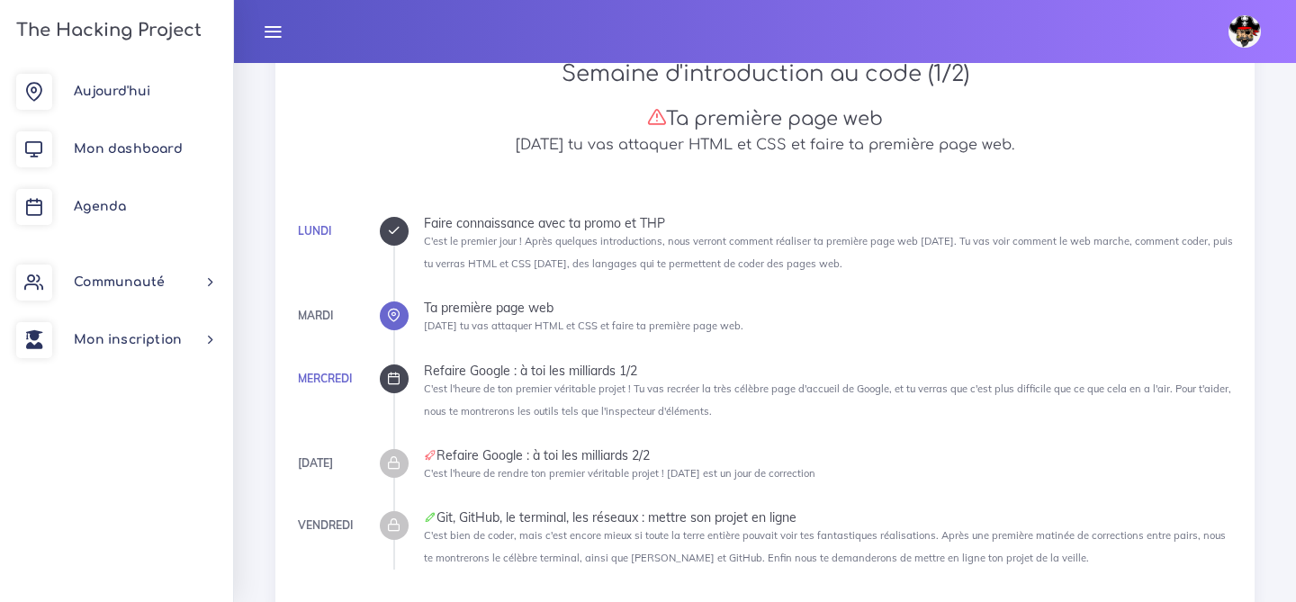
scroll to position [351, 0]
click at [391, 317] on icon at bounding box center [393, 312] width 13 height 13
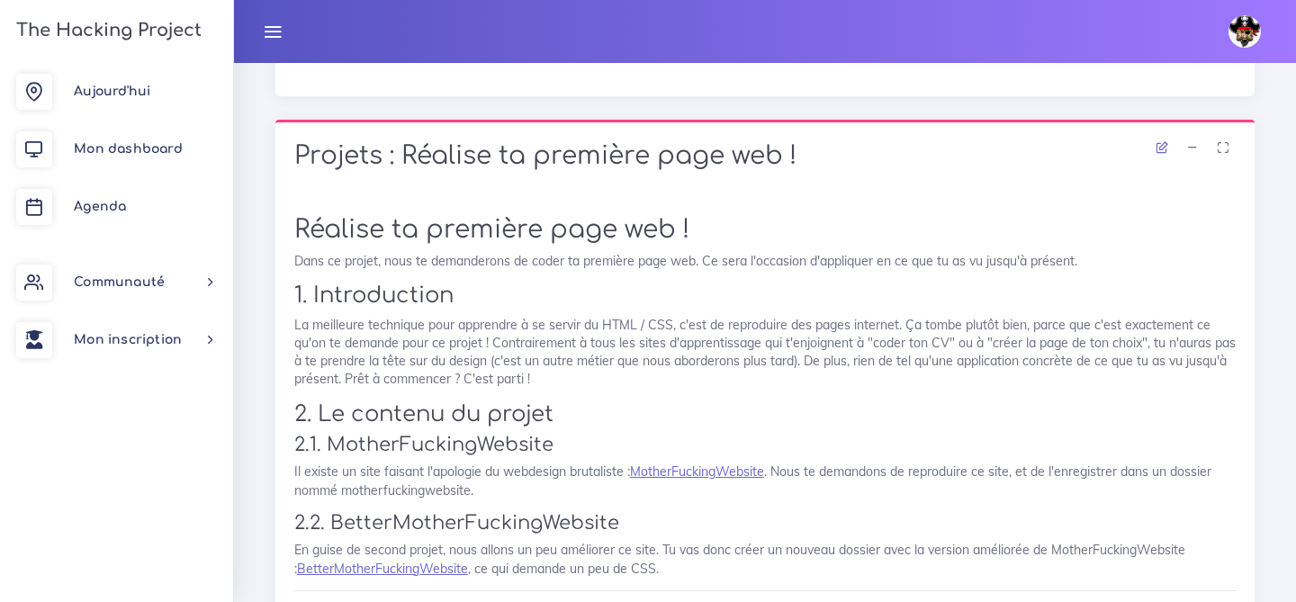
scroll to position [868, 0]
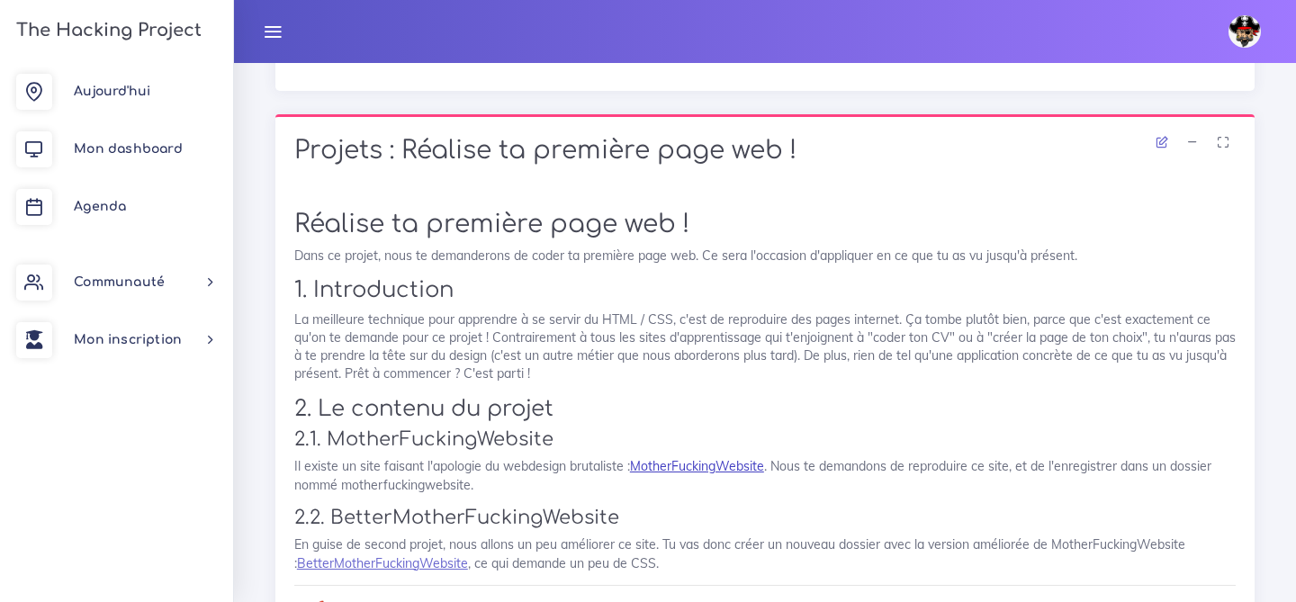
click at [698, 461] on link "MotherFuckingWebsite" at bounding box center [697, 466] width 134 height 16
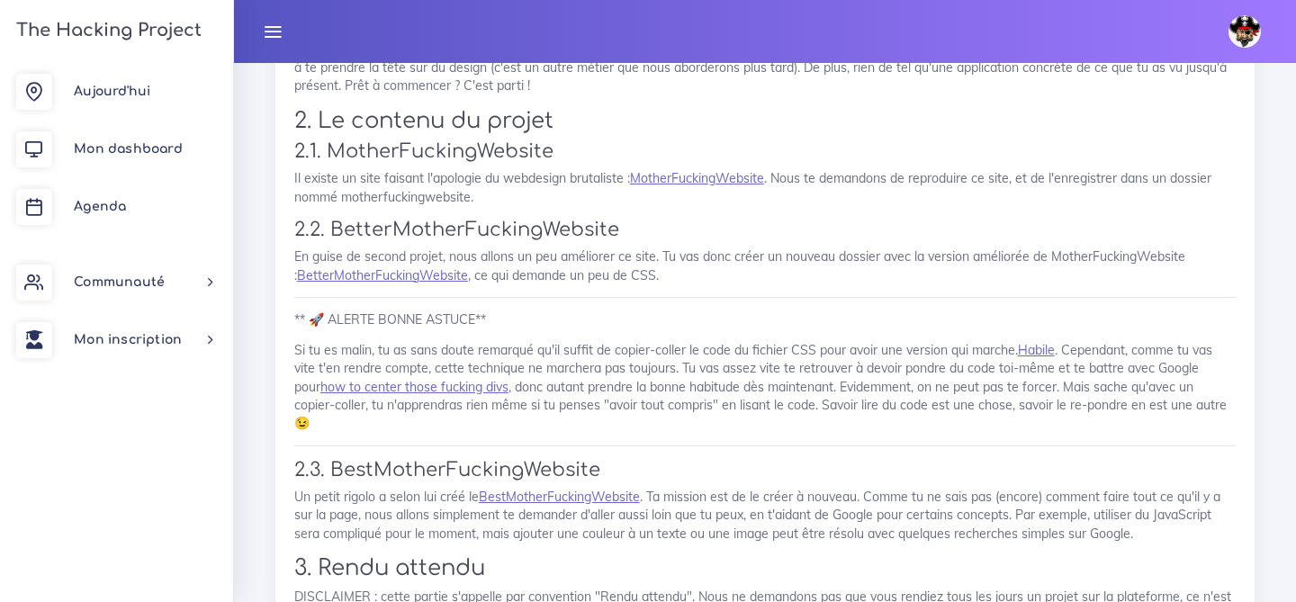
scroll to position [1157, 0]
click at [679, 173] on link "MotherFuckingWebsite" at bounding box center [697, 176] width 134 height 16
click at [408, 280] on link "BetterMotherFuckingWebsite" at bounding box center [382, 273] width 171 height 16
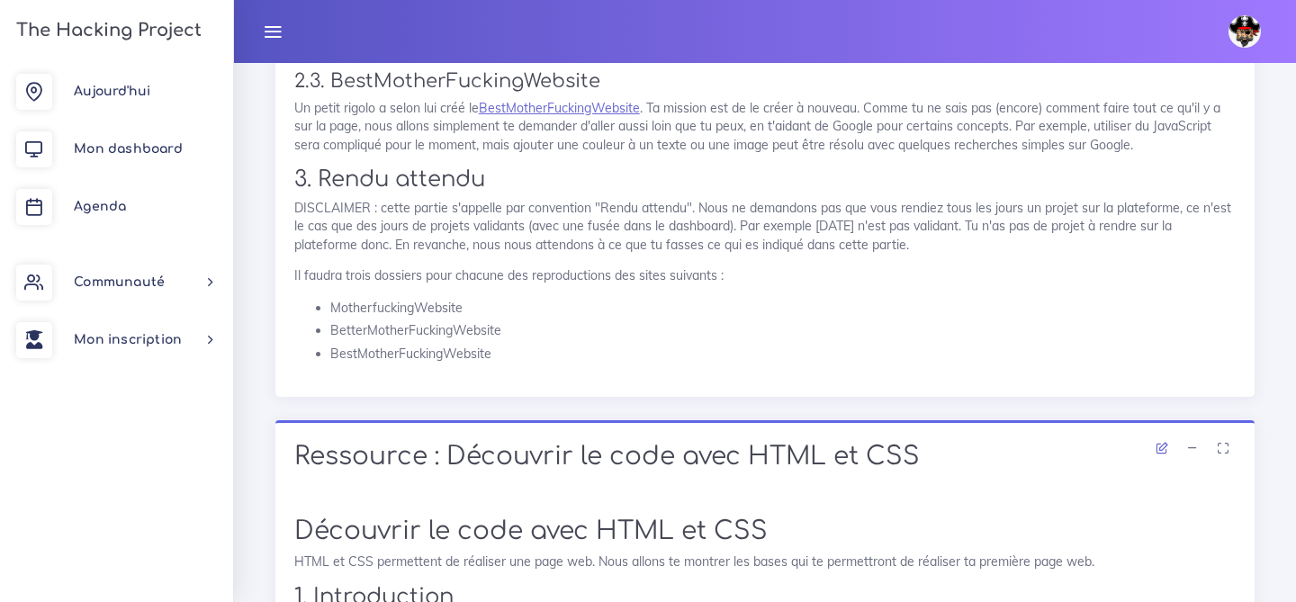
scroll to position [1570, 0]
